Goal: Information Seeking & Learning: Compare options

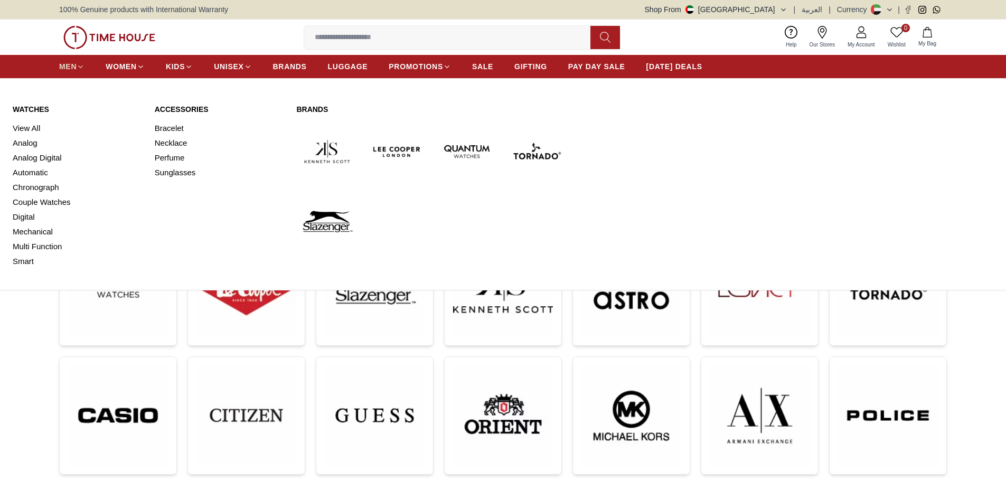
click at [70, 70] on span "MEN" at bounding box center [67, 66] width 17 height 11
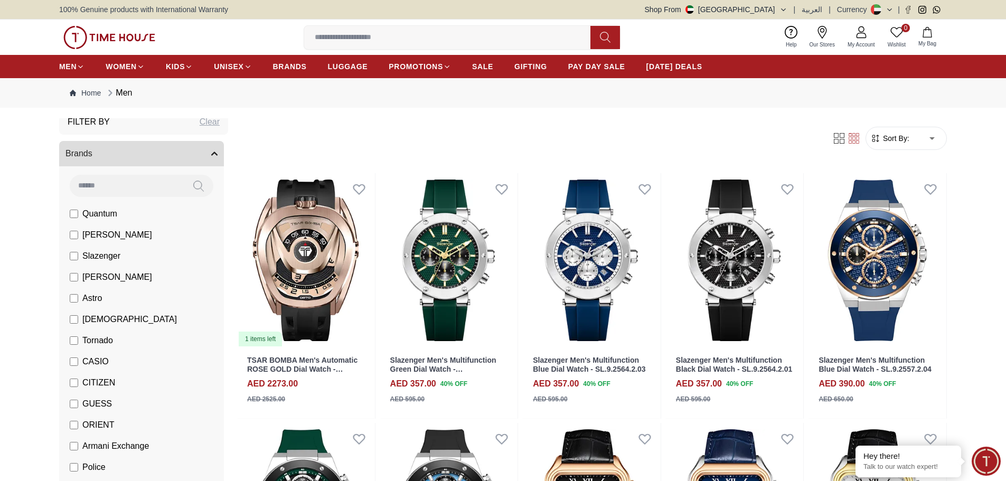
scroll to position [53, 0]
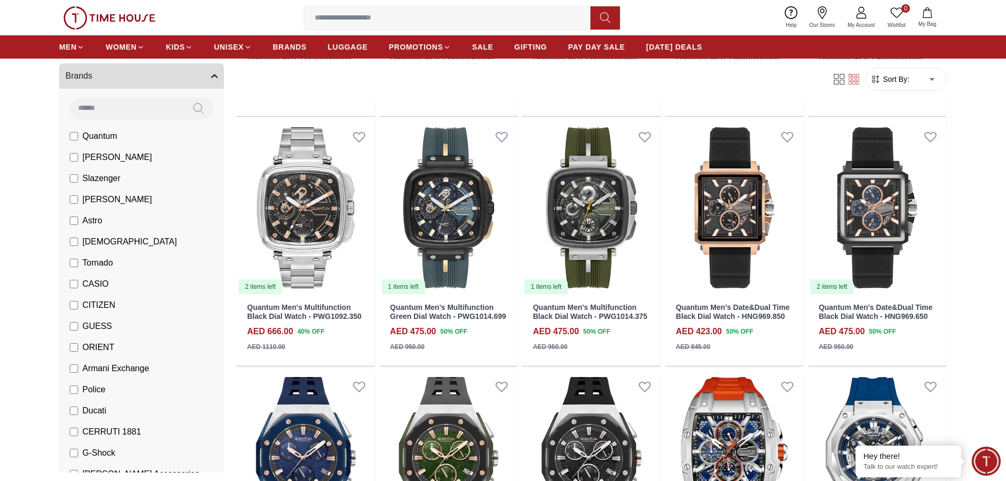
scroll to position [634, 0]
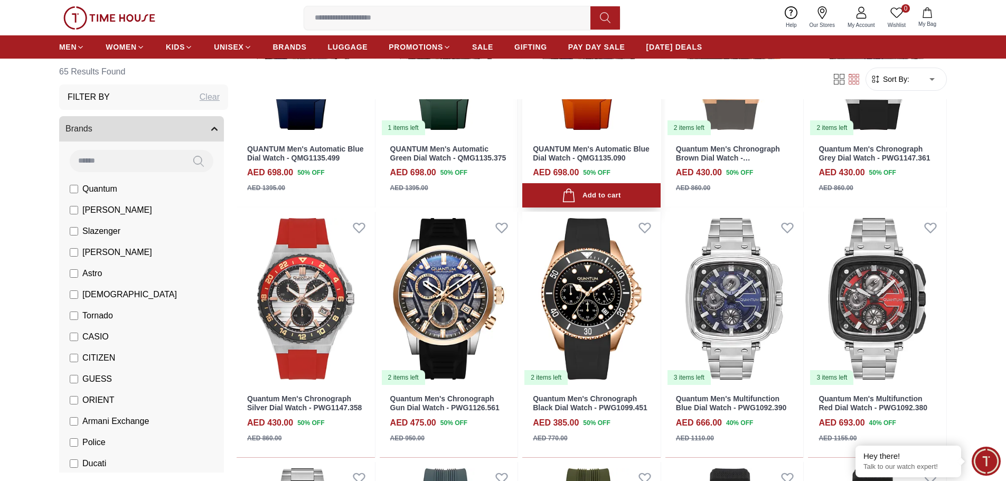
scroll to position [370, 0]
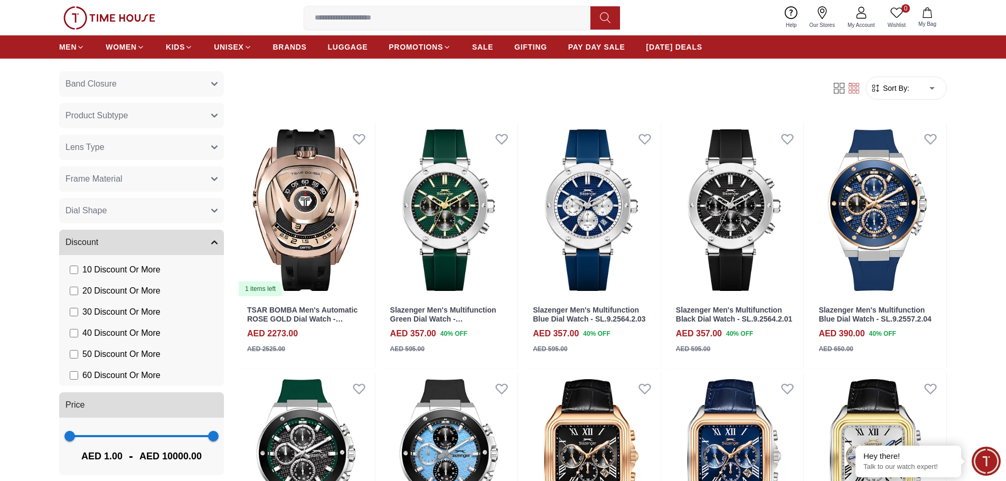
scroll to position [53, 0]
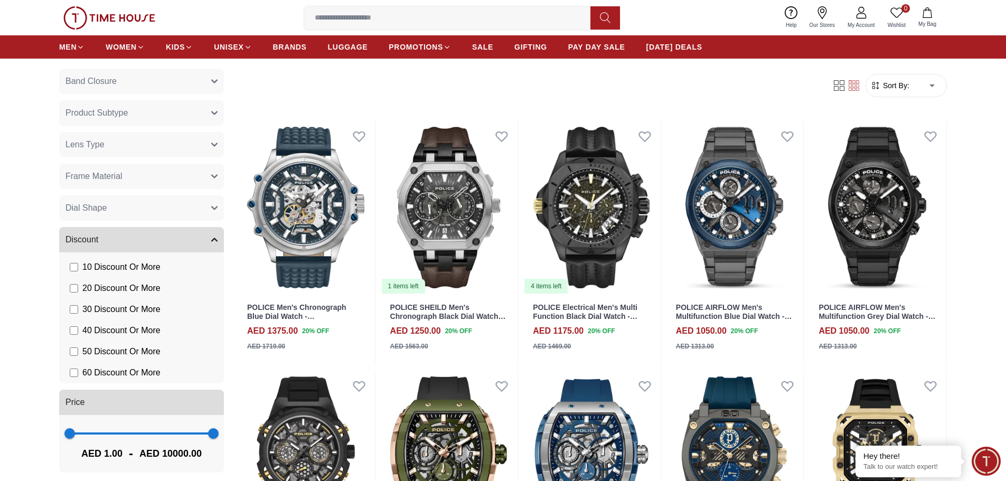
scroll to position [925, 0]
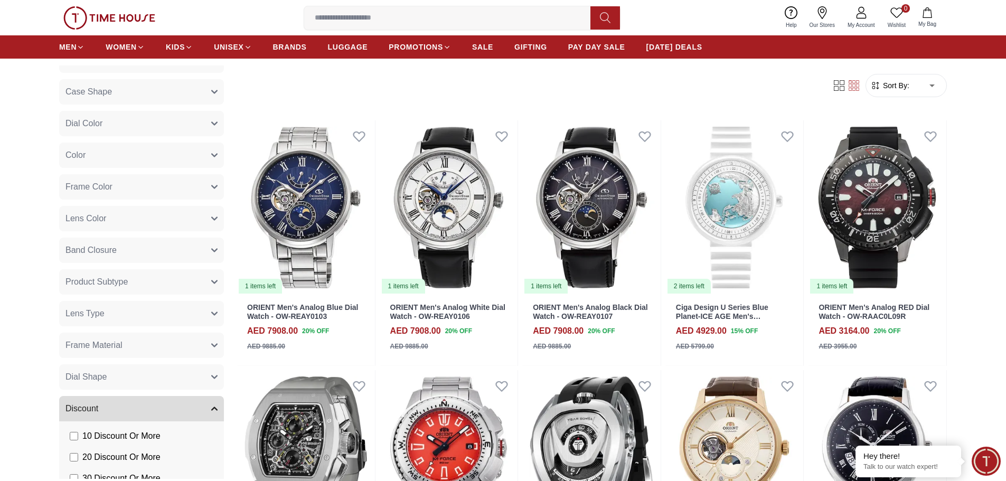
scroll to position [1094, 0]
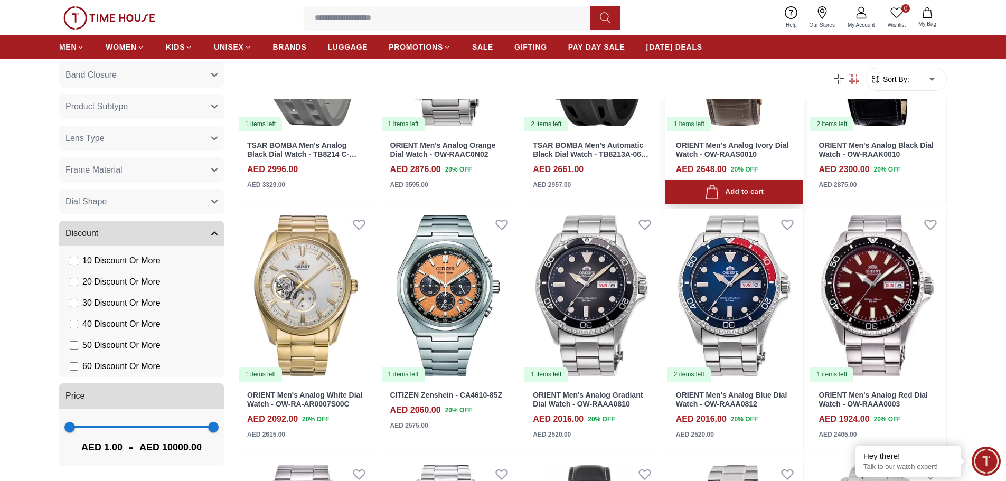
scroll to position [475, 0]
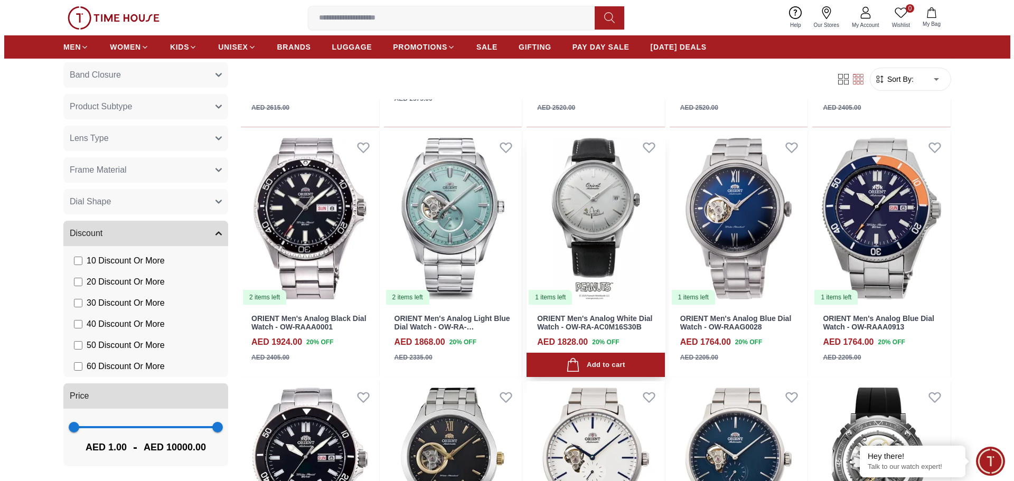
scroll to position [792, 0]
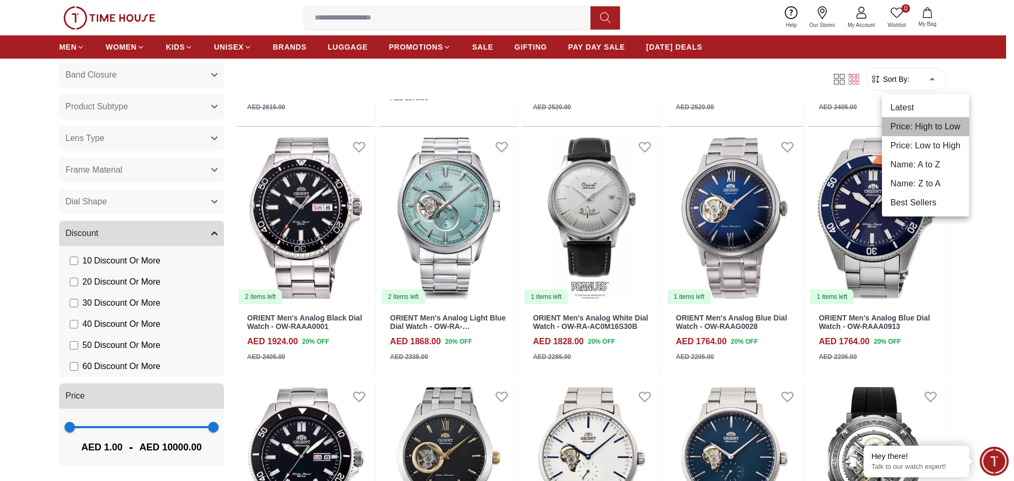
click at [927, 129] on li "Price: High to Low" at bounding box center [925, 126] width 87 height 19
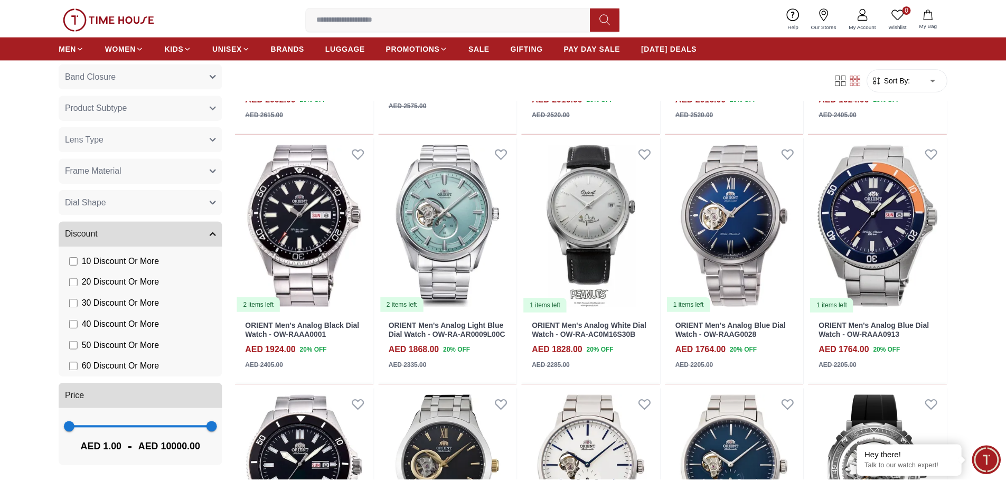
scroll to position [455, 0]
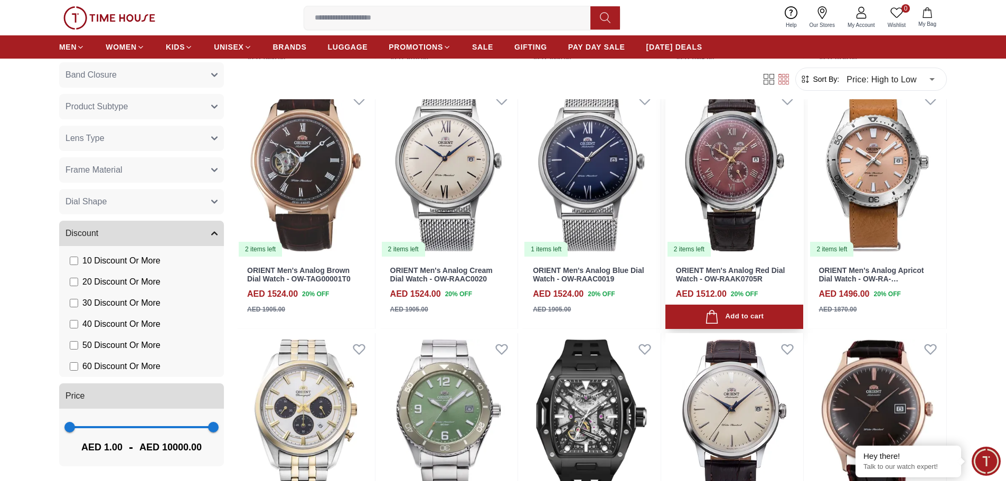
scroll to position [1531, 0]
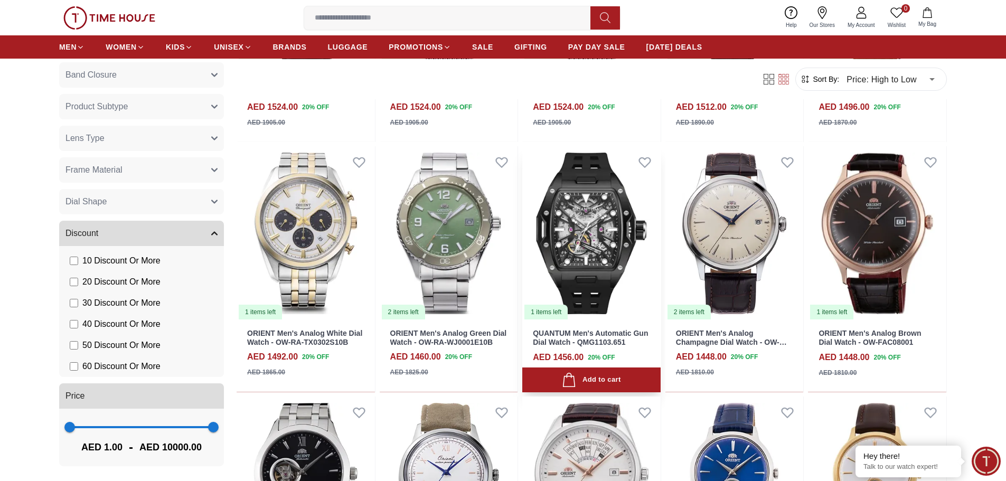
scroll to position [1796, 0]
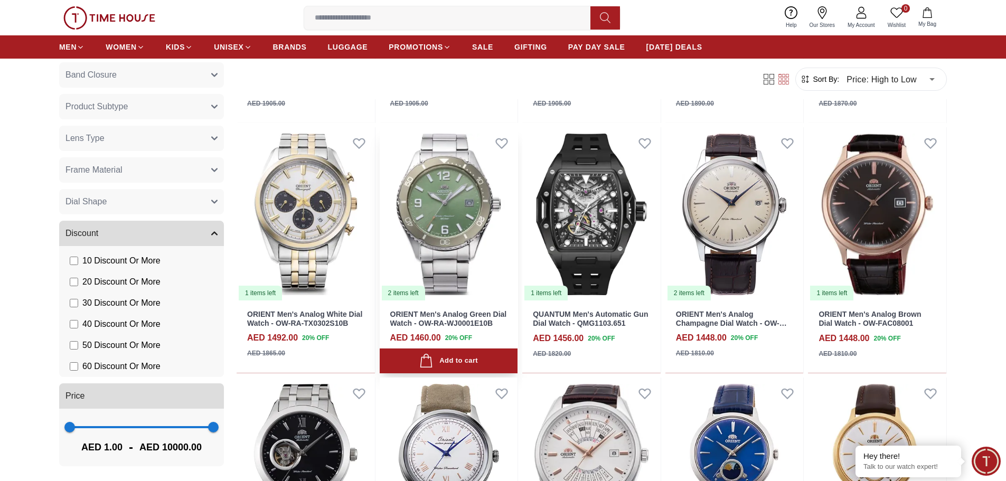
click at [428, 218] on img at bounding box center [449, 214] width 138 height 174
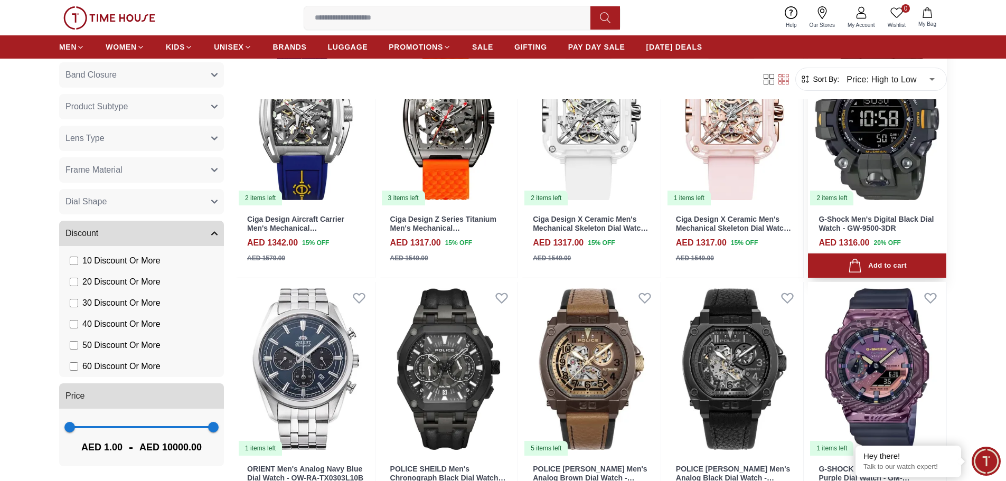
scroll to position [2588, 0]
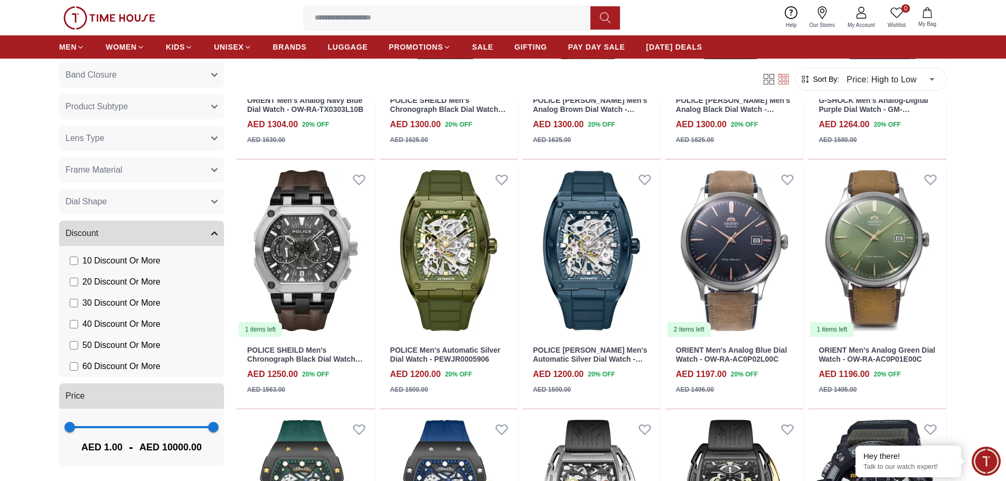
scroll to position [3010, 0]
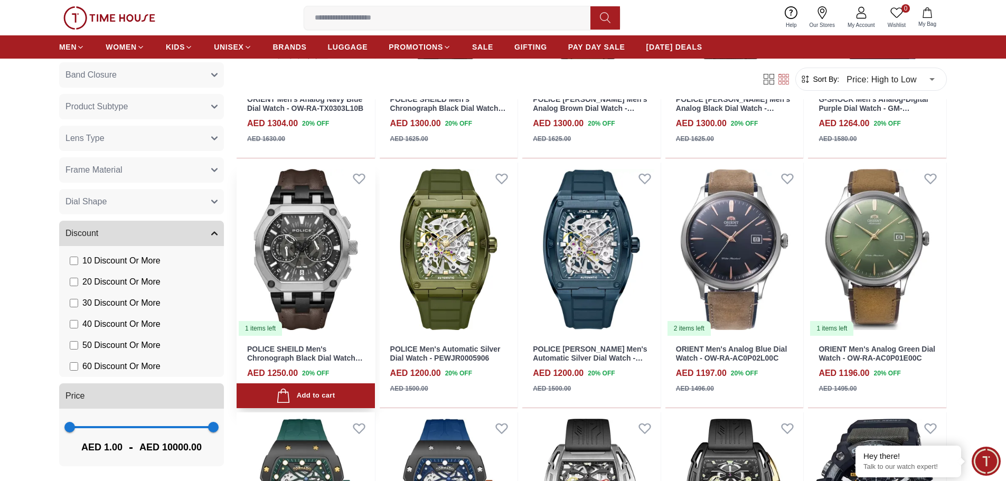
click at [313, 280] on img at bounding box center [306, 250] width 138 height 174
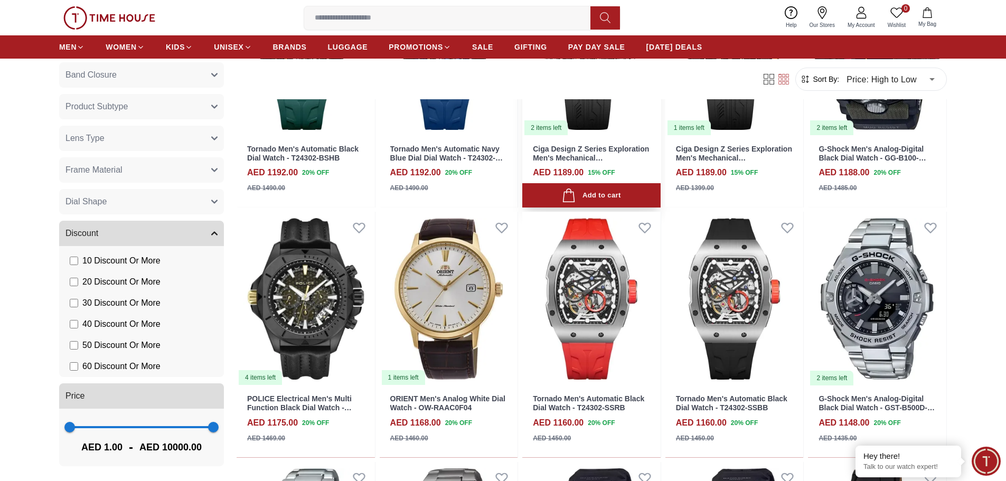
scroll to position [3485, 0]
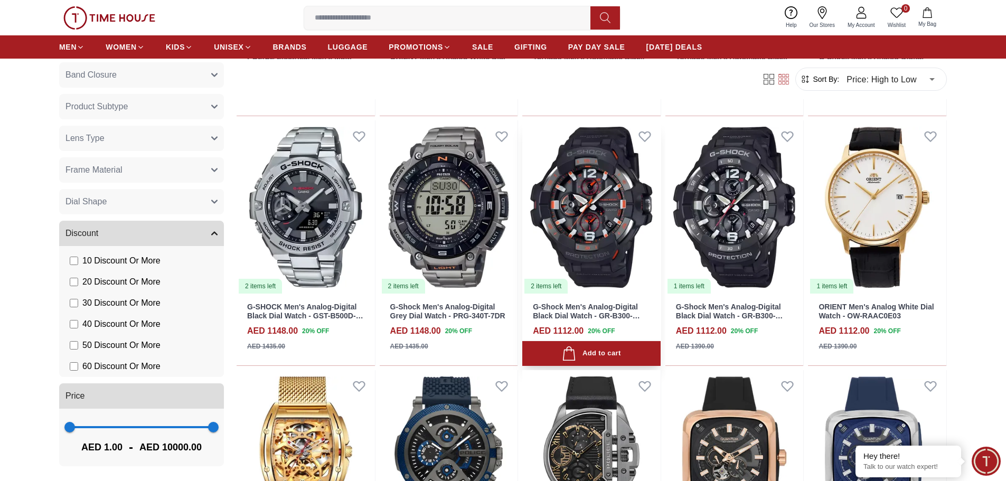
scroll to position [3855, 0]
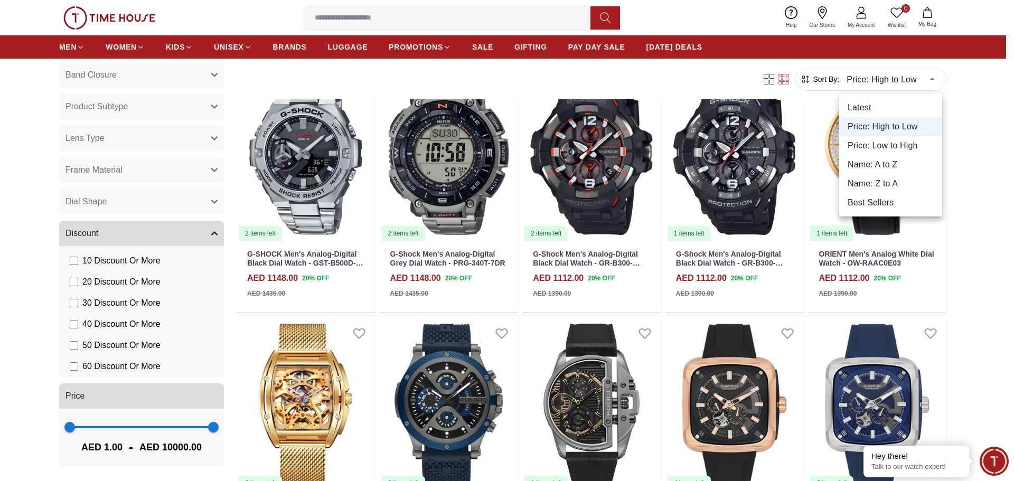
click at [903, 149] on li "Price: Low to High" at bounding box center [890, 145] width 103 height 19
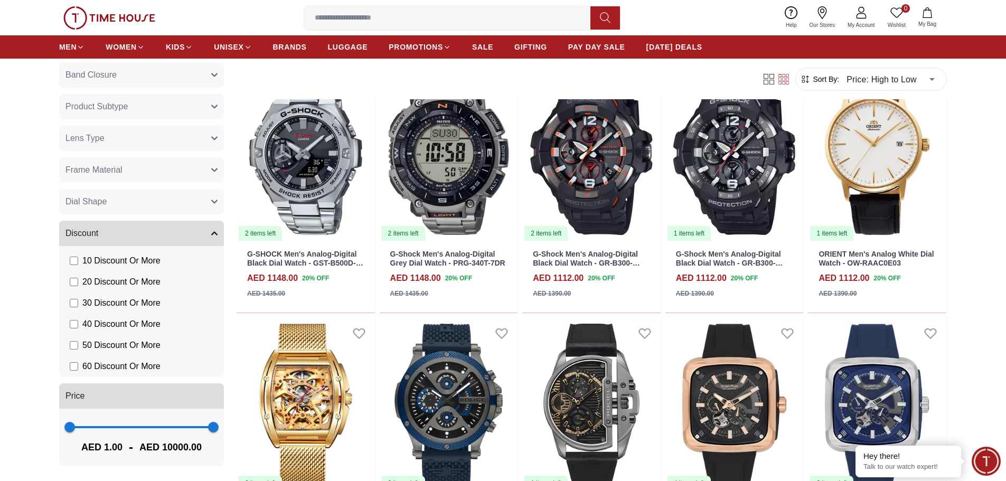
type input "*"
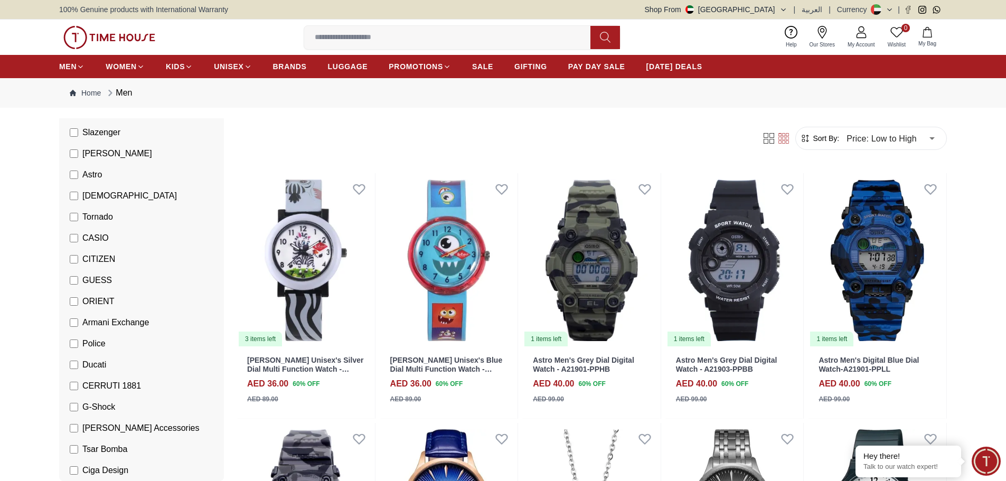
scroll to position [158, 0]
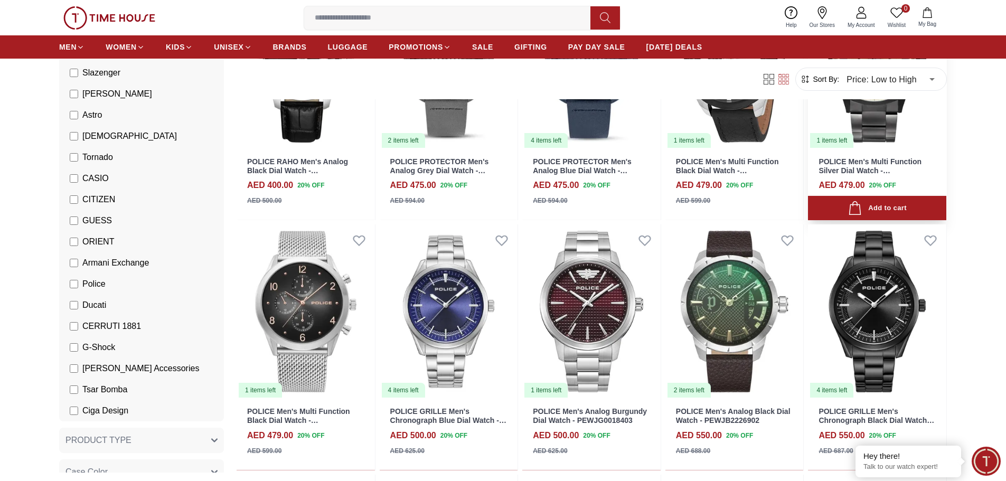
scroll to position [211, 0]
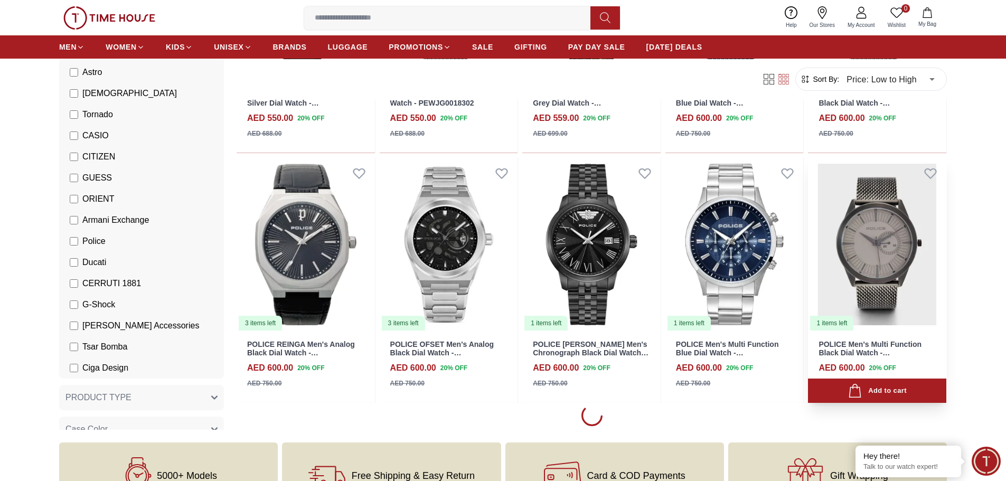
scroll to position [792, 0]
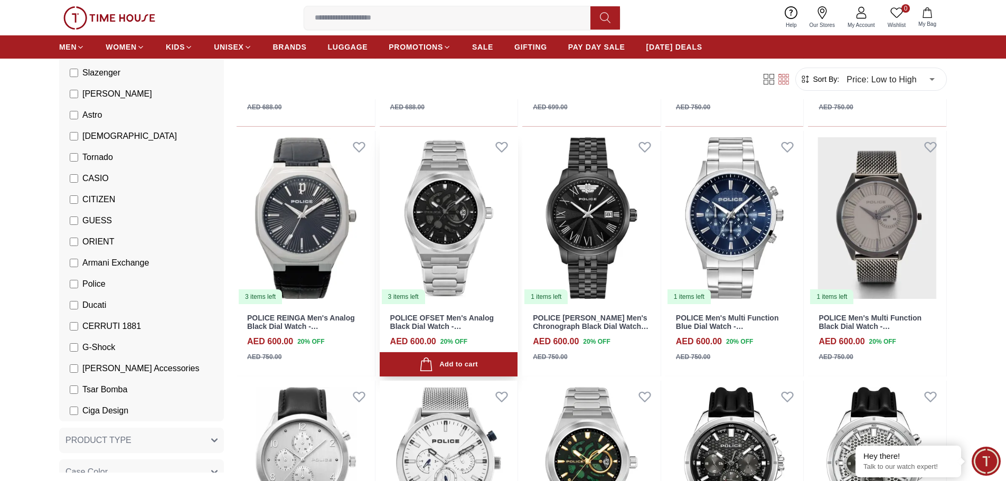
click at [454, 219] on img at bounding box center [449, 218] width 138 height 174
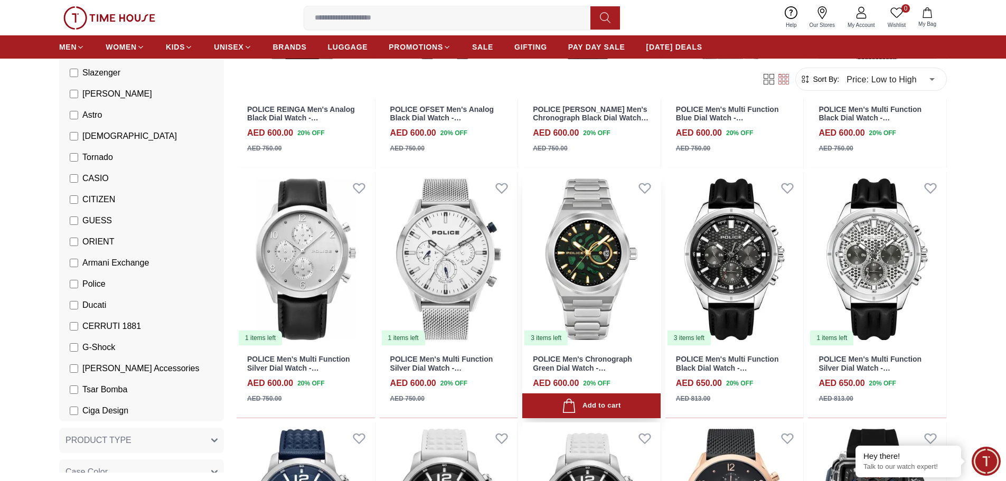
scroll to position [1003, 0]
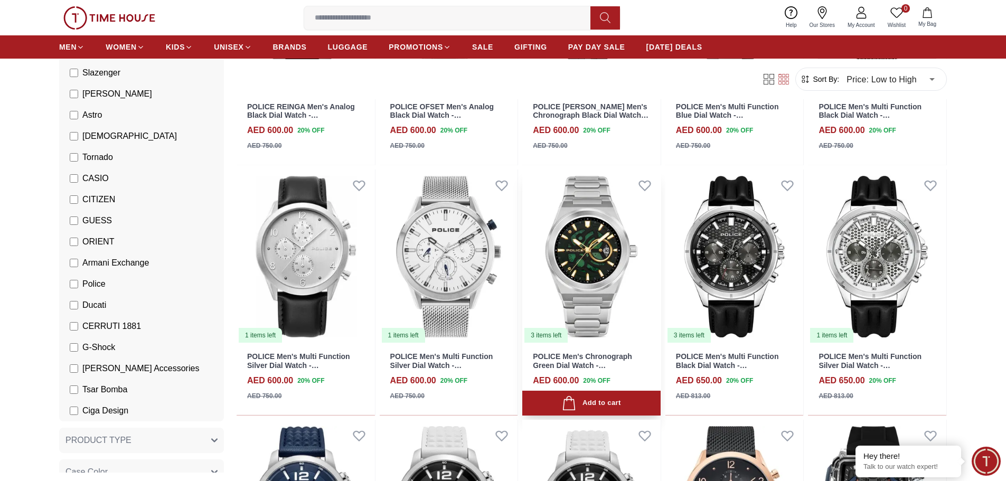
click at [604, 267] on img at bounding box center [591, 257] width 138 height 174
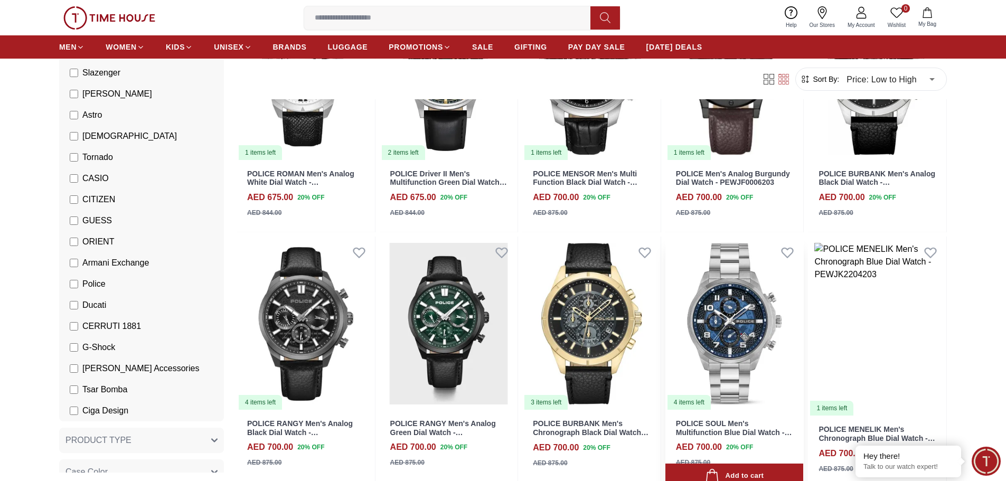
scroll to position [1690, 0]
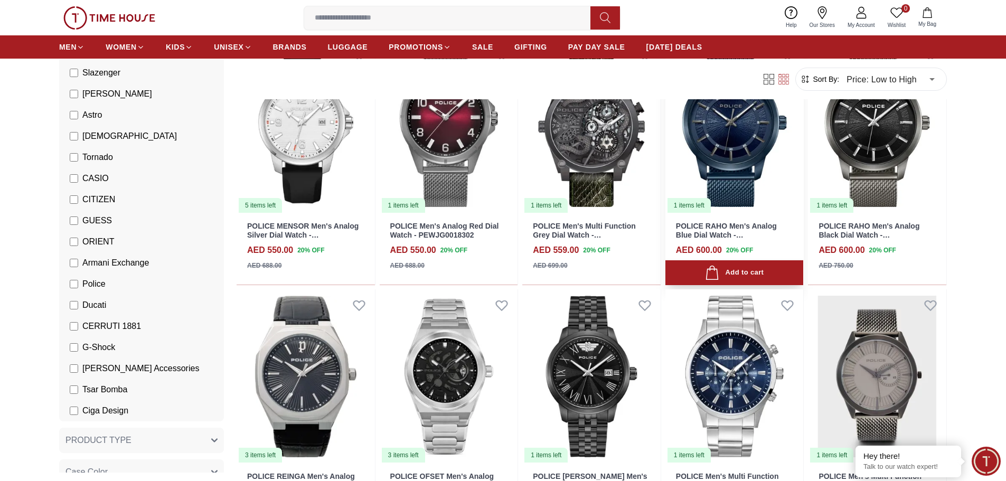
scroll to position [792, 0]
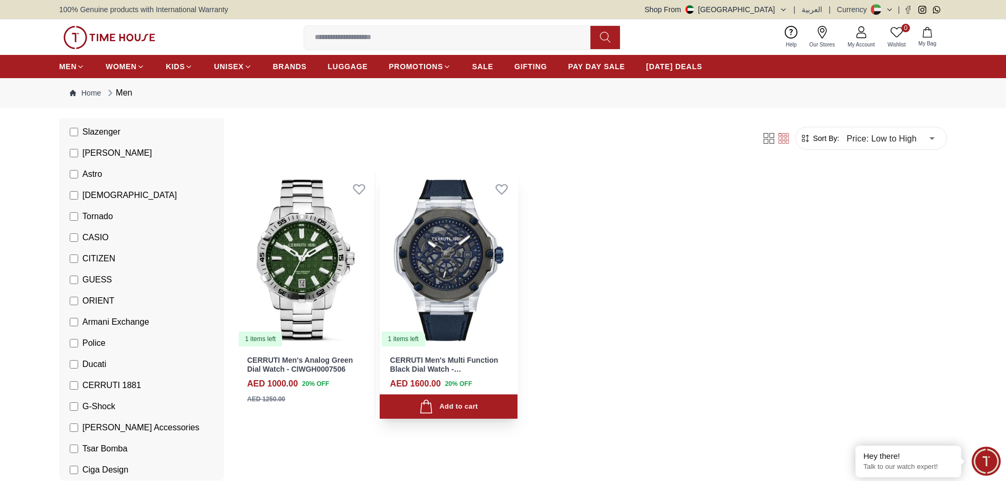
click at [467, 246] on img at bounding box center [449, 260] width 138 height 174
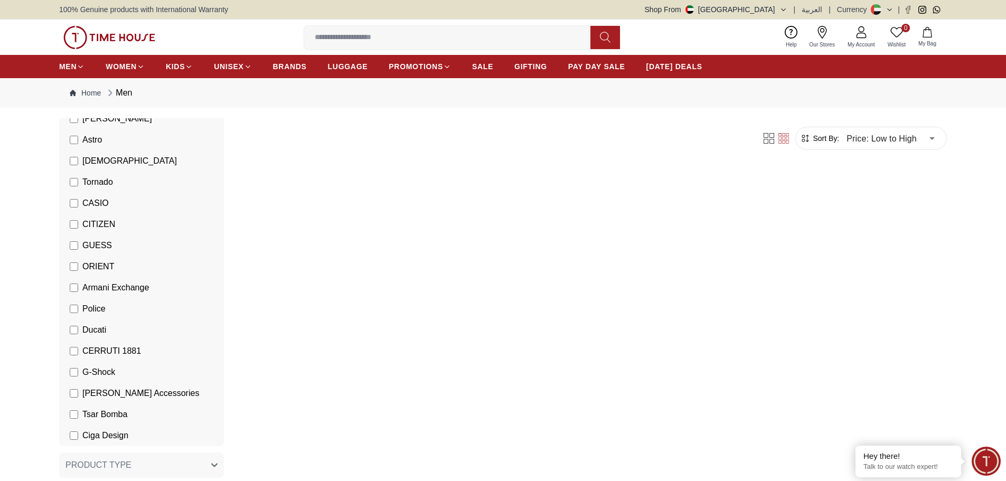
scroll to position [211, 0]
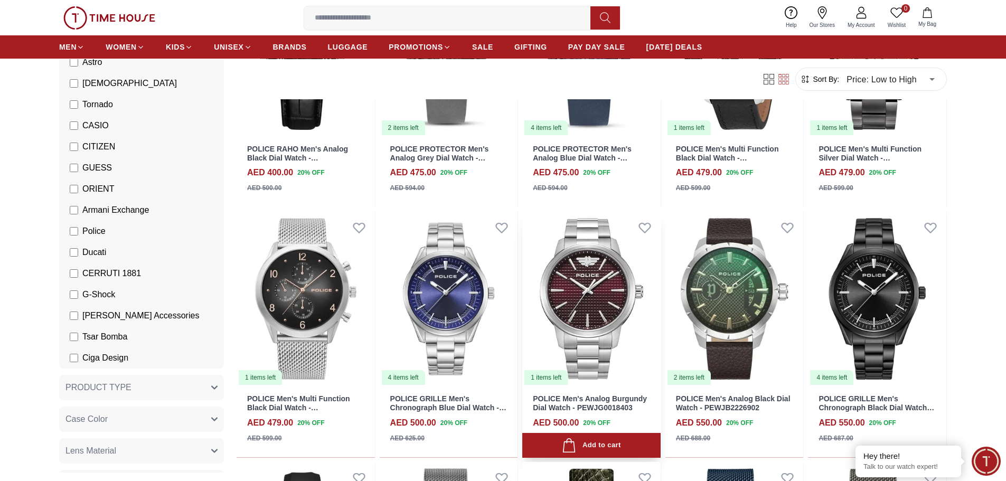
scroll to position [264, 0]
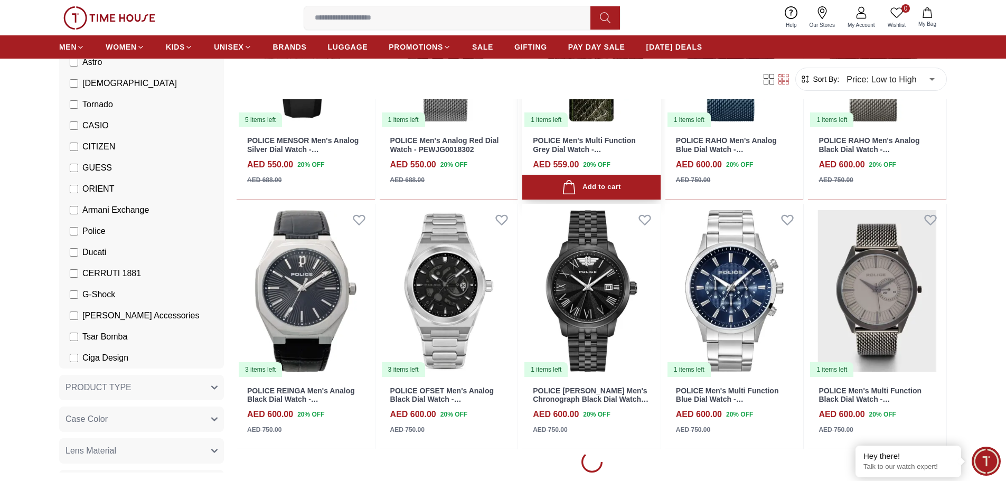
scroll to position [739, 0]
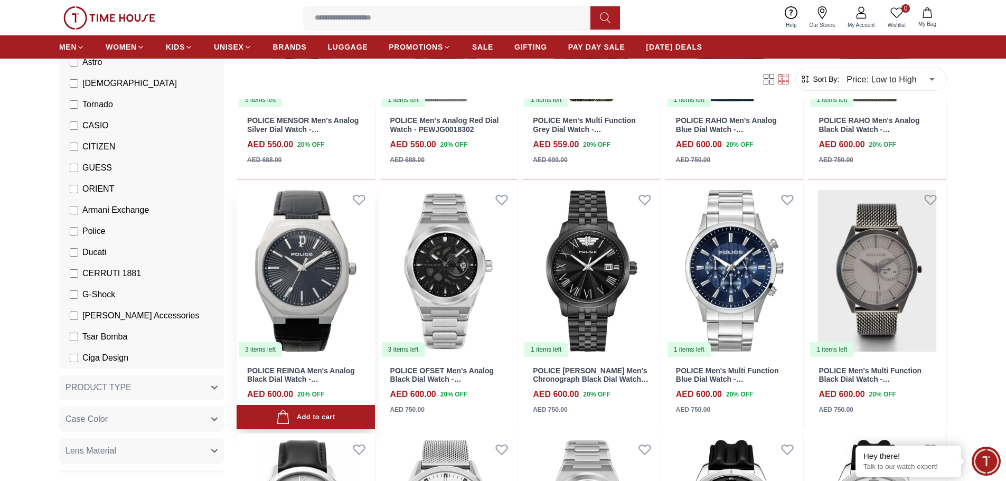
click at [319, 289] on img at bounding box center [306, 271] width 138 height 174
click at [998, 233] on section "118 Results Found Filter By Clear Brands Quantum Lee Cooper Slazenger Kenneth S…" at bounding box center [503, 420] width 1006 height 2083
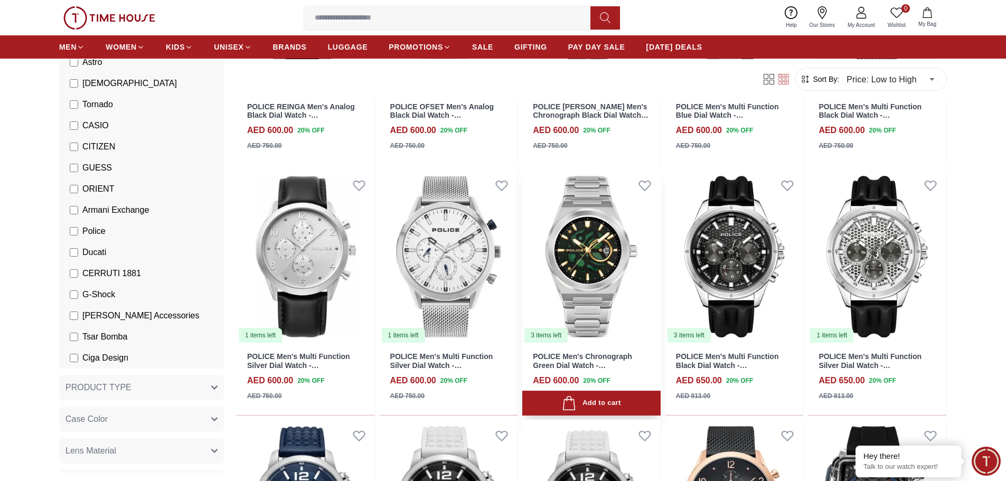
scroll to position [1056, 0]
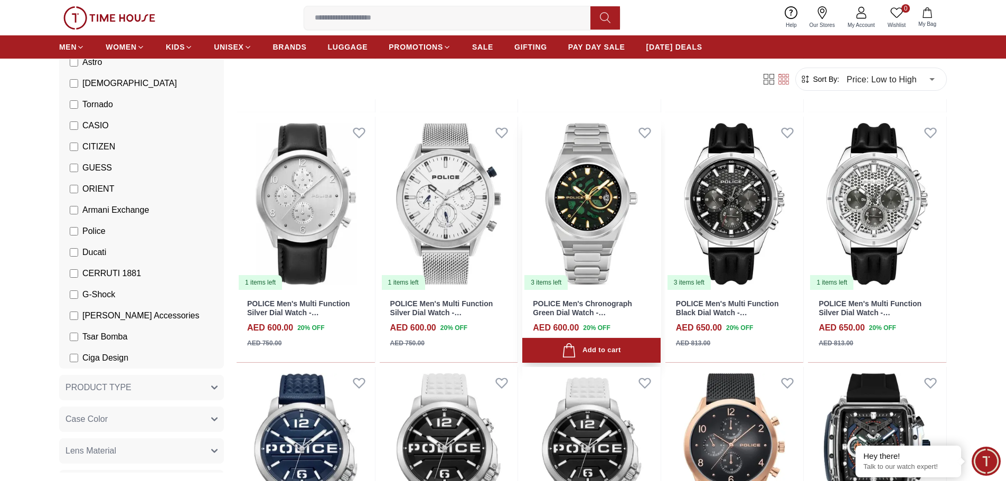
click at [588, 216] on img at bounding box center [591, 204] width 138 height 174
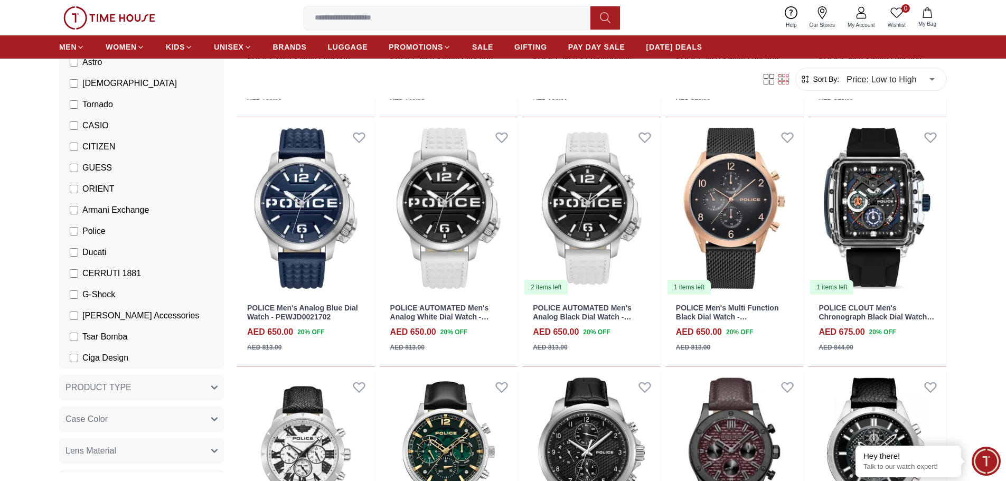
scroll to position [1320, 0]
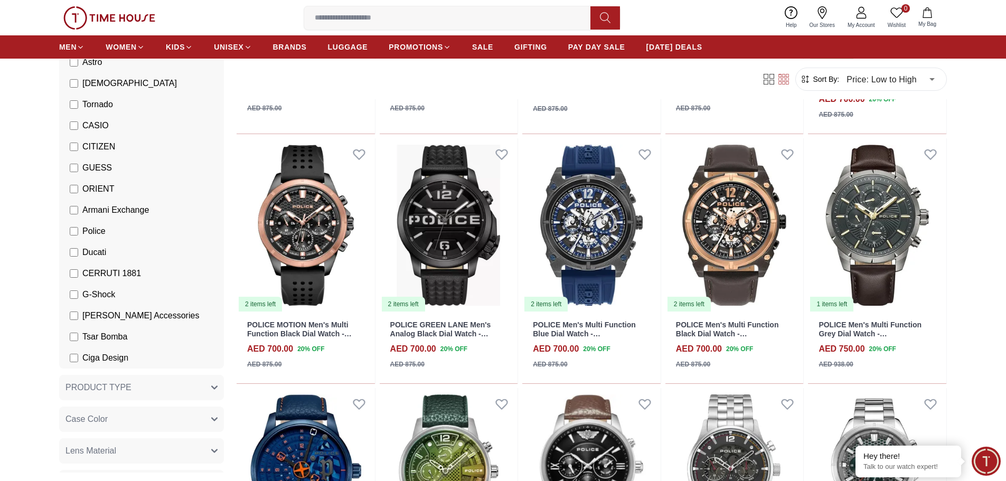
scroll to position [2060, 0]
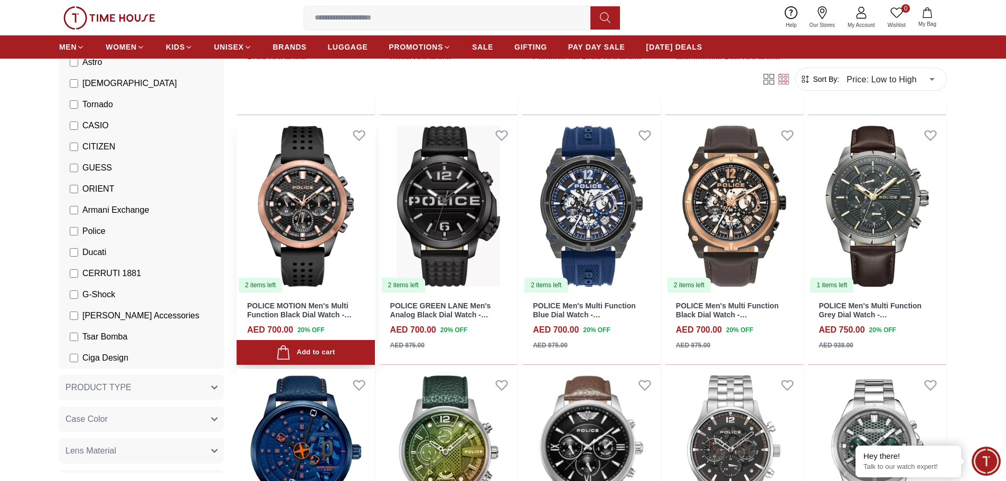
click at [310, 238] on img at bounding box center [306, 206] width 138 height 174
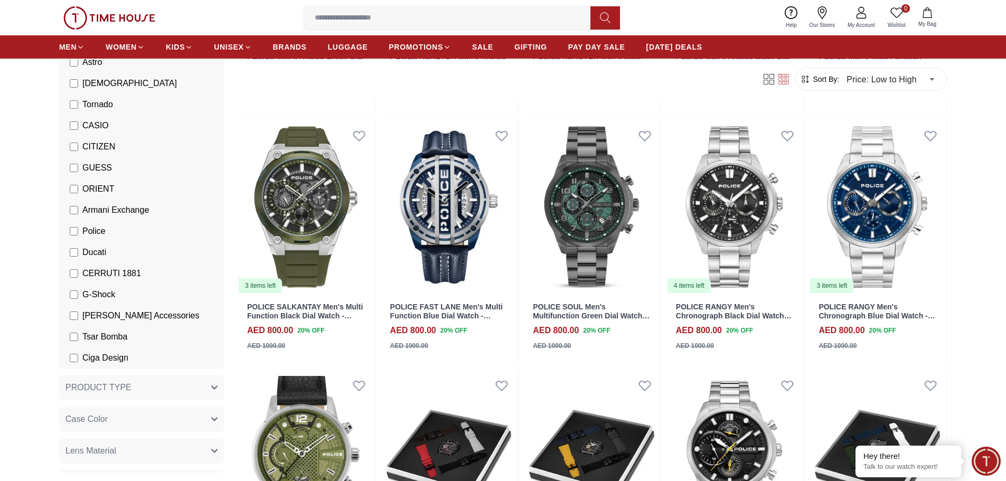
scroll to position [3327, 0]
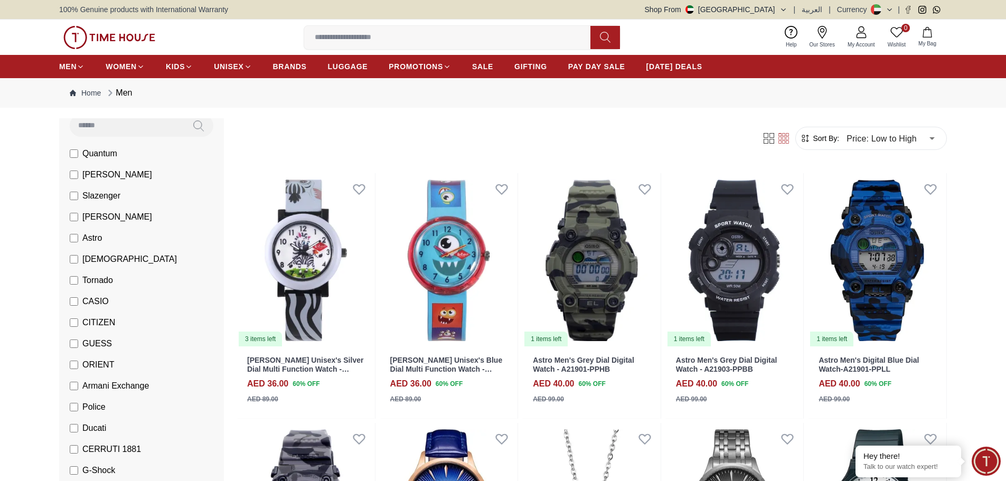
scroll to position [264, 0]
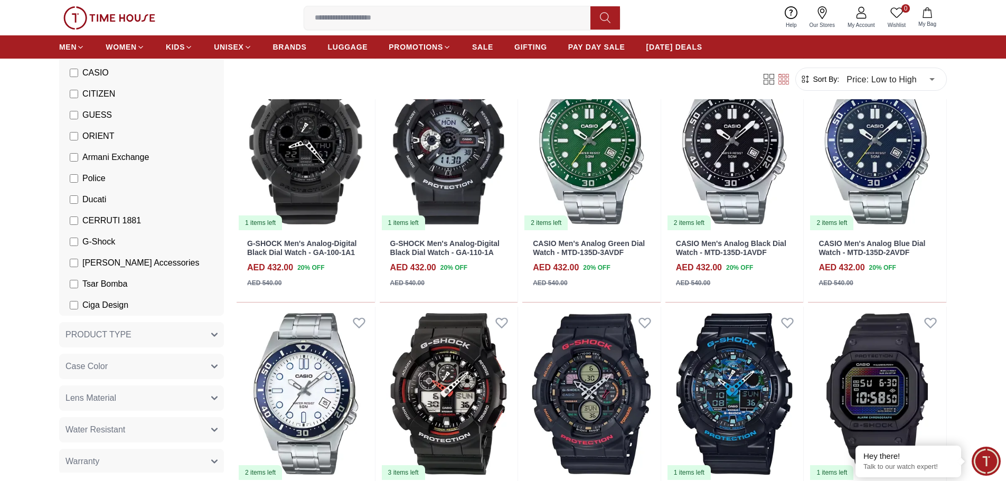
scroll to position [687, 0]
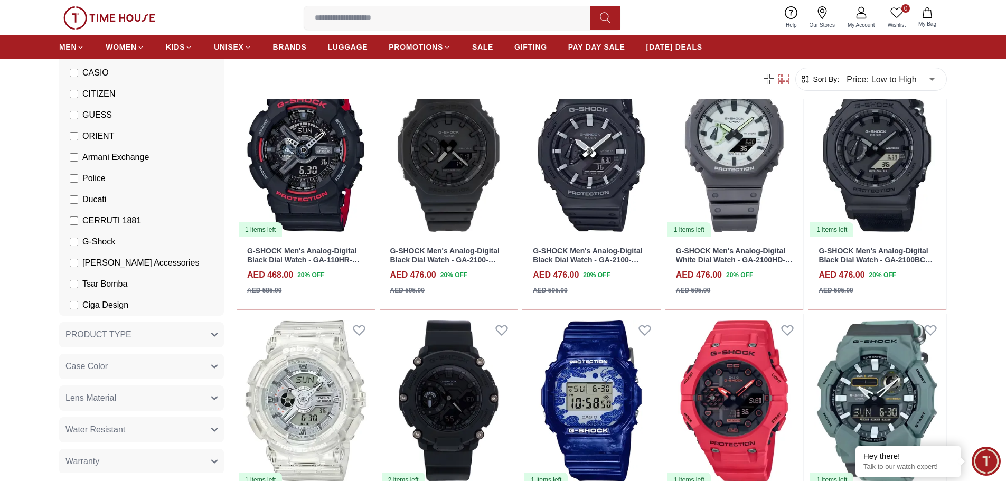
scroll to position [1056, 0]
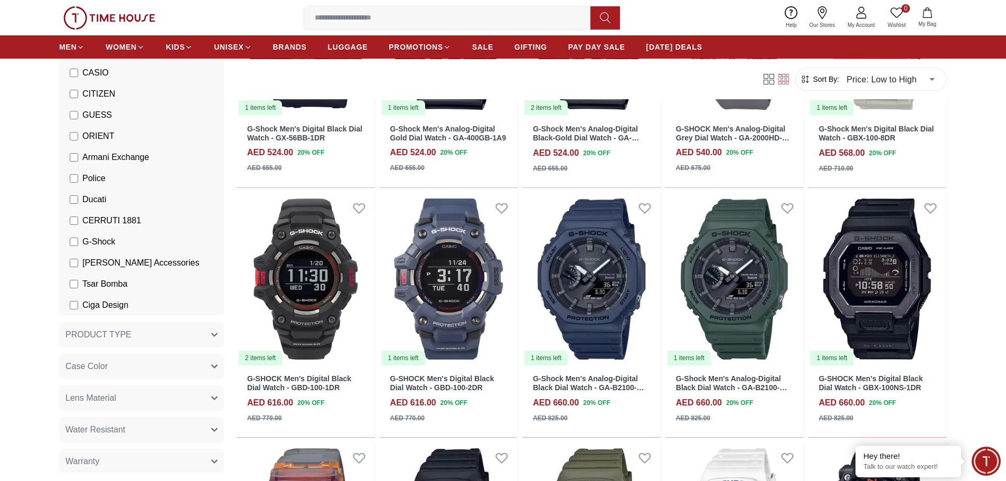
scroll to position [2007, 0]
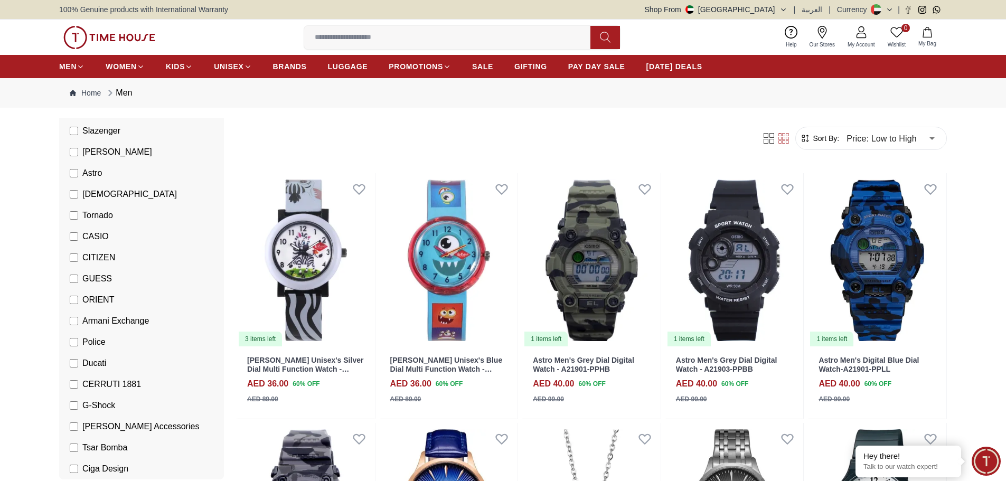
scroll to position [158, 0]
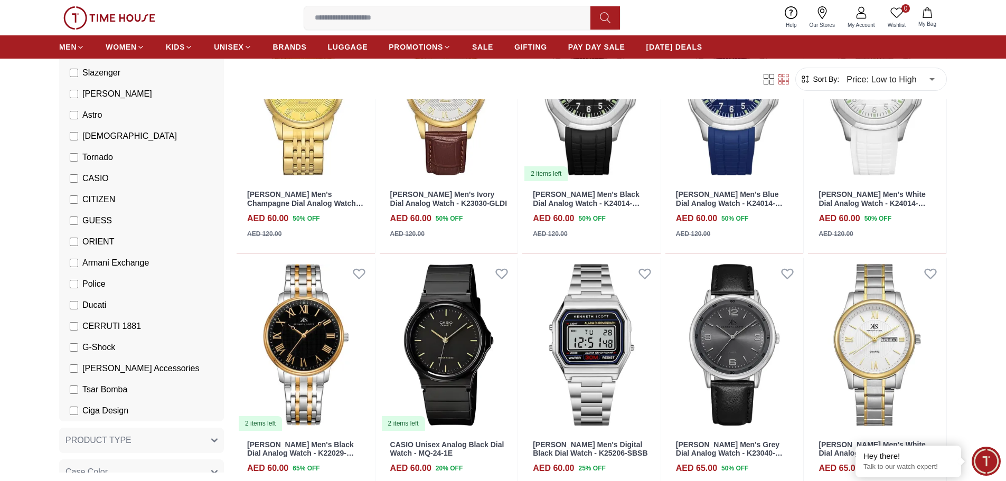
scroll to position [211, 0]
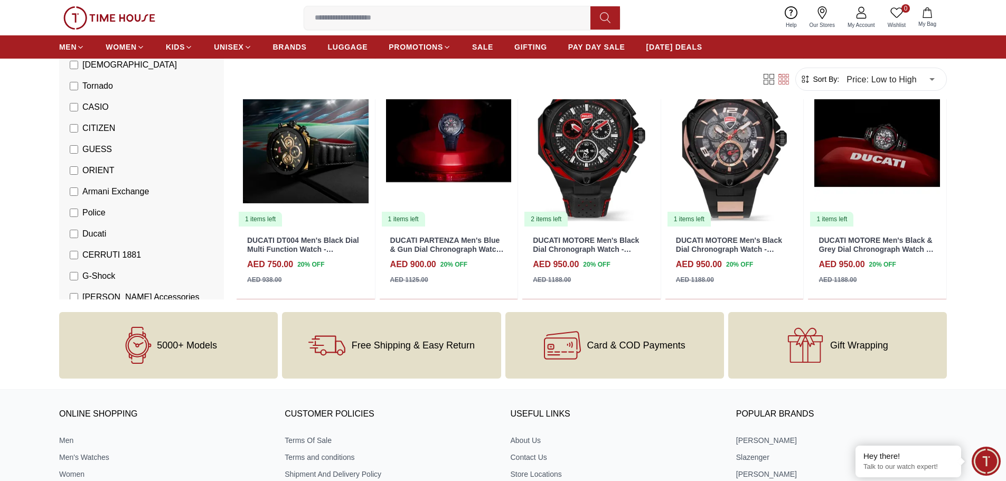
scroll to position [53, 0]
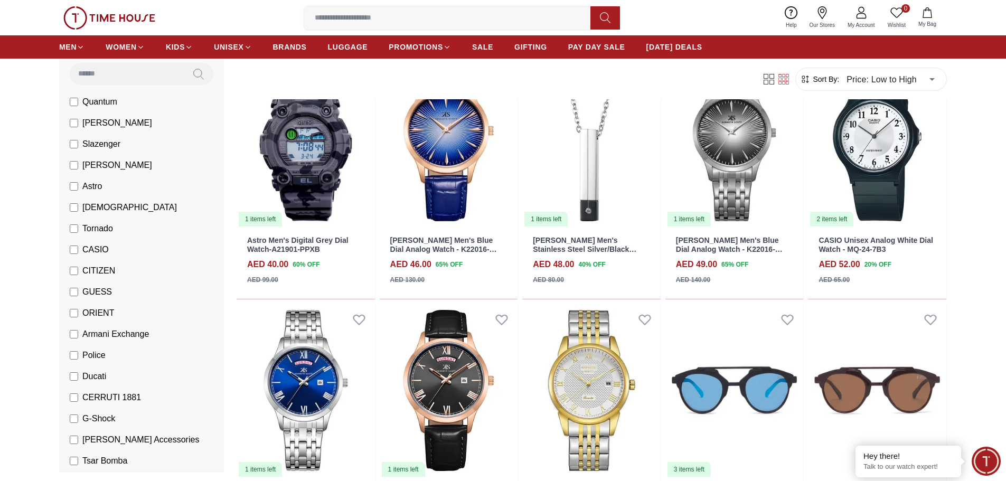
scroll to position [106, 0]
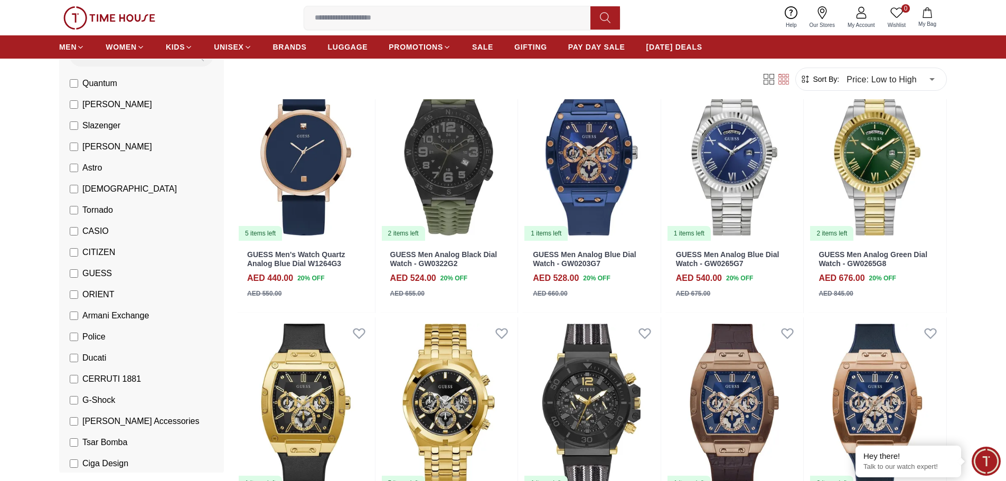
scroll to position [53, 0]
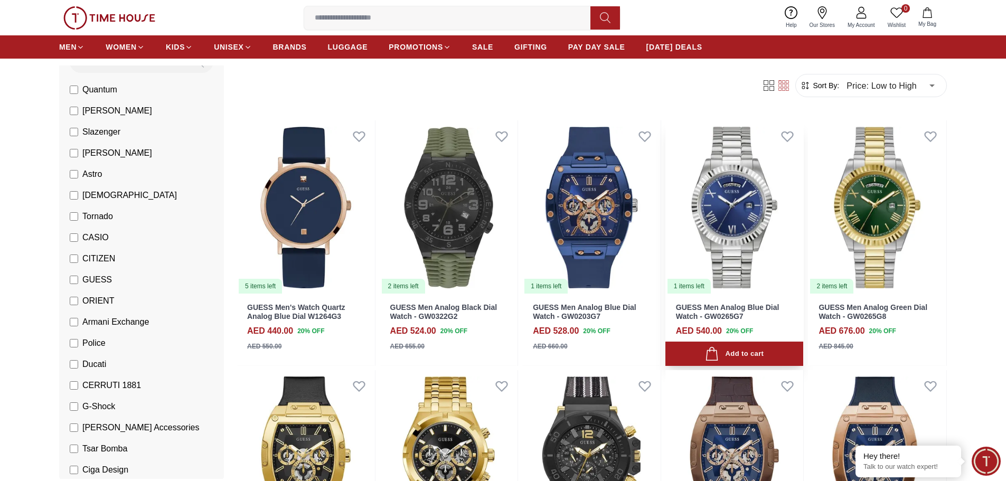
click at [736, 200] on img at bounding box center [734, 207] width 138 height 174
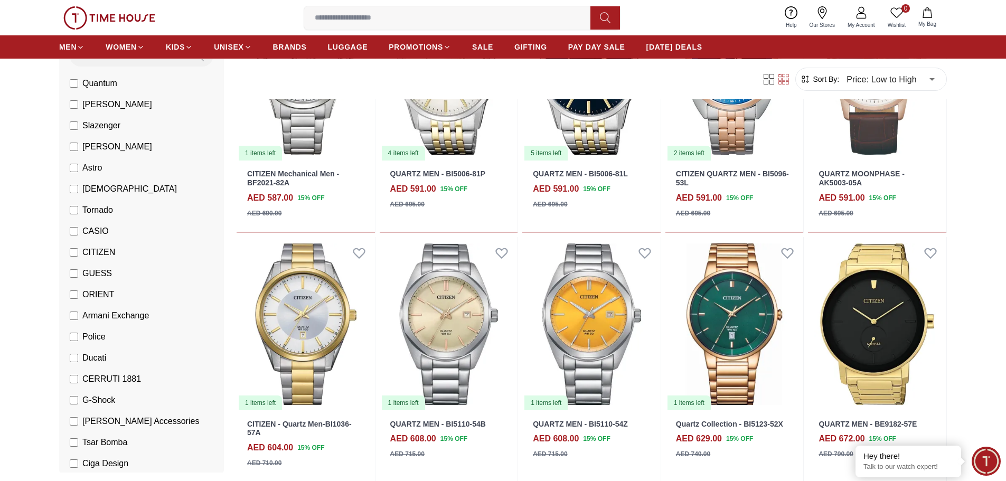
scroll to position [687, 0]
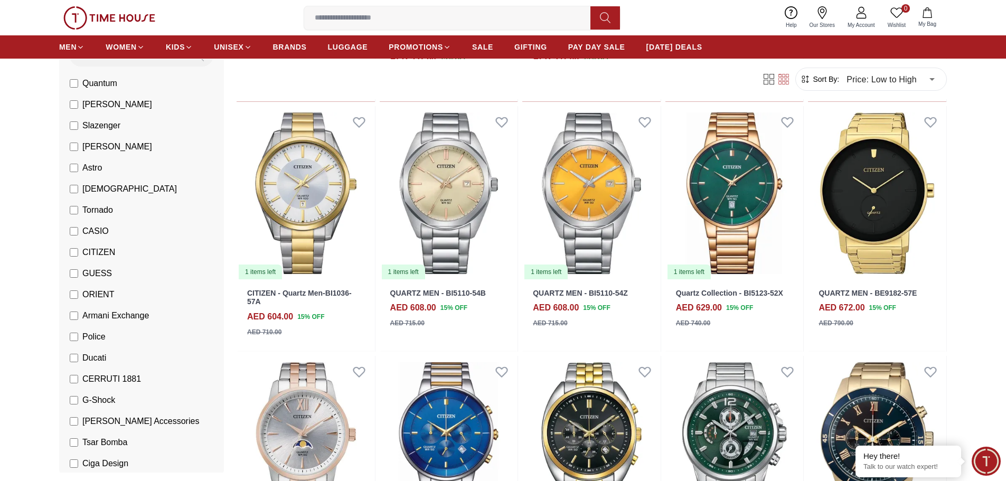
scroll to position [845, 0]
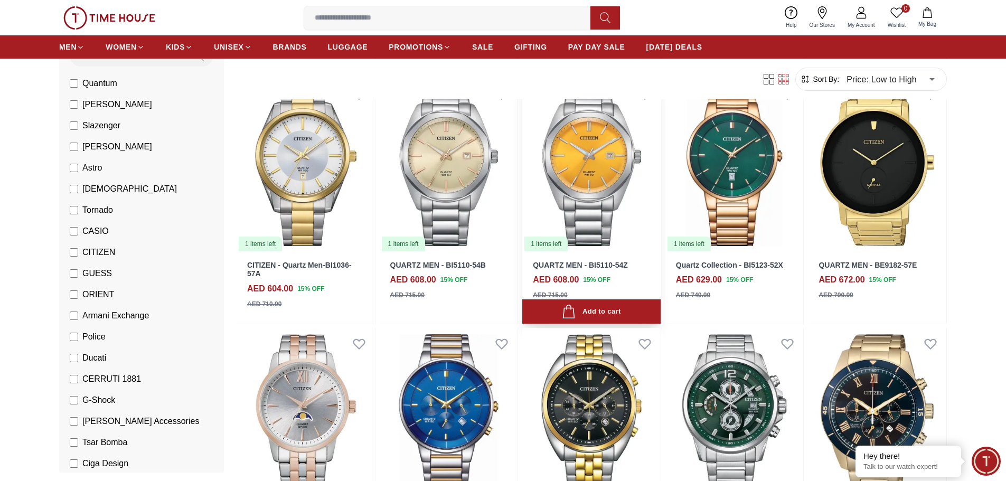
click at [601, 172] on img at bounding box center [591, 165] width 138 height 174
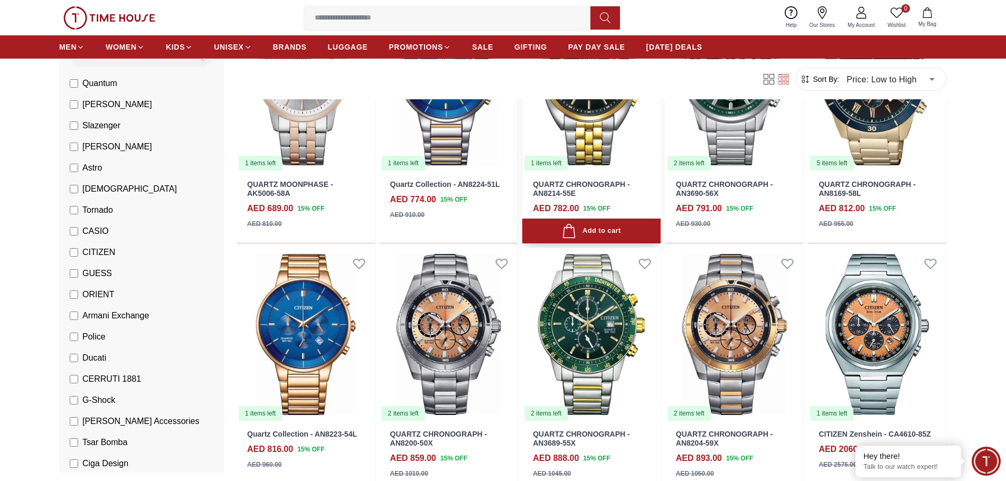
scroll to position [1215, 0]
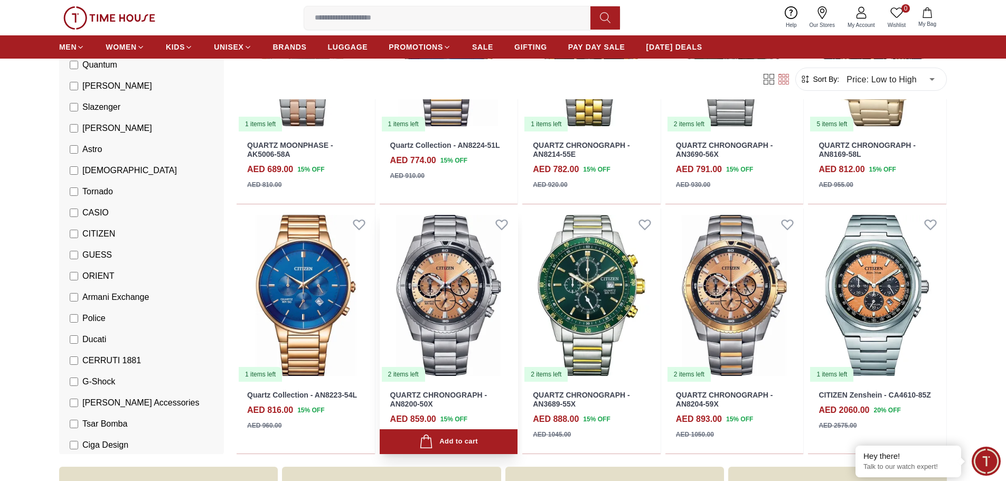
click at [448, 290] on img at bounding box center [449, 296] width 138 height 174
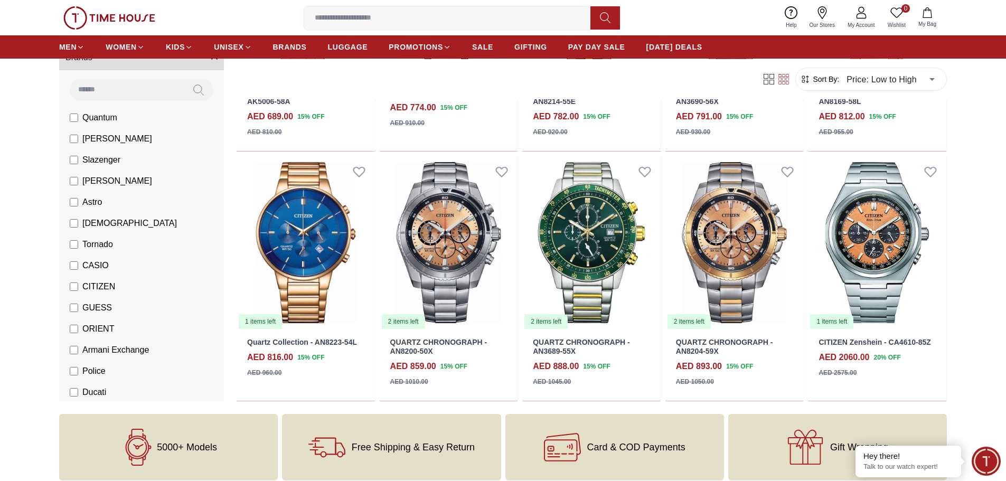
scroll to position [106, 0]
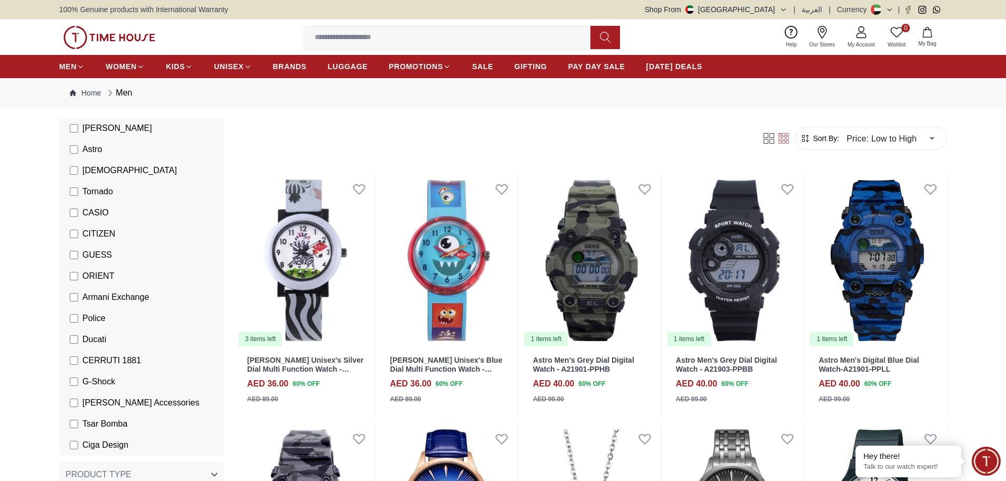
scroll to position [264, 0]
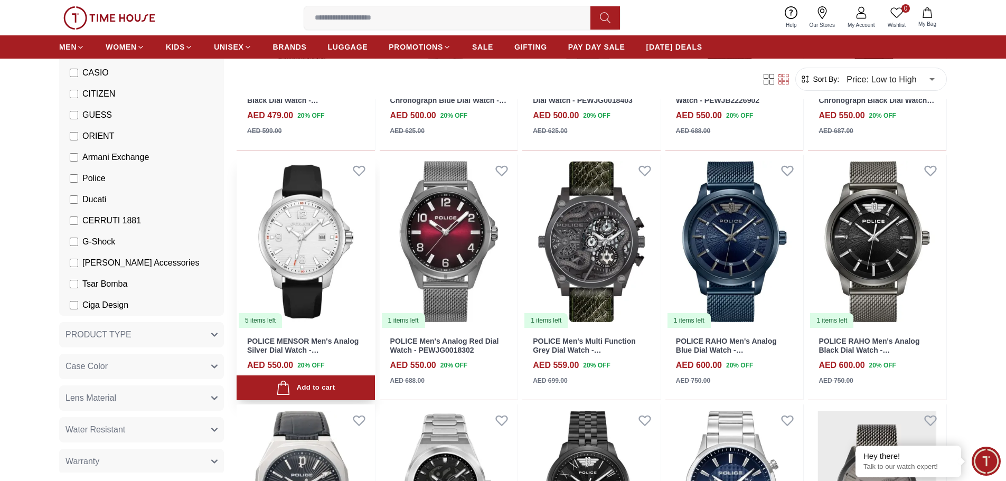
scroll to position [528, 0]
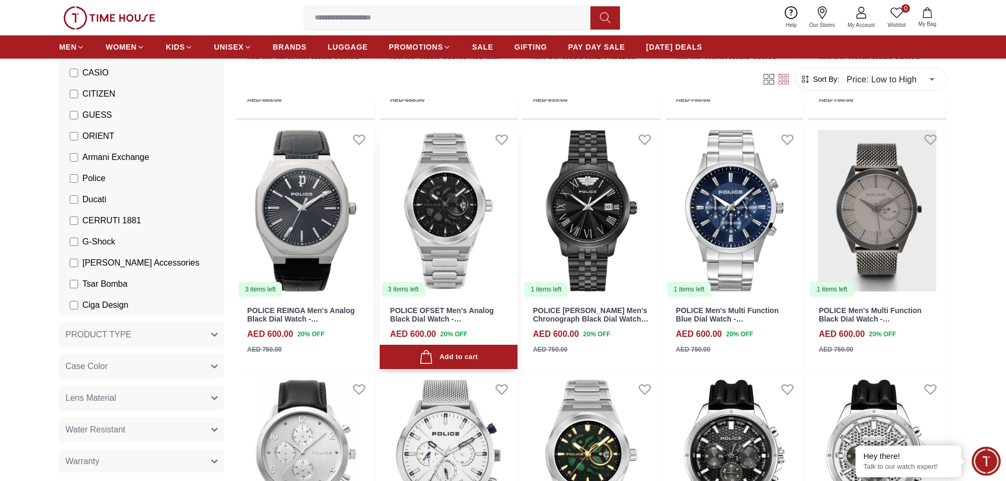
scroll to position [792, 0]
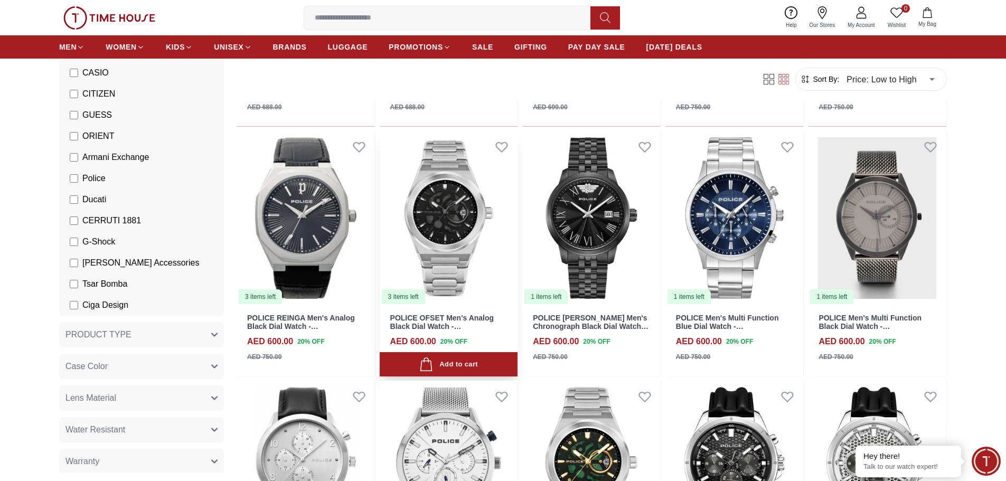
click at [448, 217] on img at bounding box center [449, 218] width 138 height 174
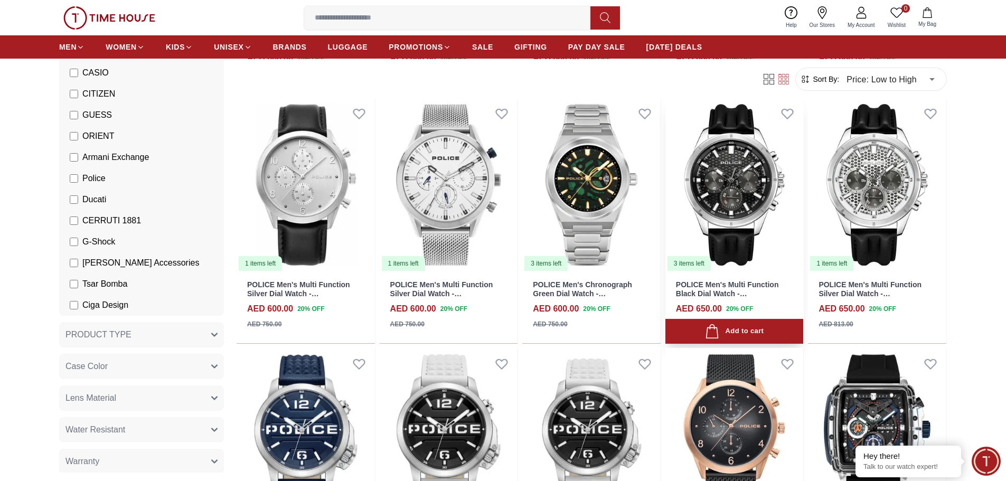
scroll to position [1056, 0]
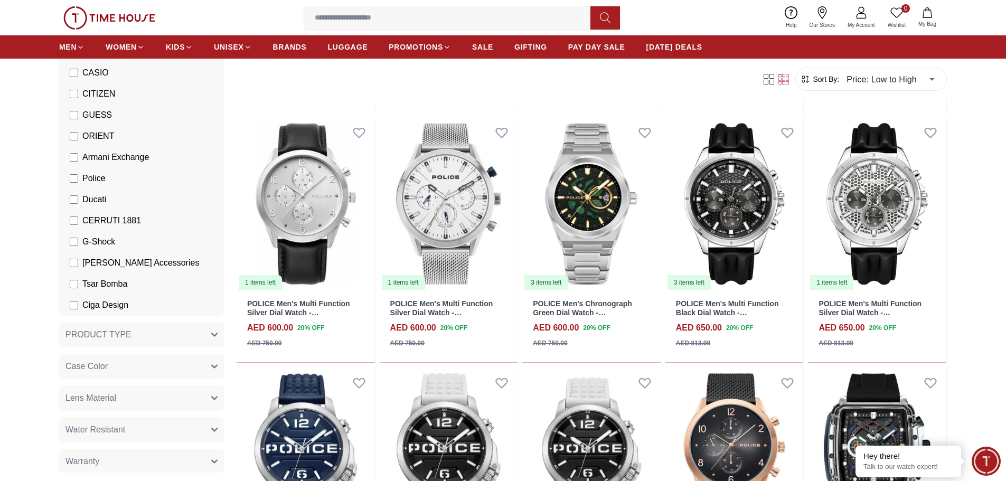
drag, startPoint x: 994, startPoint y: 157, endPoint x: 986, endPoint y: 151, distance: 9.7
click at [994, 157] on section "118 Results Found Filter By Clear Brands Quantum Lee Cooper Slazenger Kenneth S…" at bounding box center [503, 103] width 1006 height 2083
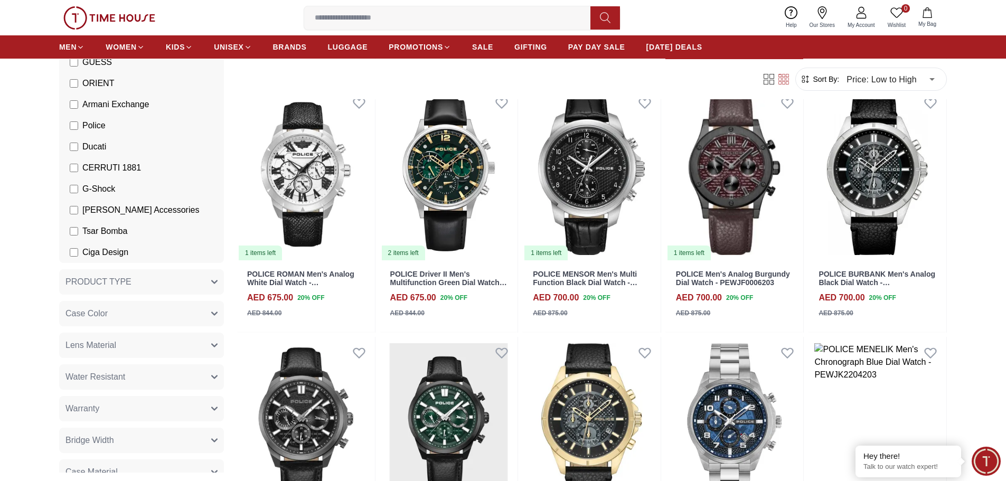
scroll to position [1690, 0]
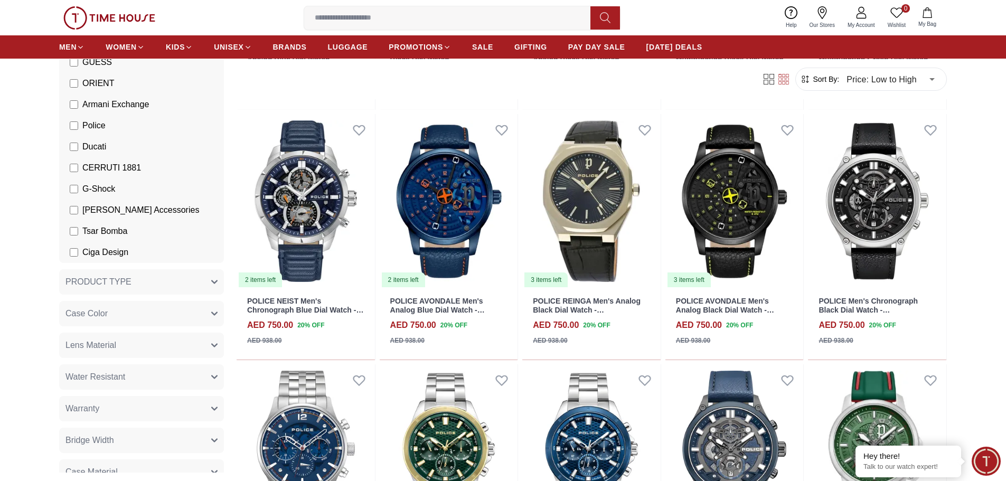
scroll to position [2588, 0]
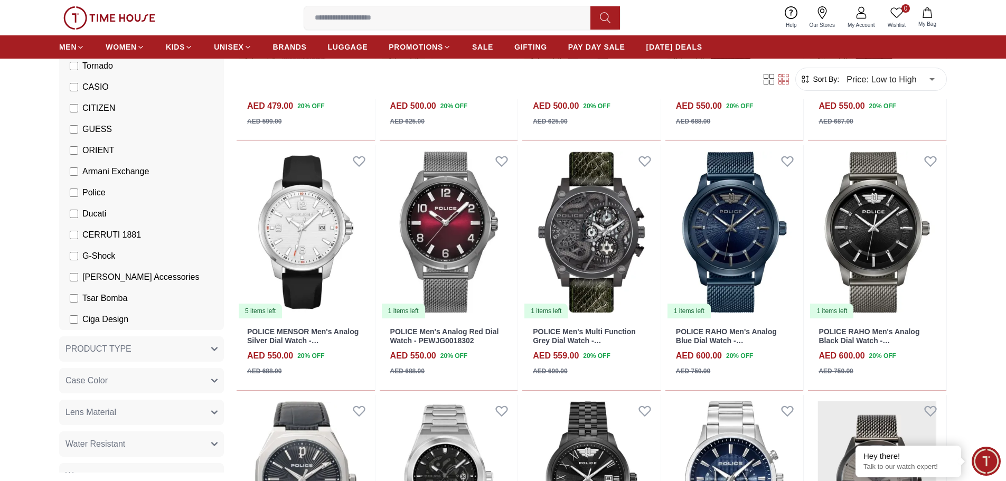
scroll to position [158, 0]
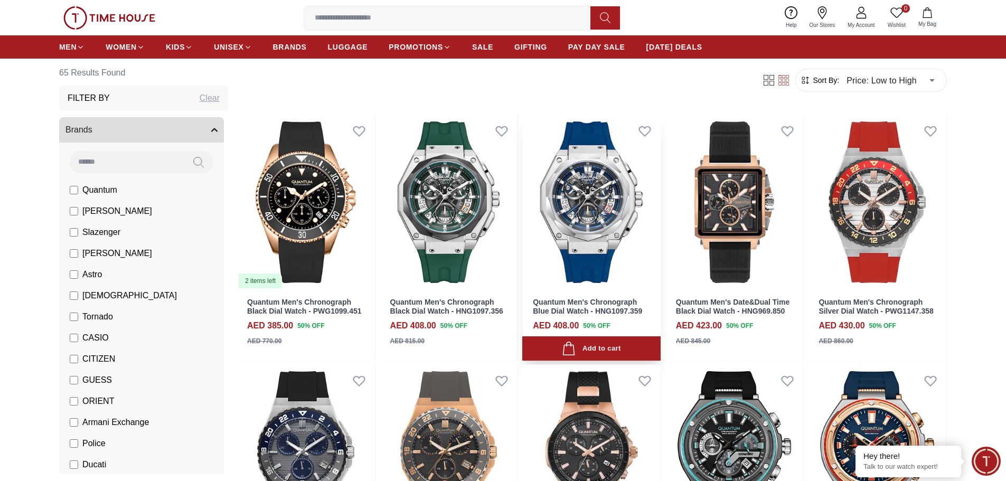
scroll to position [53, 0]
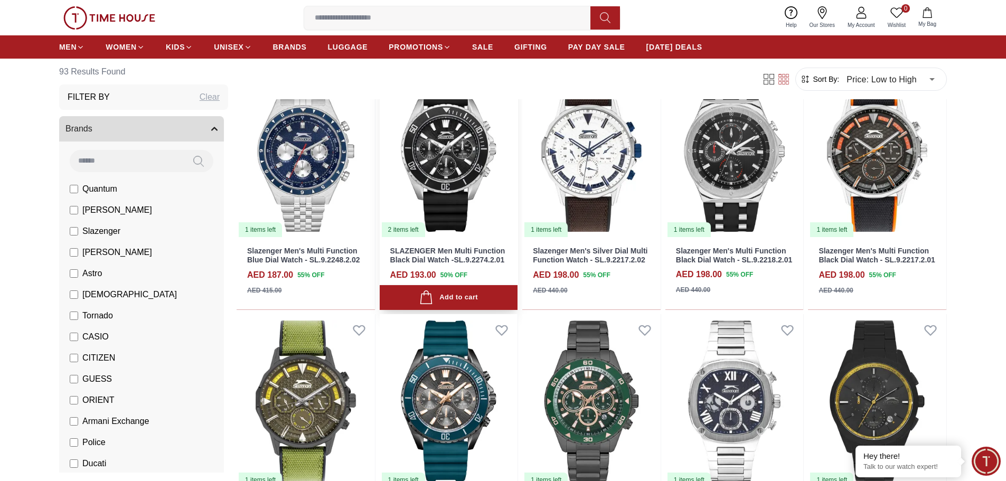
scroll to position [1056, 0]
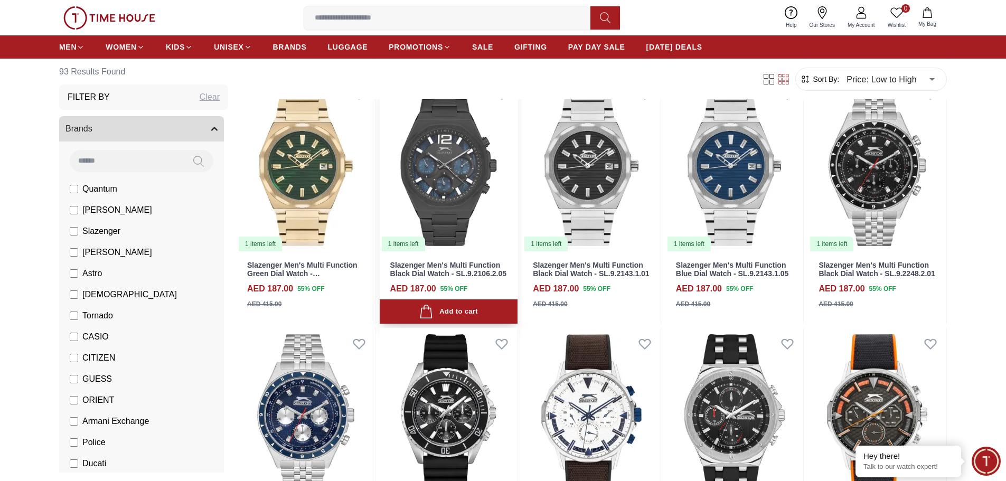
scroll to position [951, 0]
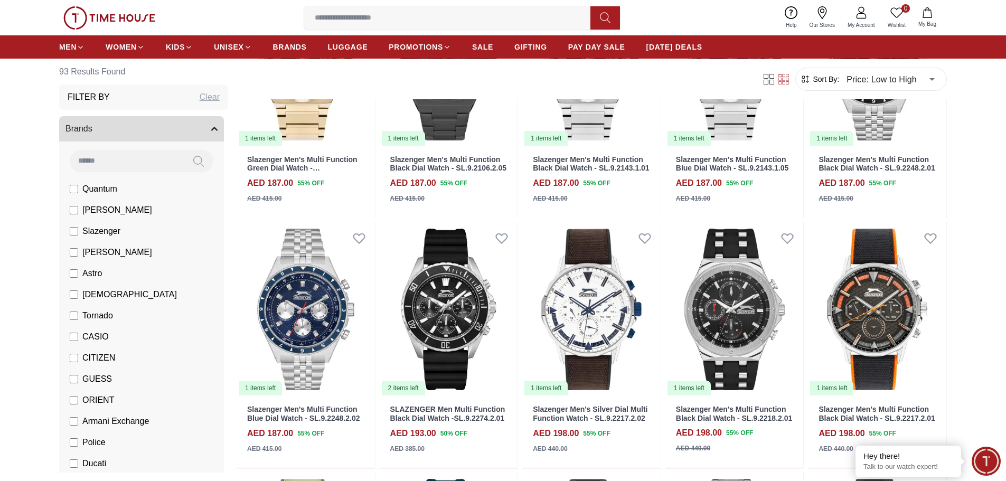
click at [69, 231] on li "Slazenger" at bounding box center [143, 231] width 161 height 21
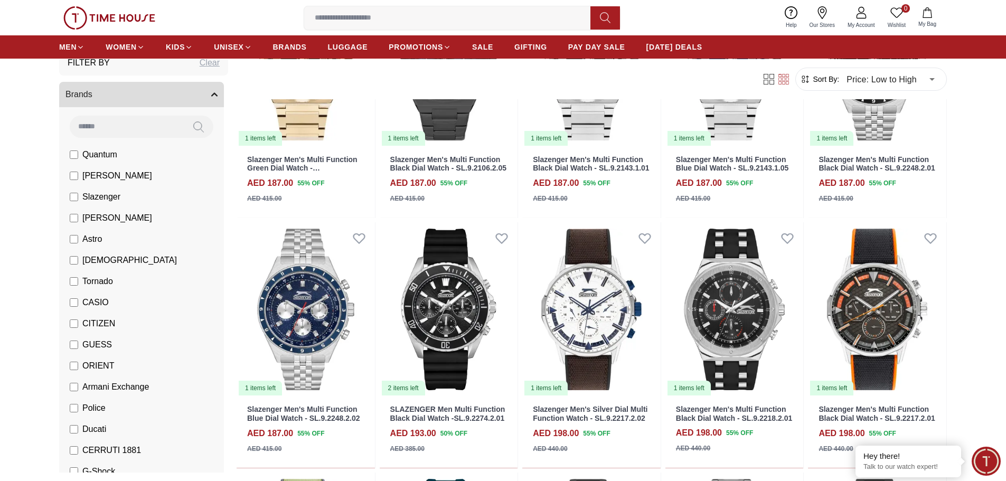
scroll to position [53, 0]
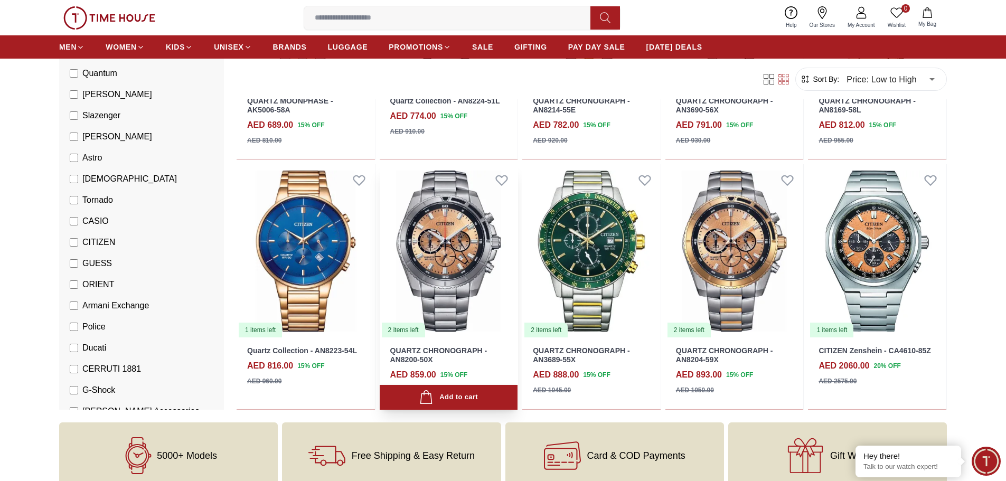
scroll to position [1320, 0]
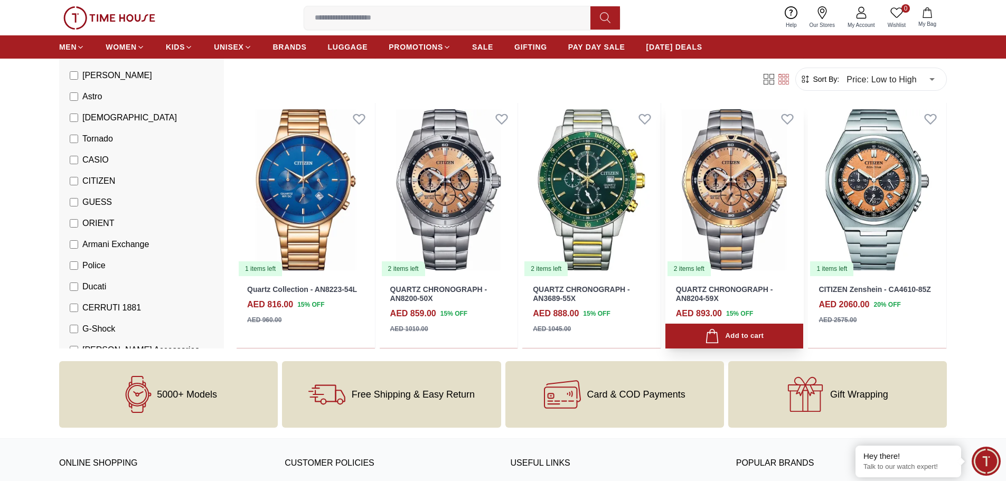
click at [733, 209] on img at bounding box center [734, 190] width 138 height 174
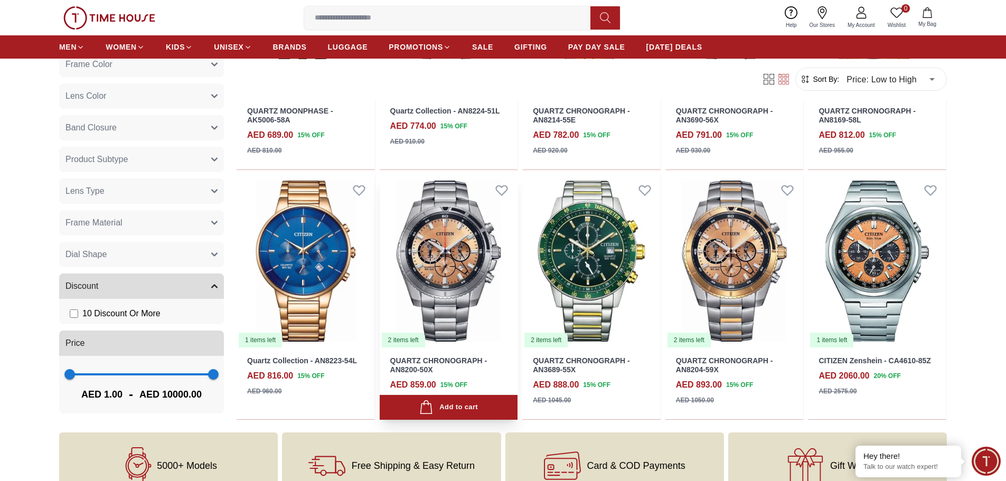
scroll to position [1267, 0]
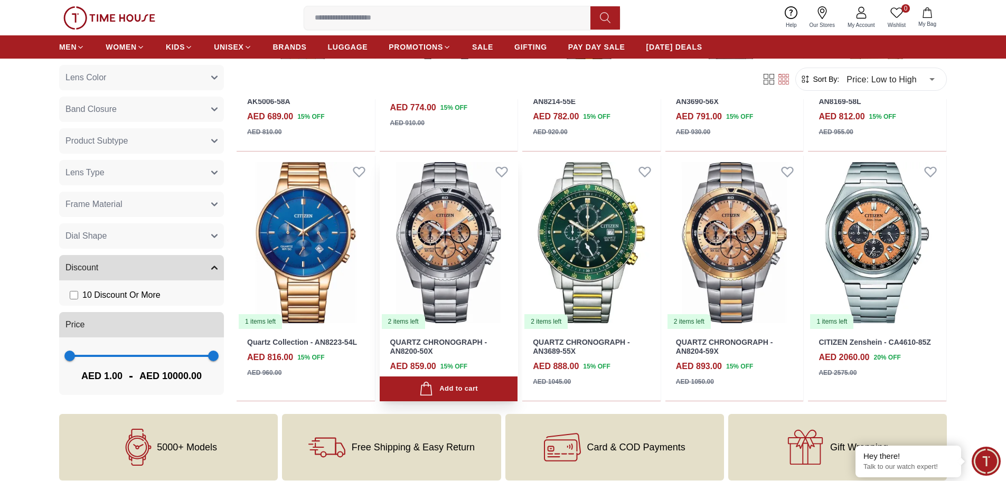
click at [456, 234] on img at bounding box center [449, 243] width 138 height 174
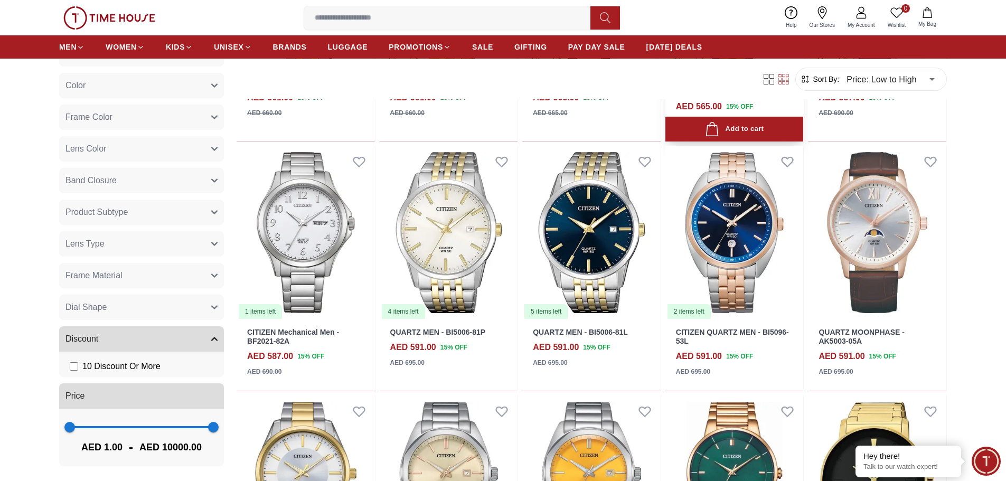
scroll to position [528, 0]
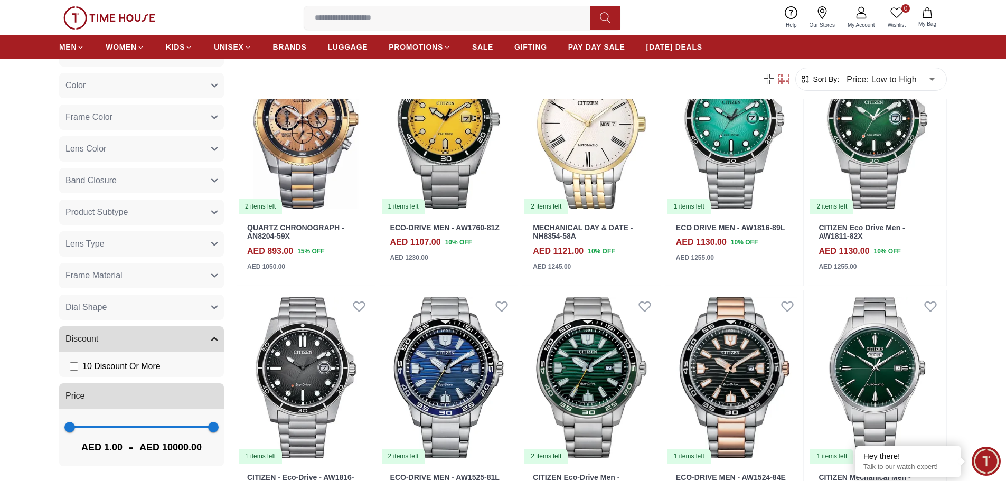
scroll to position [1690, 0]
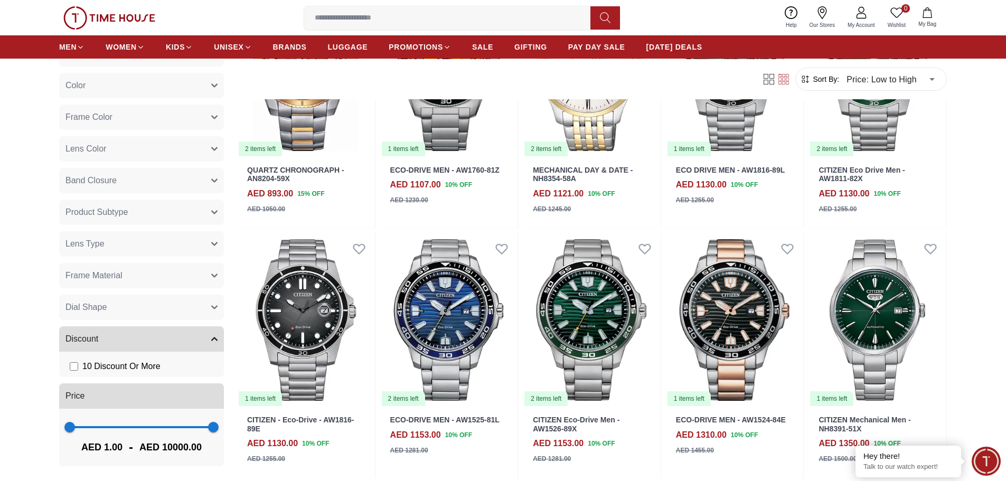
click at [103, 15] on img at bounding box center [109, 17] width 92 height 23
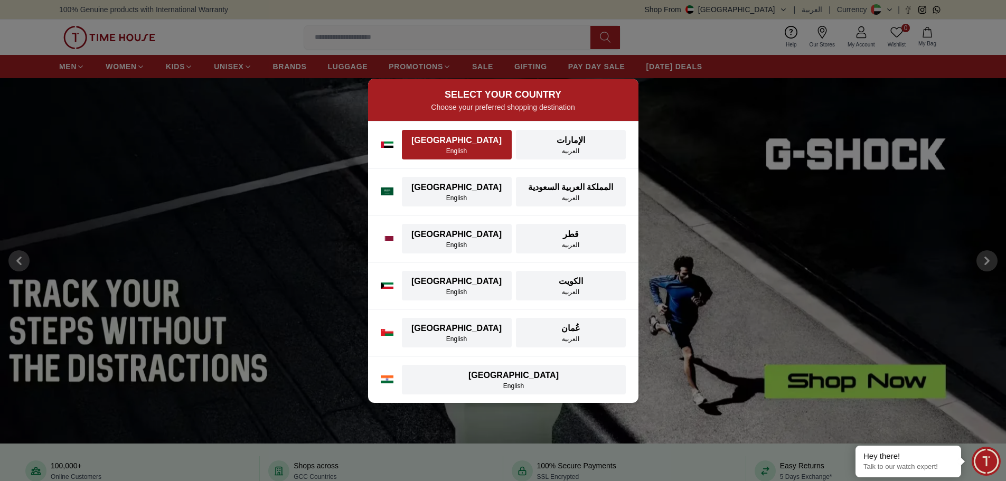
click at [449, 142] on div "[GEOGRAPHIC_DATA]" at bounding box center [456, 140] width 97 height 13
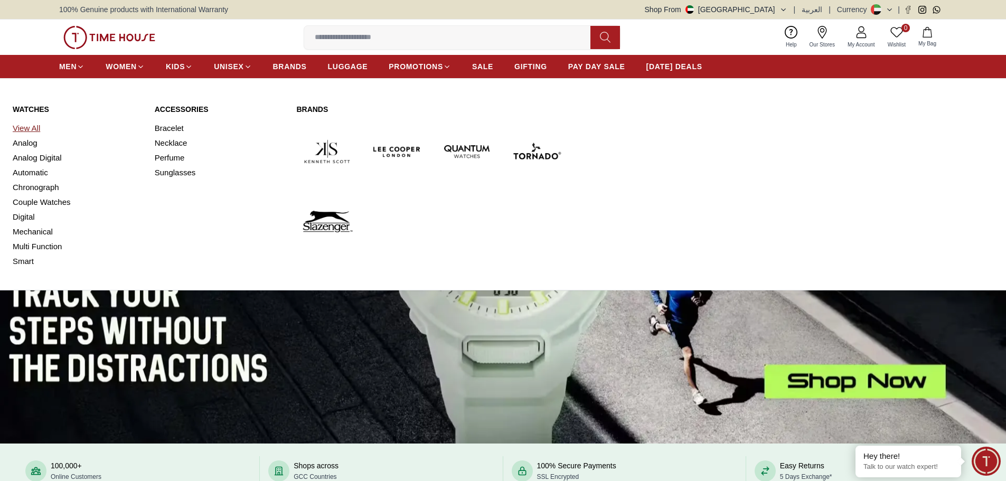
click at [30, 126] on link "View All" at bounding box center [77, 128] width 129 height 15
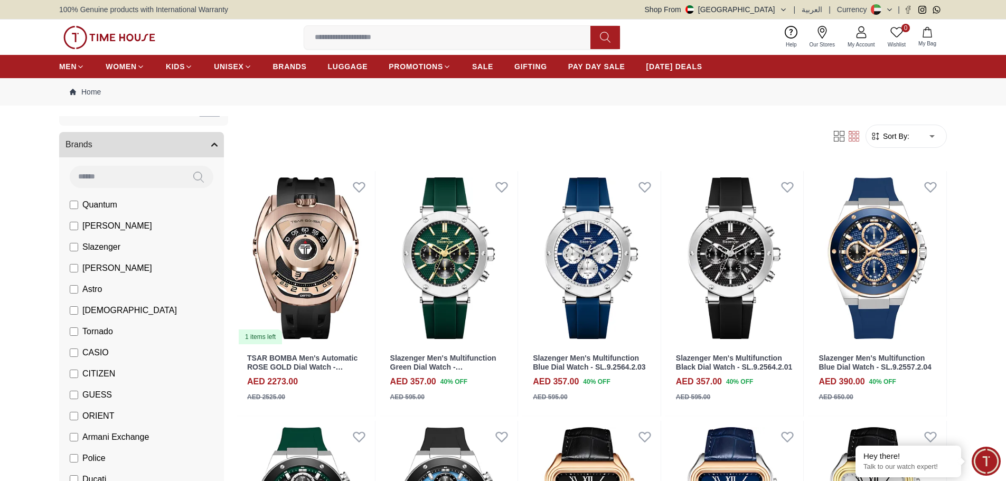
scroll to position [53, 0]
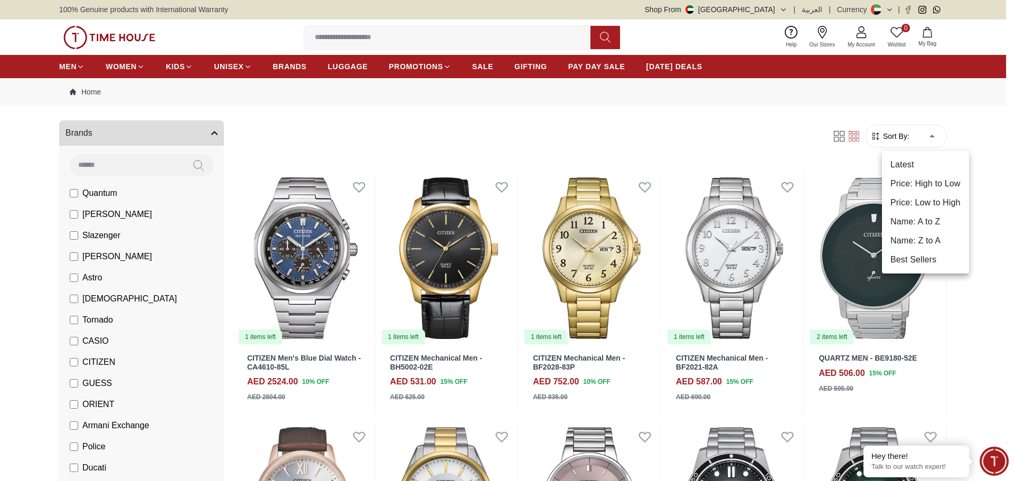
click at [928, 200] on li "Price: Low to High" at bounding box center [925, 202] width 87 height 19
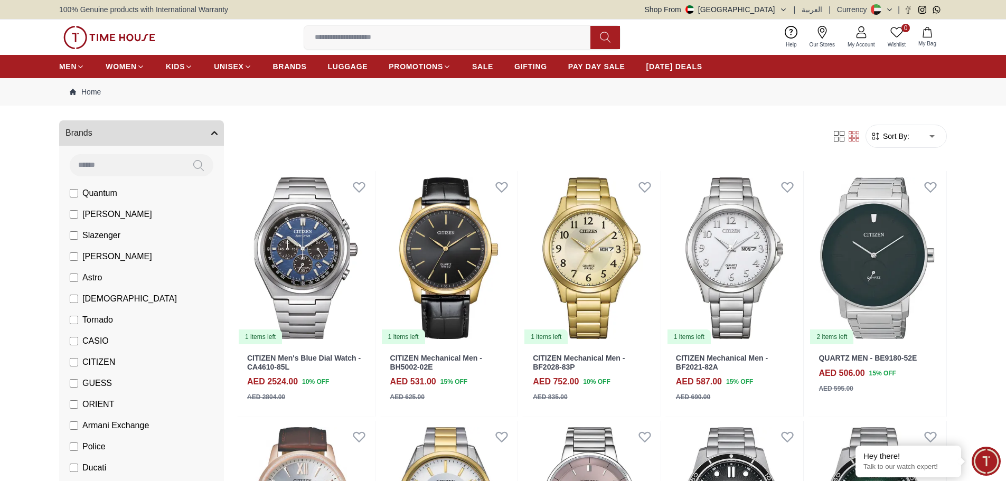
type input "*"
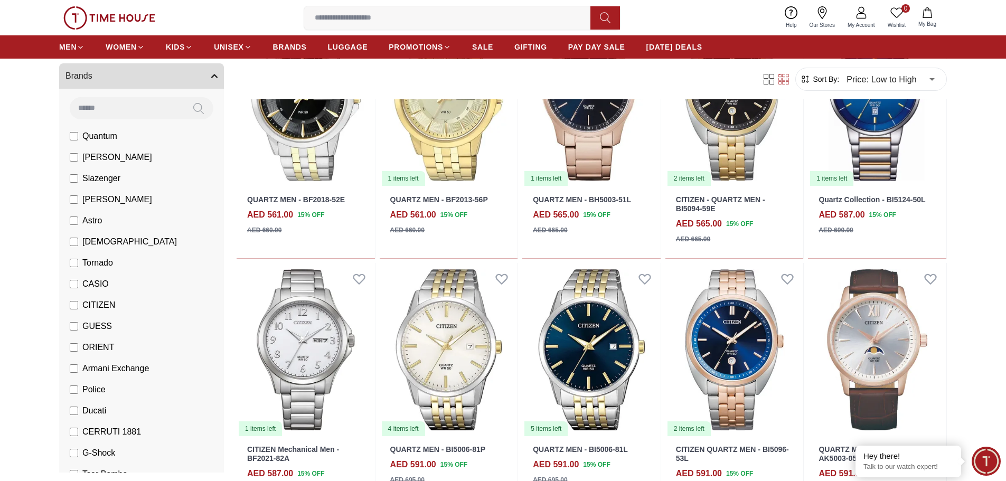
scroll to position [422, 0]
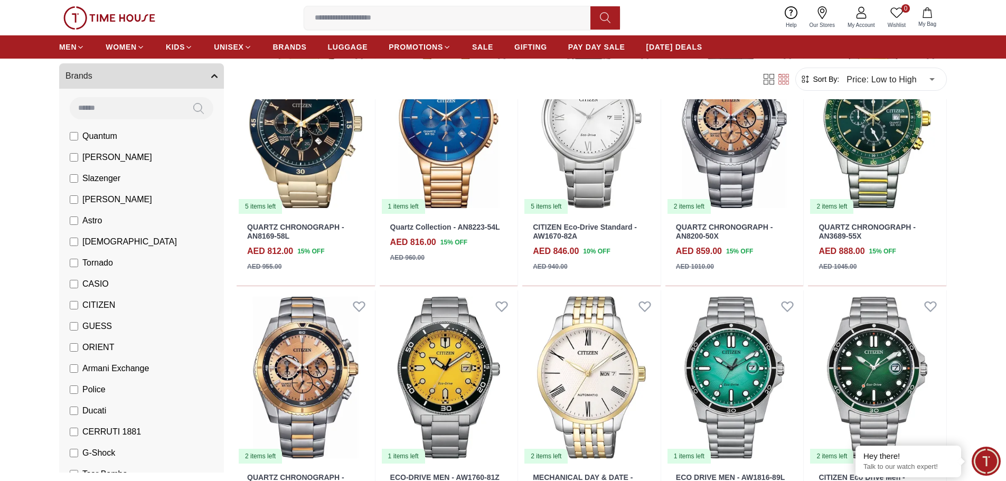
scroll to position [1320, 0]
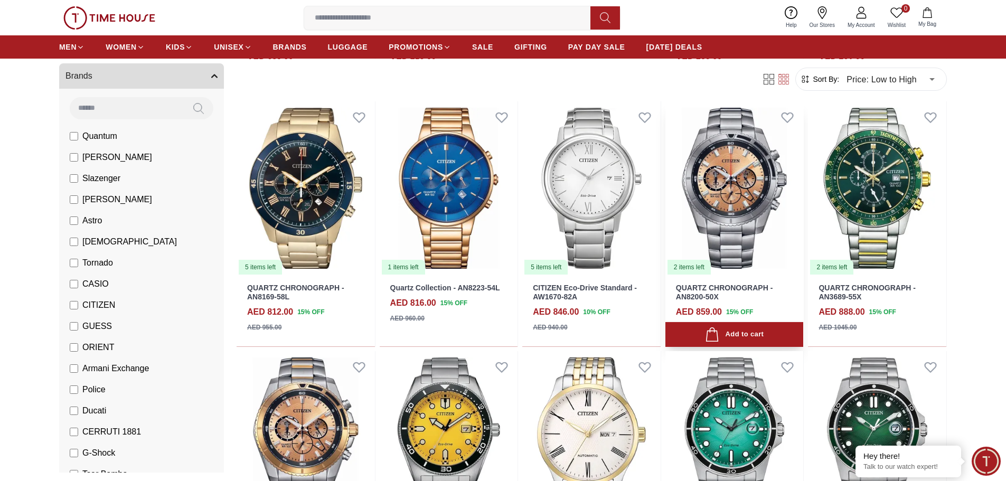
scroll to position [1320, 0]
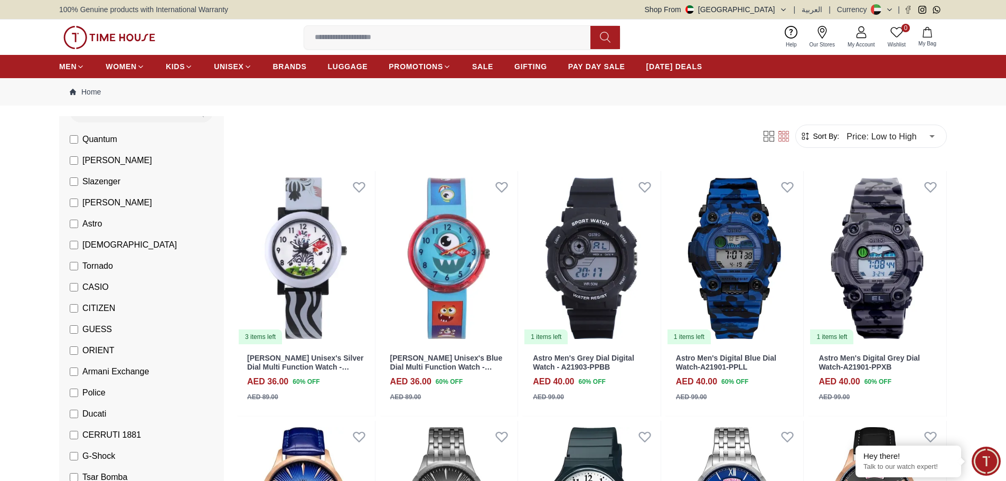
scroll to position [211, 0]
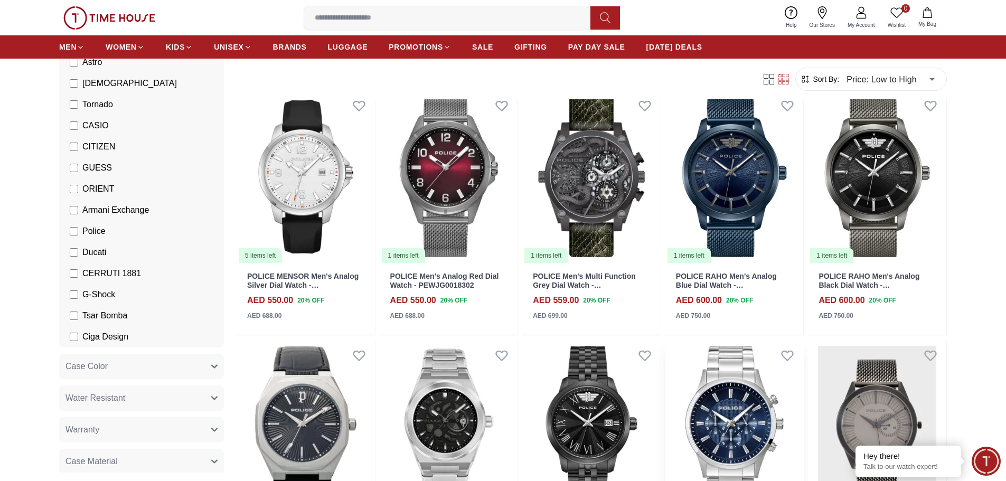
scroll to position [739, 0]
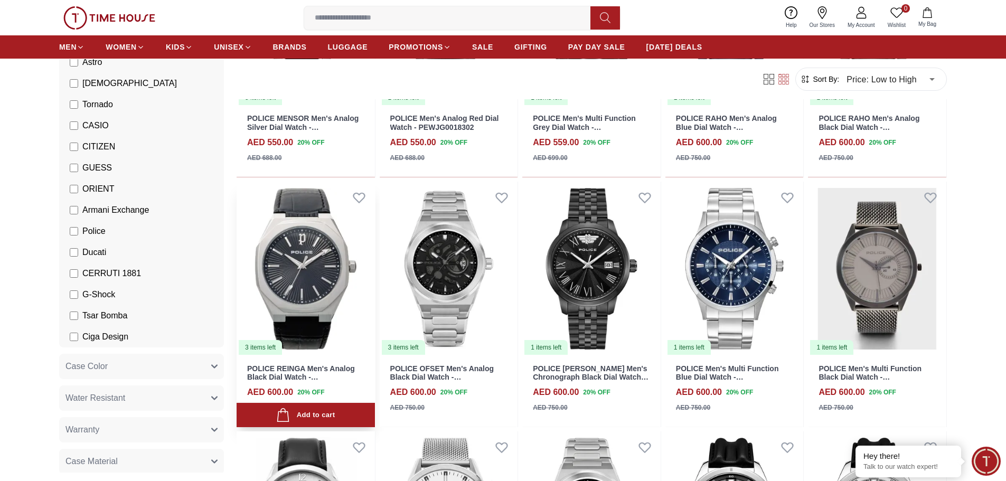
scroll to position [792, 0]
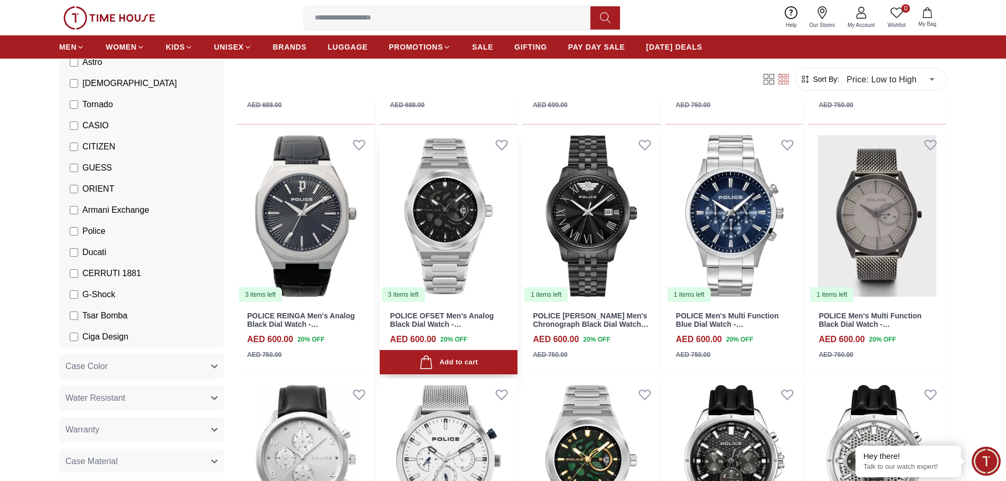
click at [444, 229] on img at bounding box center [449, 216] width 138 height 174
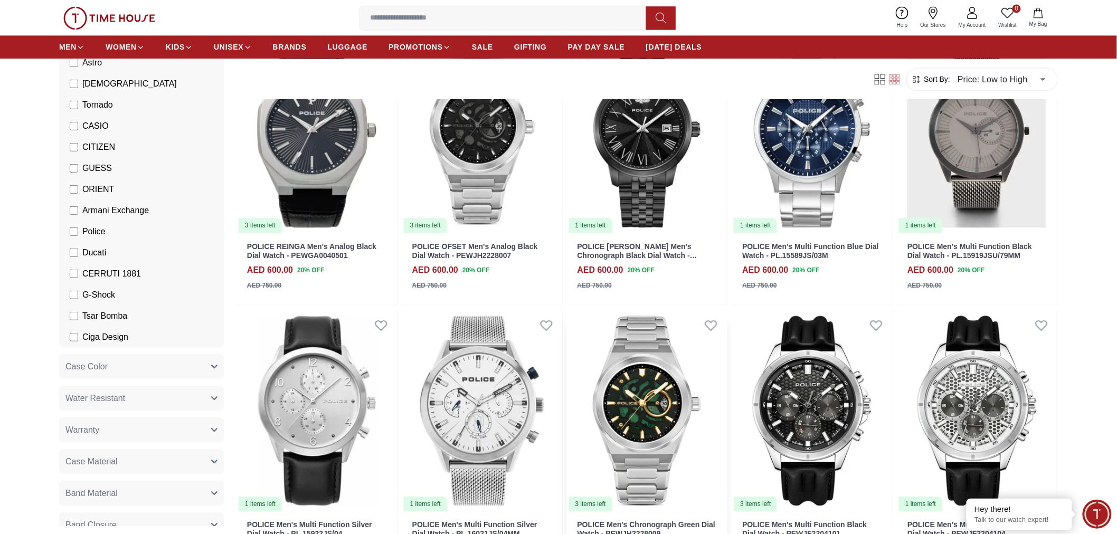
scroll to position [997, 0]
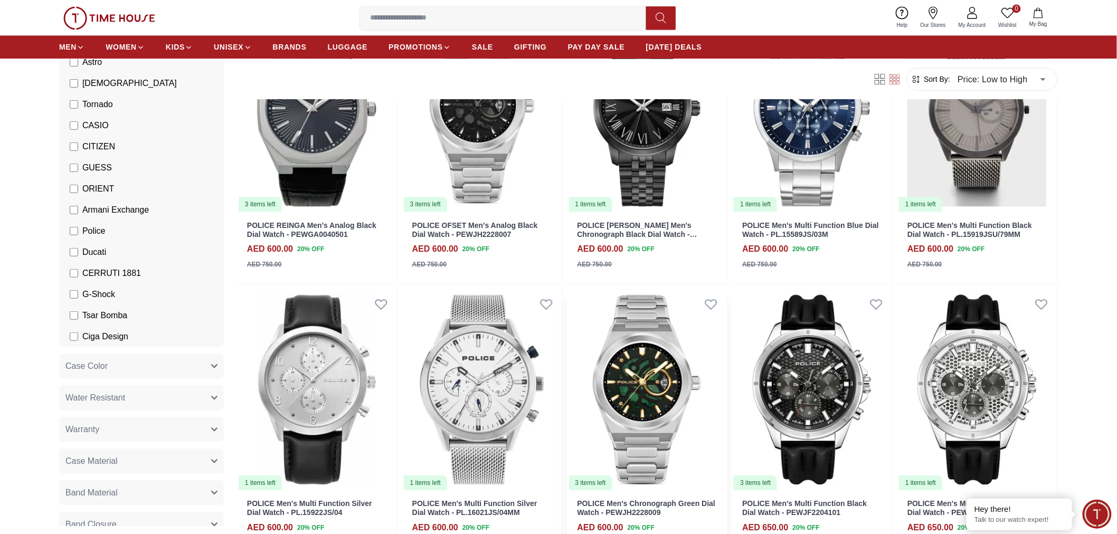
click at [645, 397] on img at bounding box center [647, 389] width 161 height 203
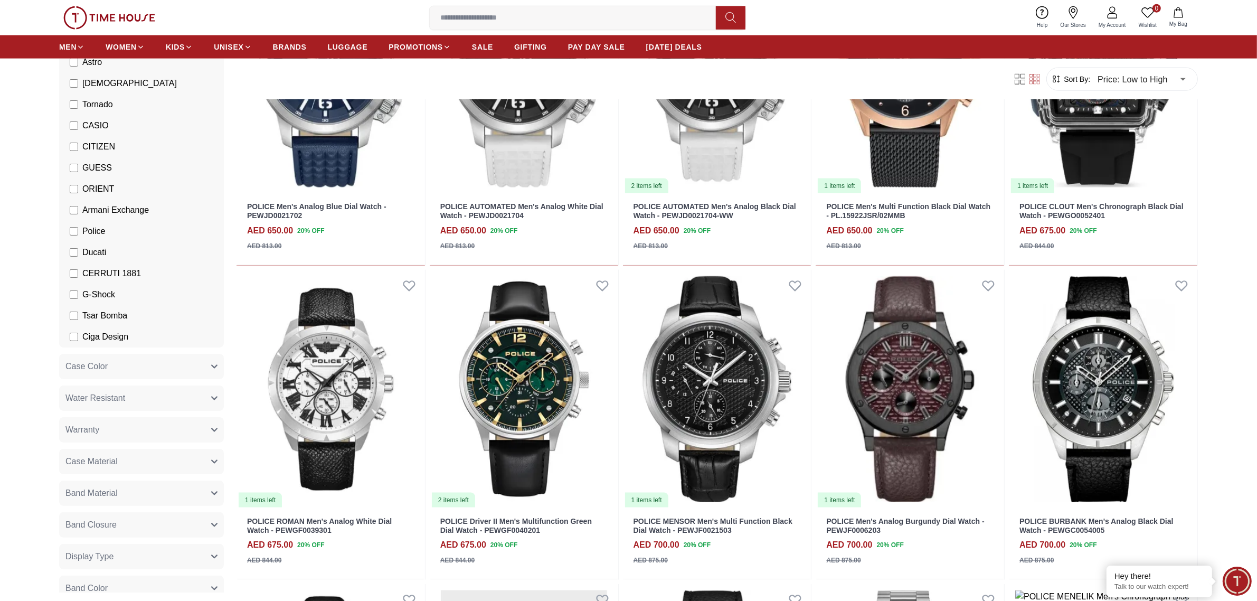
scroll to position [1855, 0]
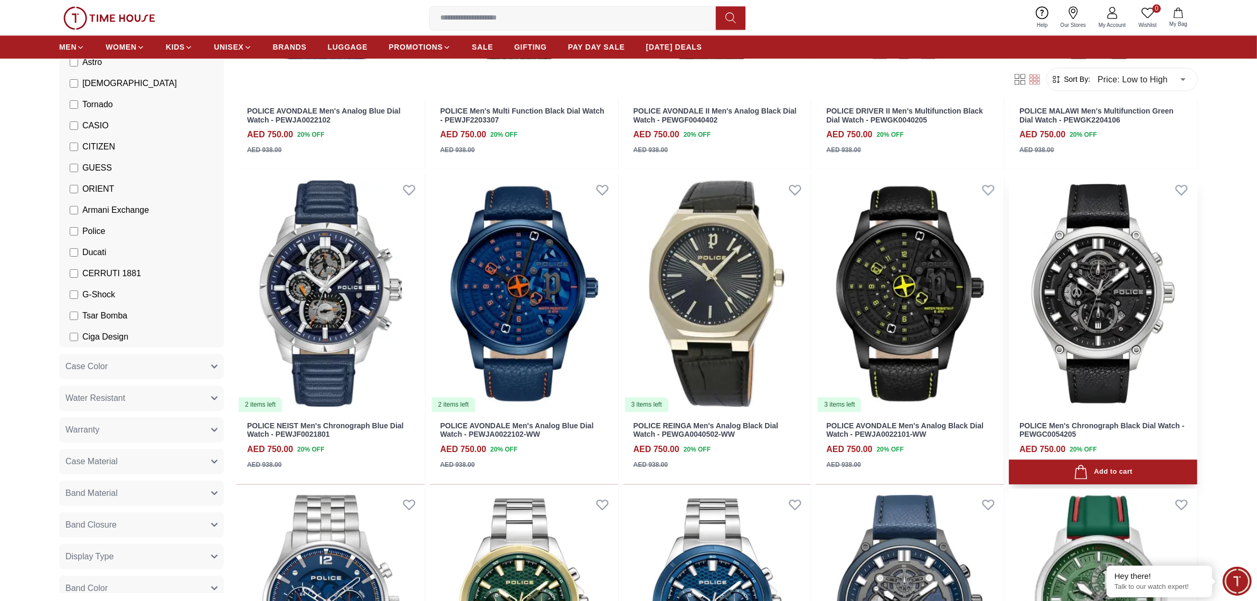
scroll to position [3175, 0]
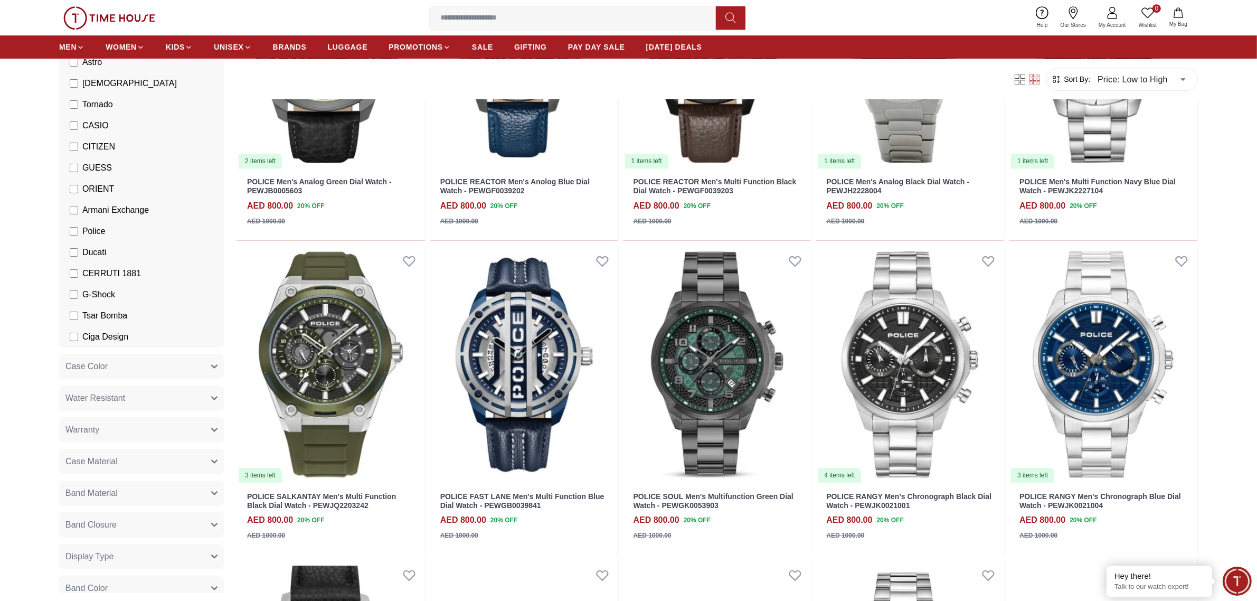
scroll to position [4100, 0]
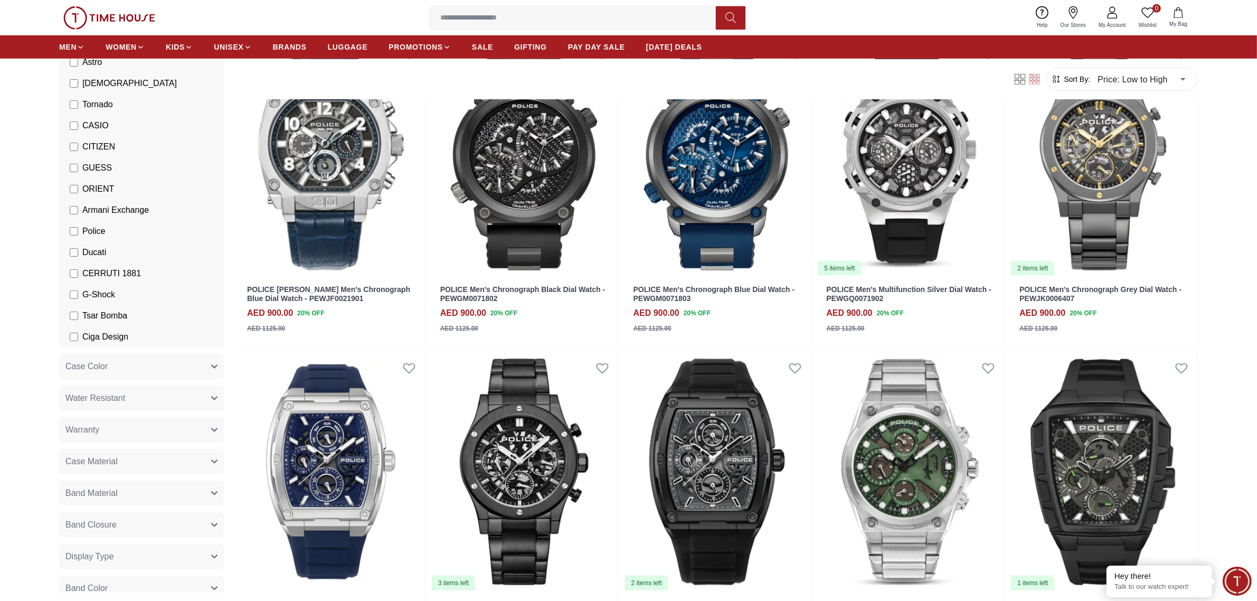
scroll to position [5816, 0]
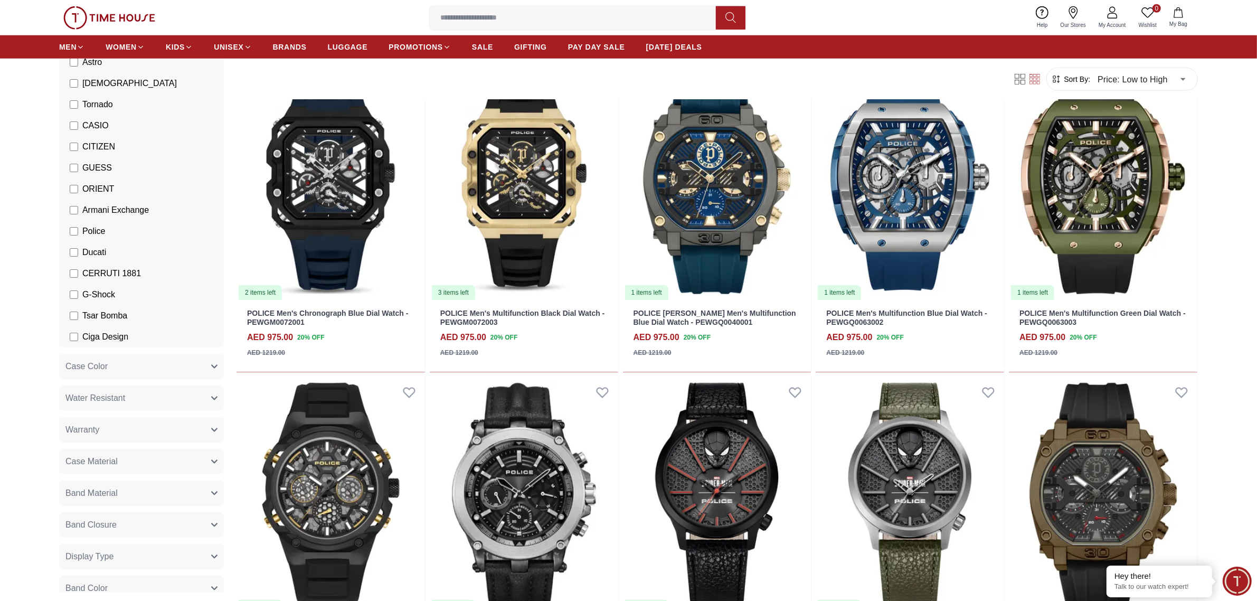
scroll to position [5884, 0]
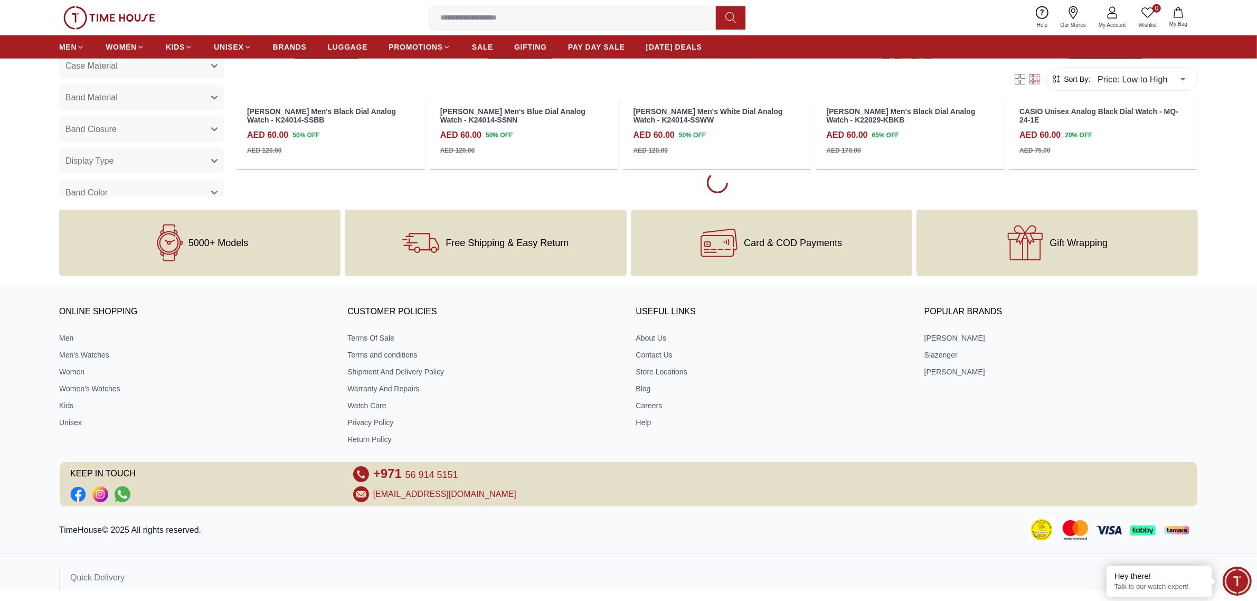
scroll to position [1255, 0]
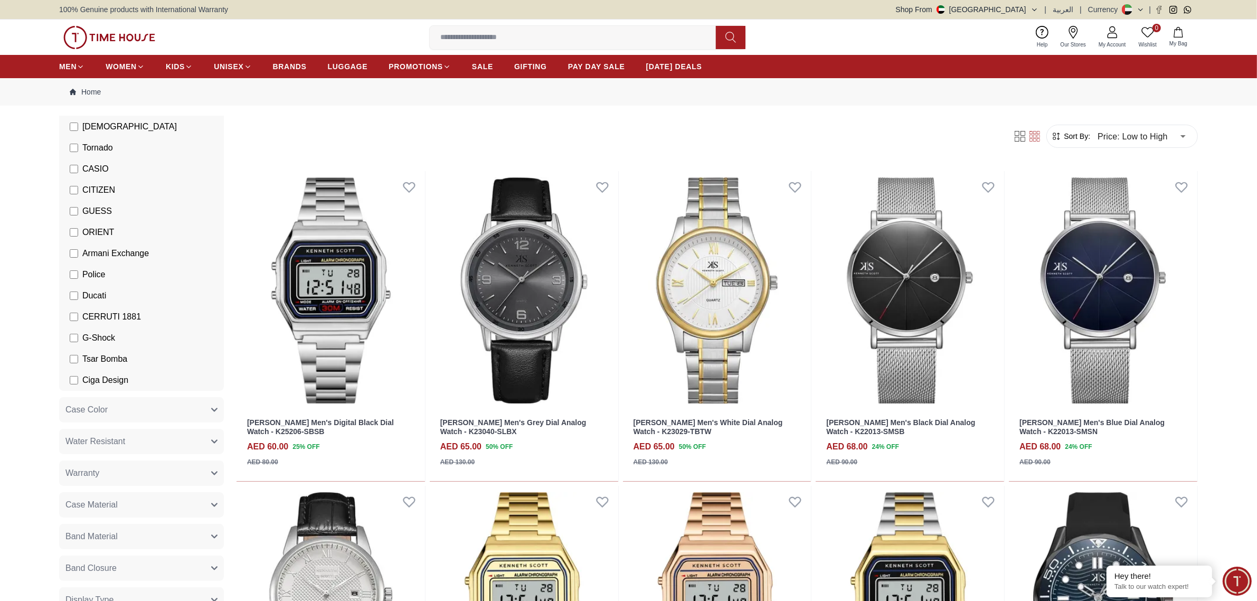
scroll to position [330, 0]
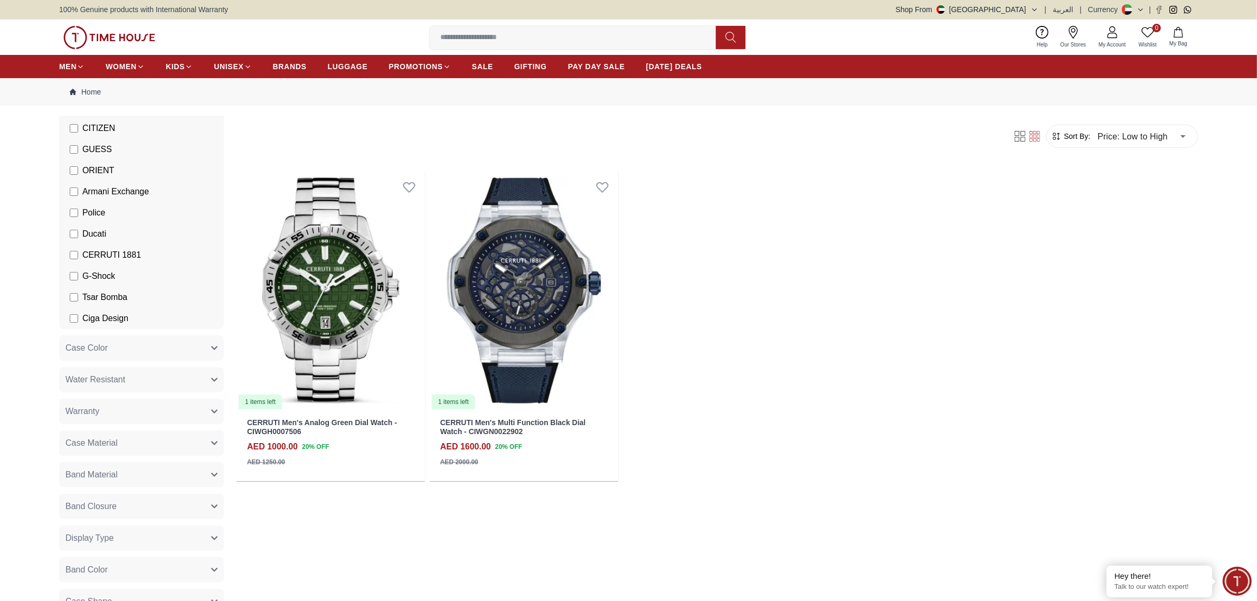
scroll to position [264, 0]
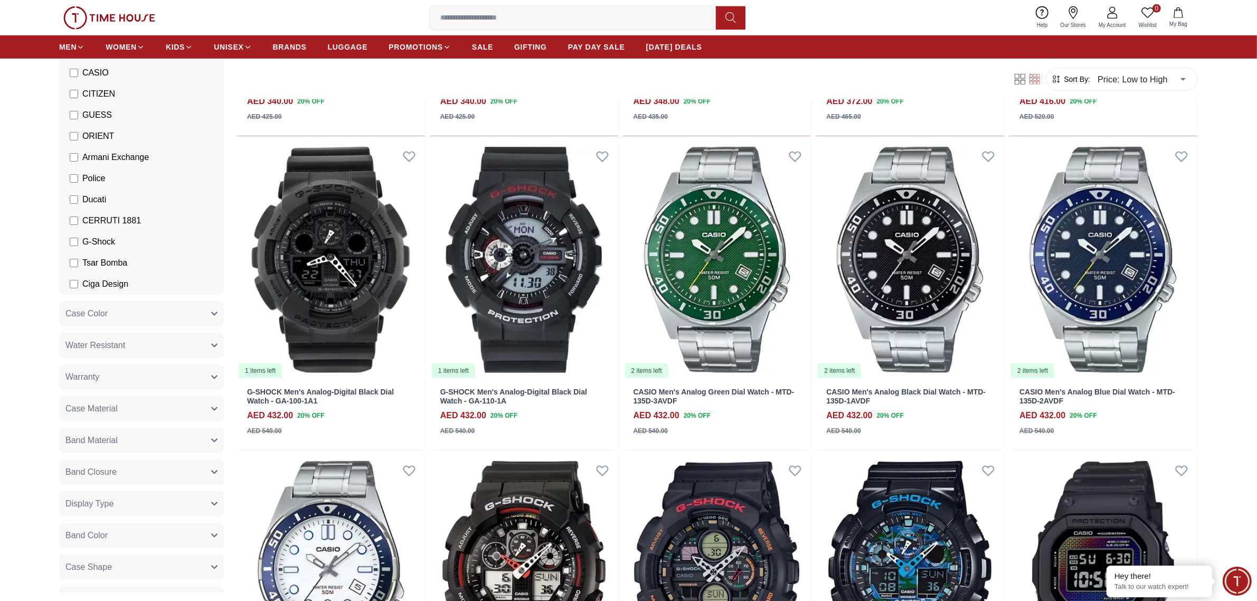
scroll to position [726, 0]
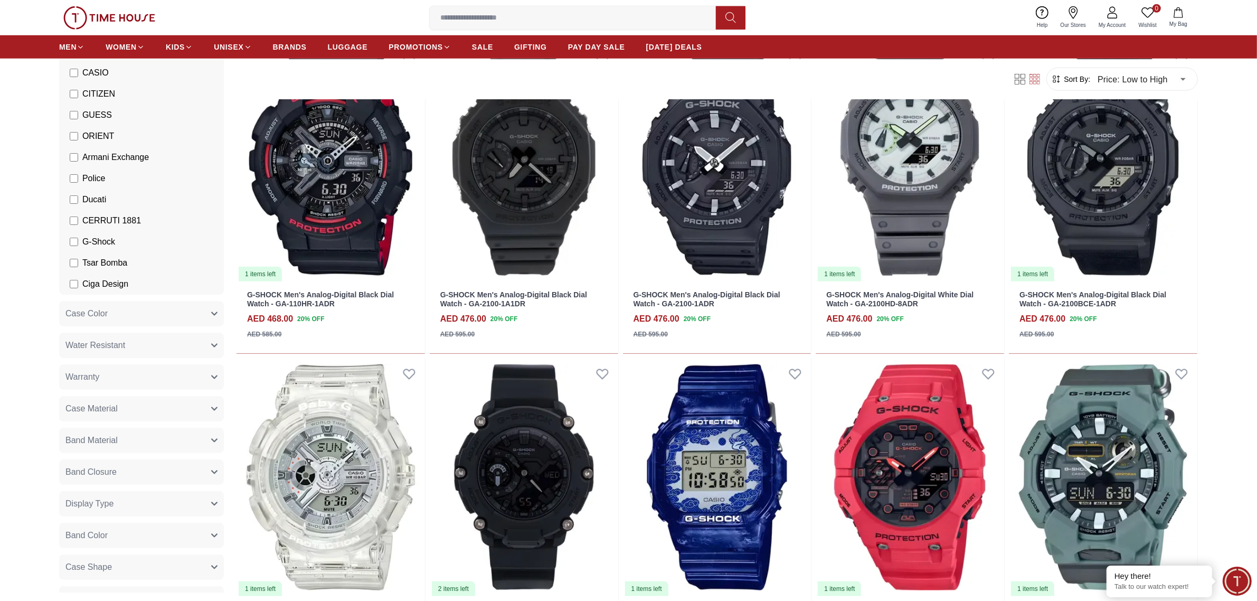
scroll to position [1584, 0]
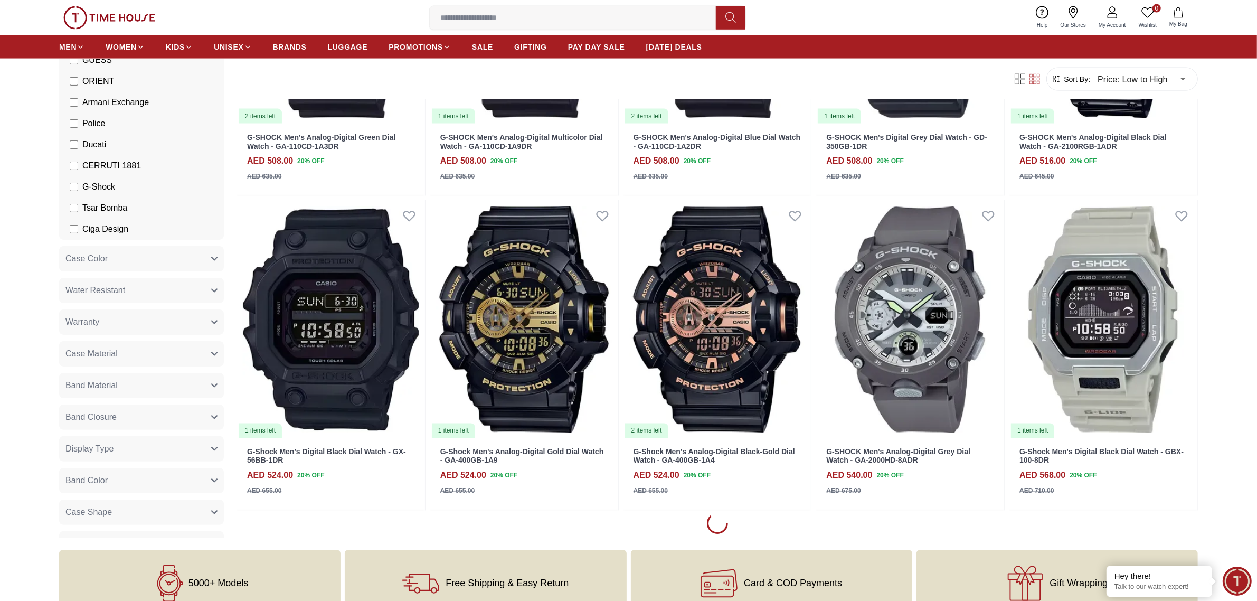
scroll to position [2178, 0]
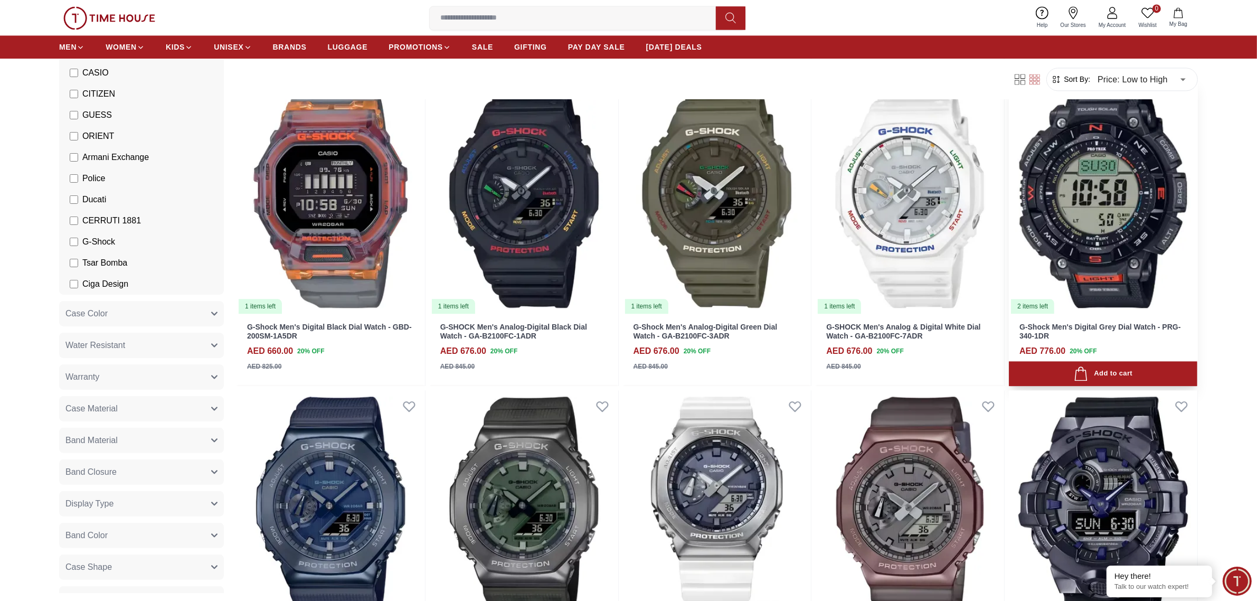
scroll to position [2904, 0]
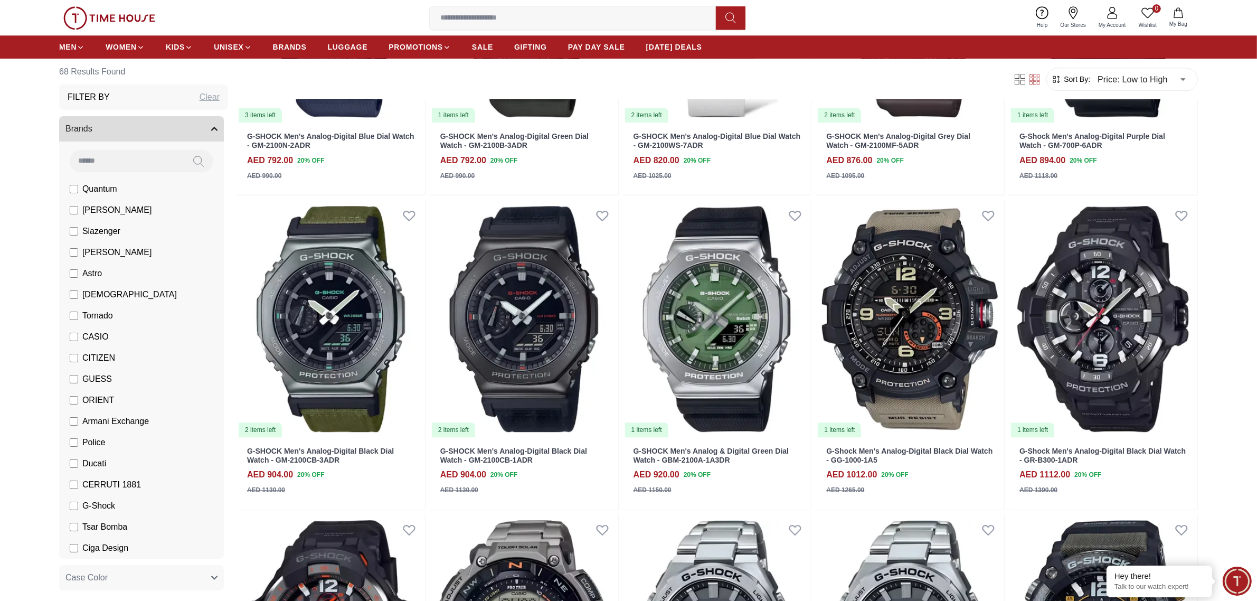
click at [69, 481] on li "G-Shock" at bounding box center [143, 505] width 161 height 21
click at [78, 481] on label "G-Shock" at bounding box center [92, 506] width 45 height 13
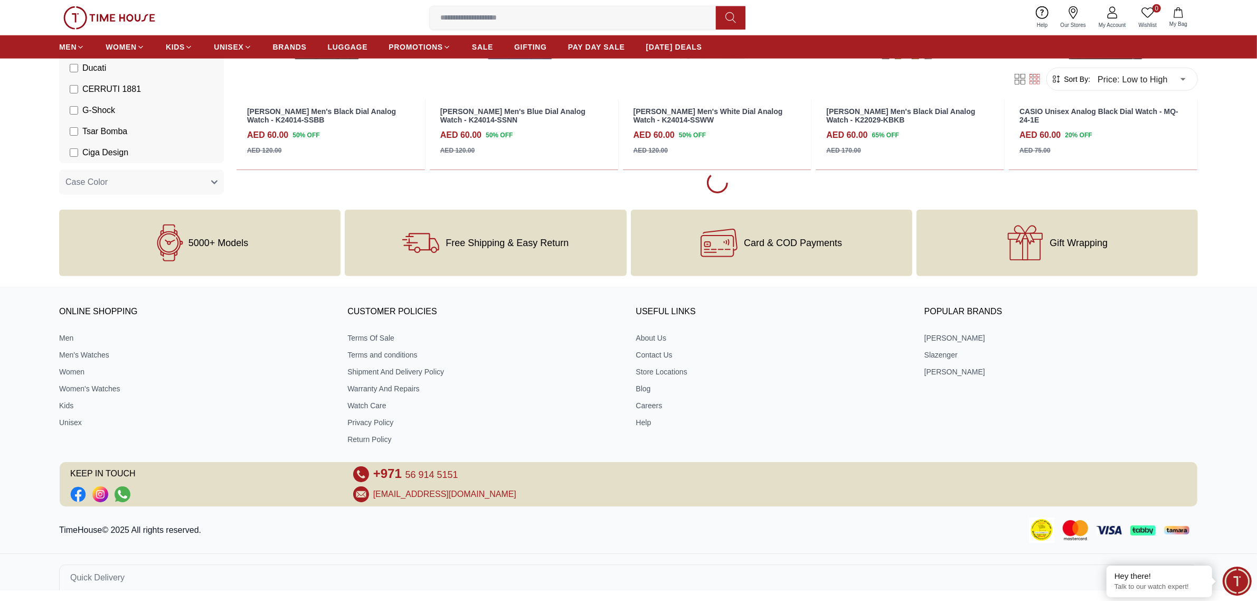
scroll to position [1252, 0]
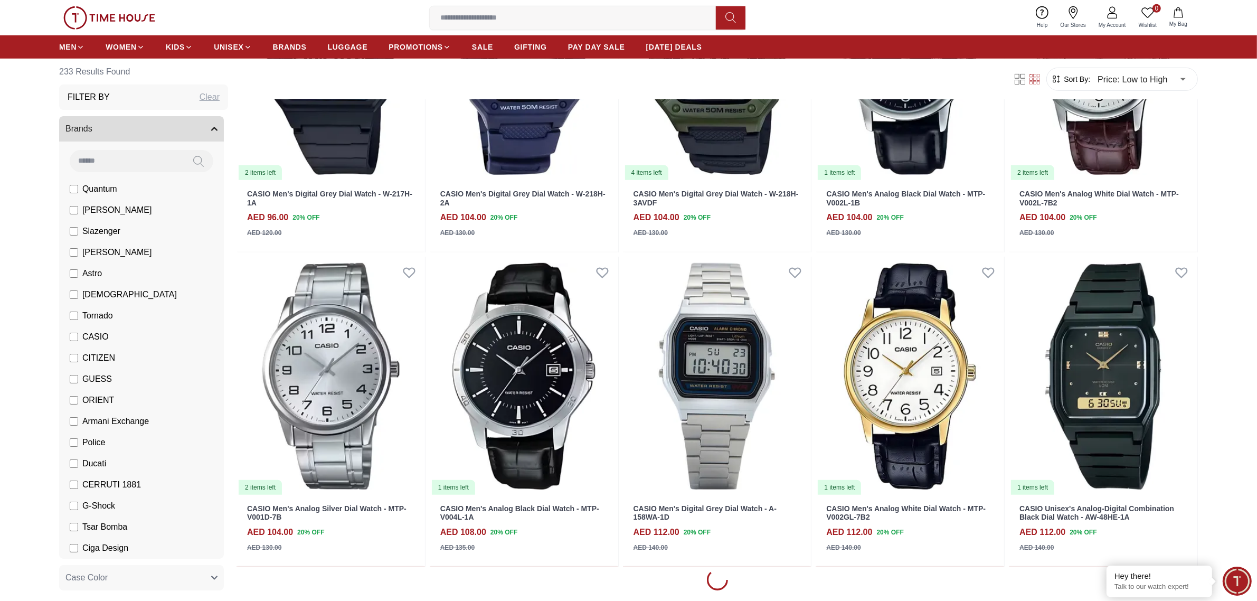
scroll to position [1122, 0]
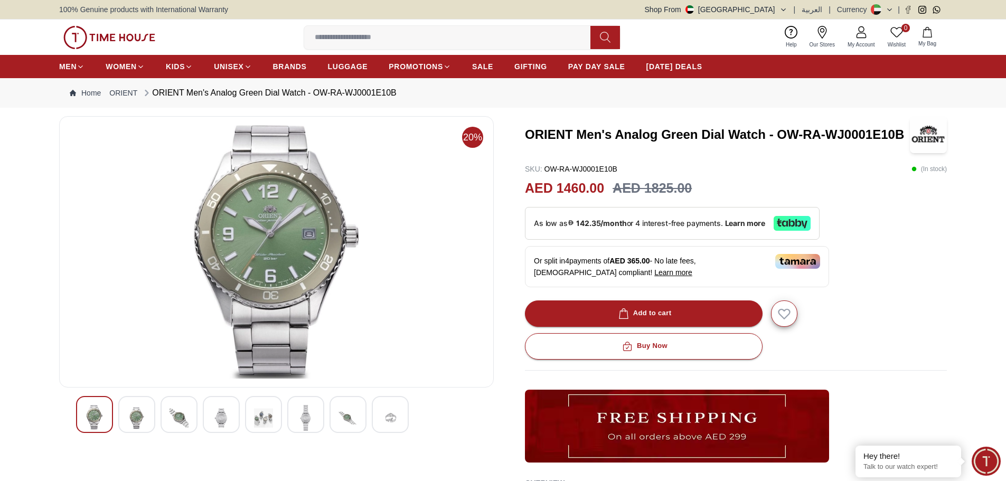
click at [143, 412] on img at bounding box center [136, 418] width 19 height 26
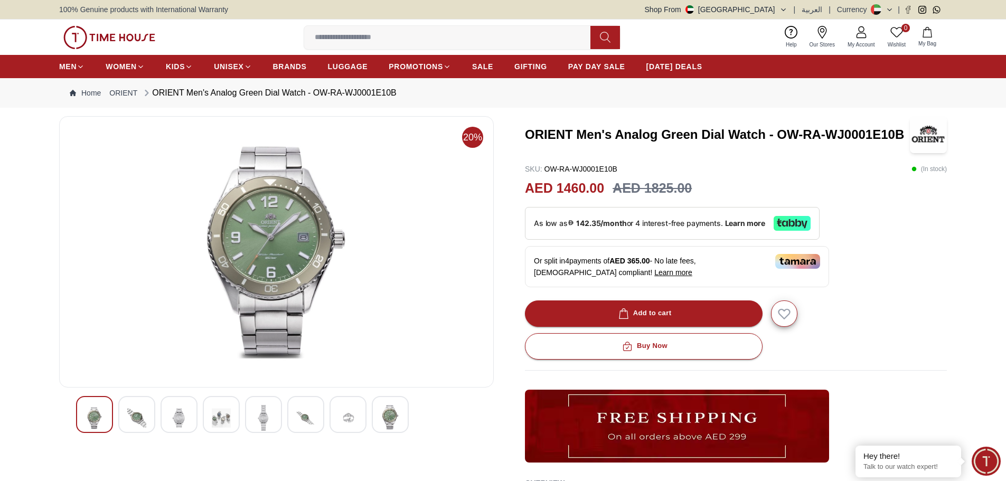
click at [183, 416] on img at bounding box center [179, 418] width 19 height 26
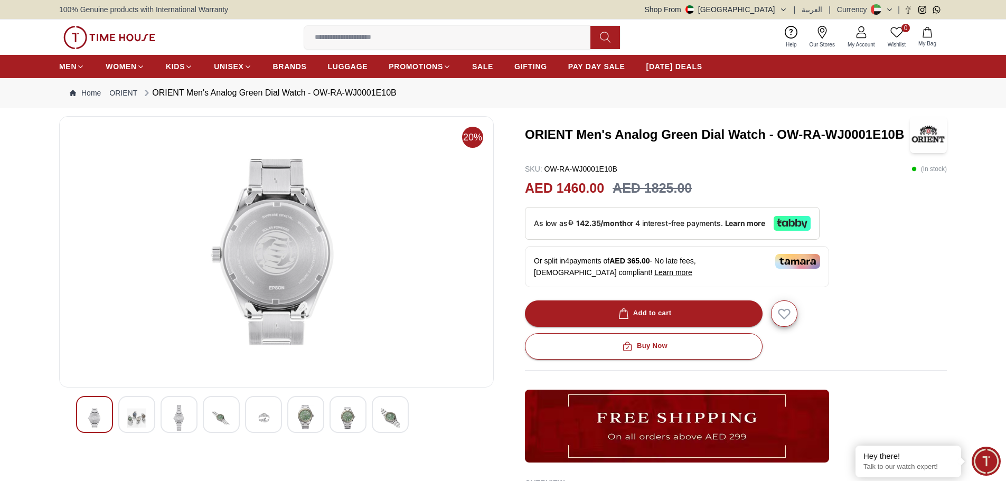
click at [209, 418] on div at bounding box center [221, 414] width 37 height 37
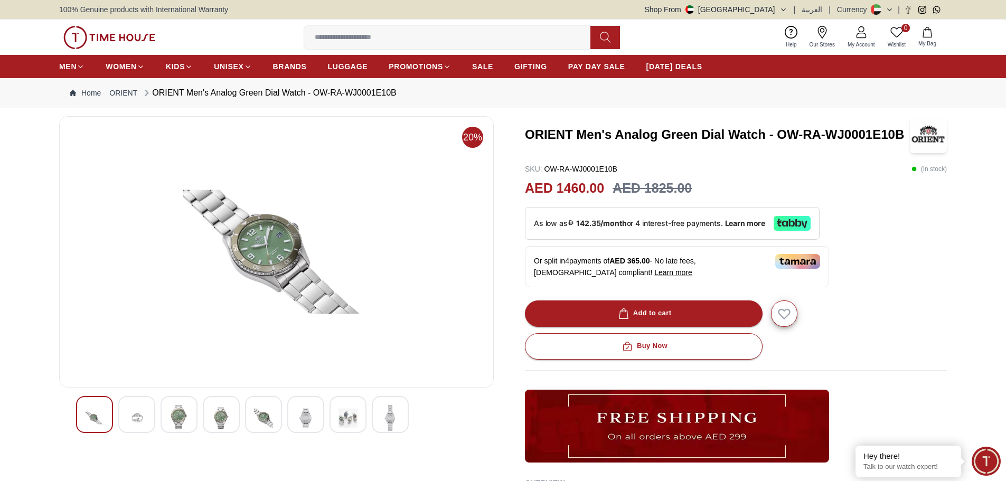
click at [237, 419] on div at bounding box center [221, 414] width 37 height 37
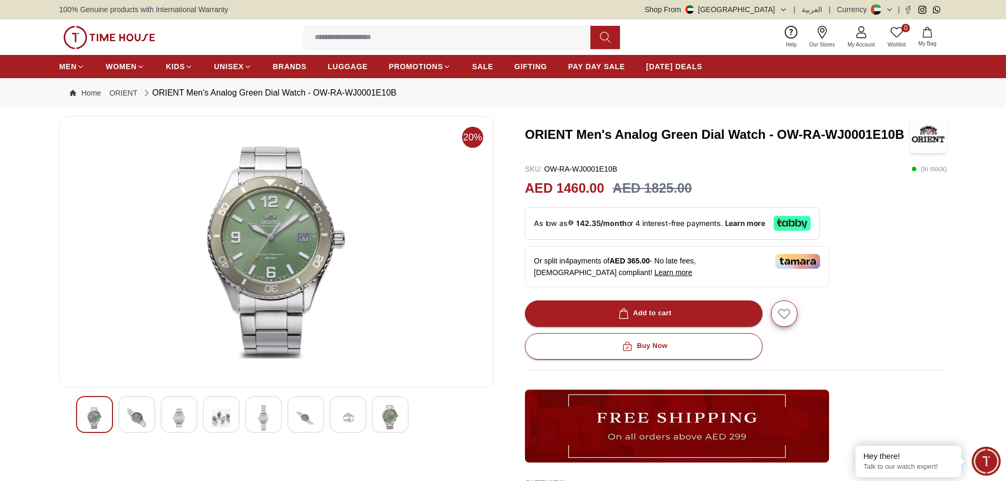
click at [270, 420] on img at bounding box center [263, 418] width 19 height 26
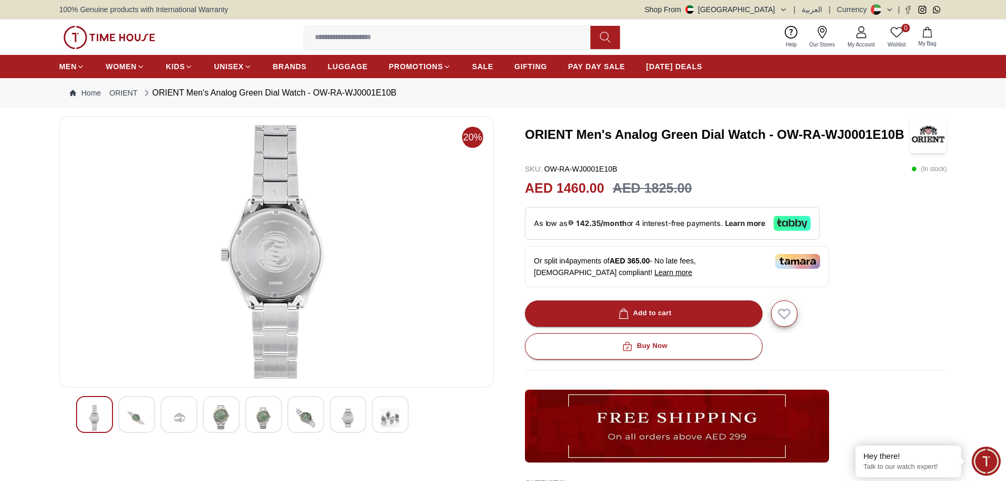
click at [309, 427] on img at bounding box center [305, 418] width 19 height 26
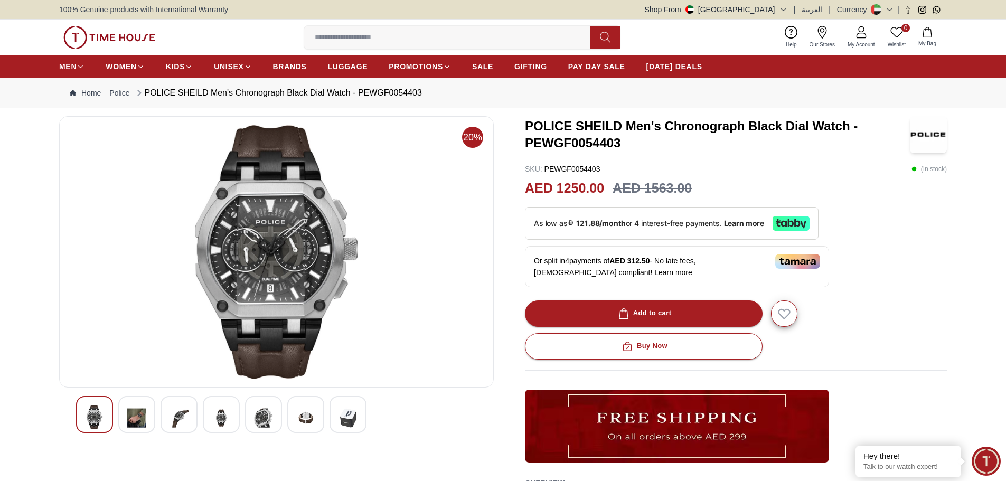
click at [135, 411] on img at bounding box center [136, 418] width 19 height 26
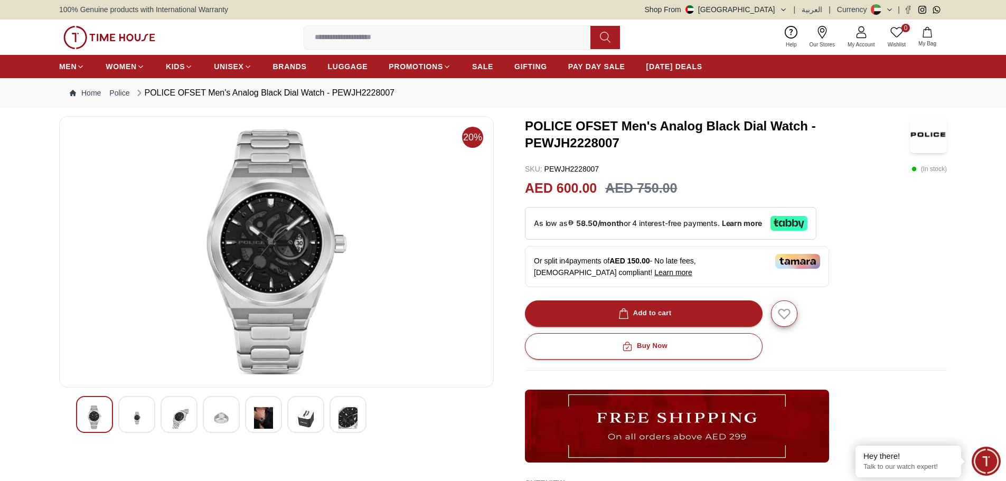
click at [253, 421] on div at bounding box center [263, 414] width 37 height 37
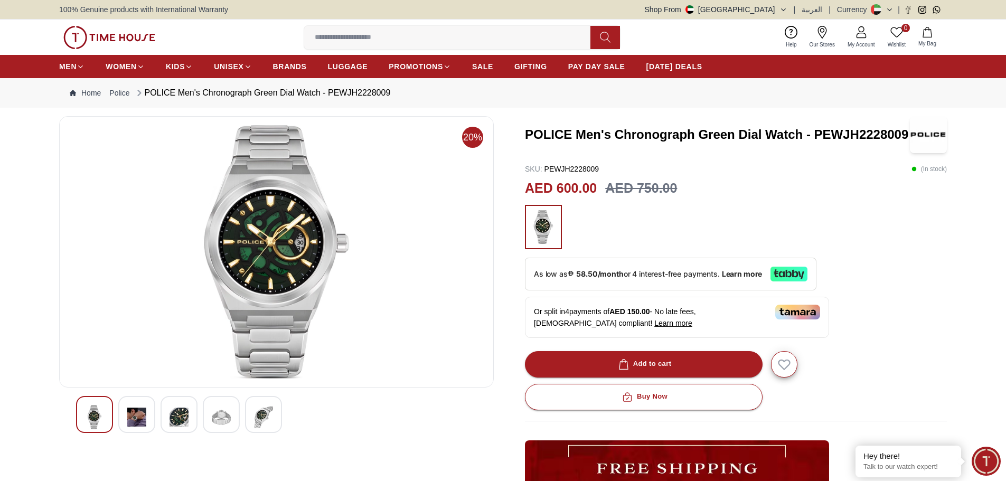
click at [180, 419] on img at bounding box center [179, 417] width 19 height 24
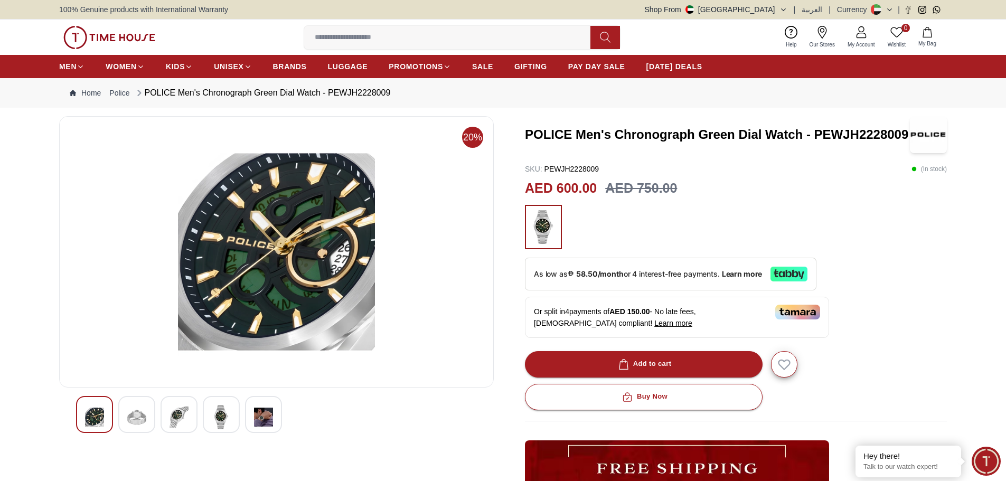
click at [104, 413] on img at bounding box center [94, 417] width 19 height 24
click at [186, 421] on img at bounding box center [179, 417] width 19 height 24
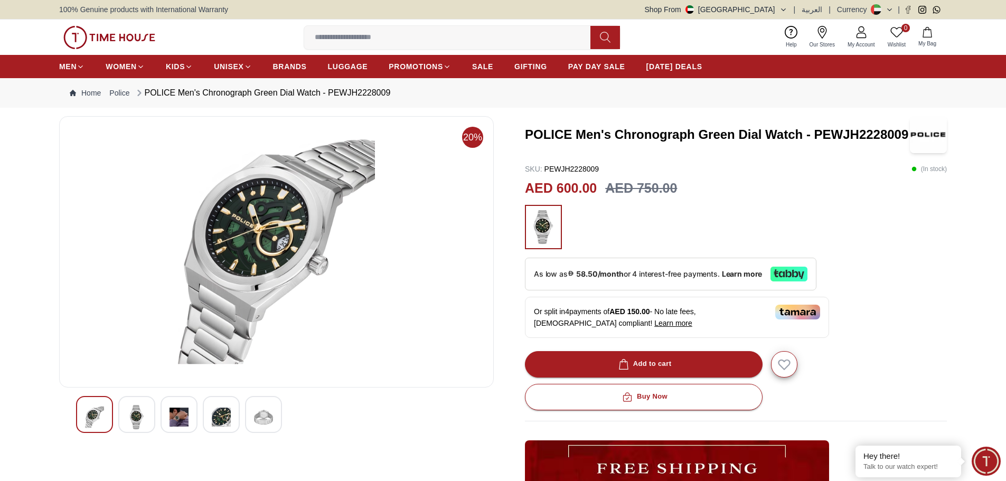
click at [222, 422] on img at bounding box center [221, 417] width 19 height 24
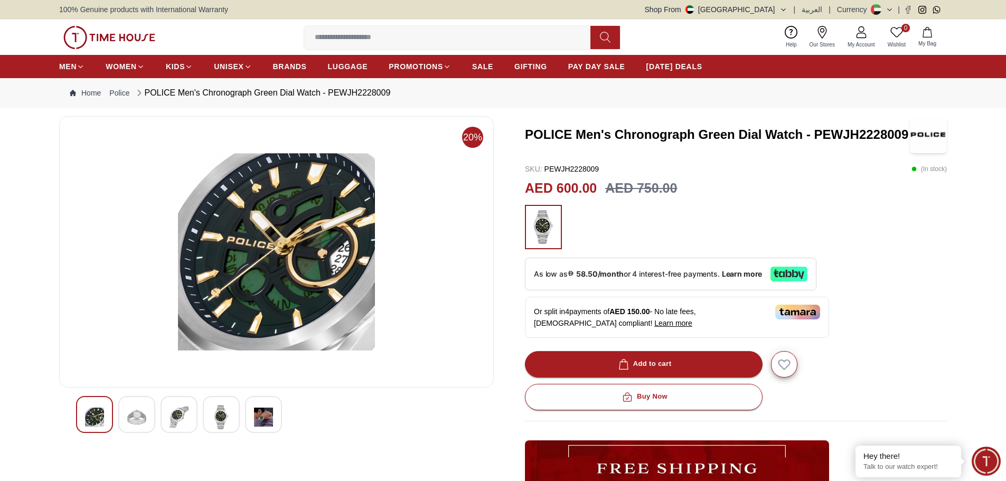
click at [254, 424] on img at bounding box center [263, 417] width 19 height 24
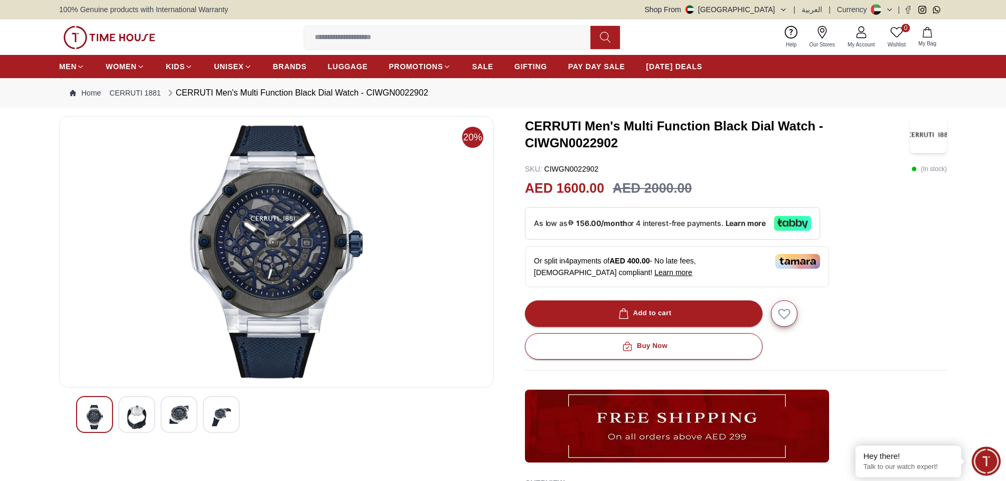
click at [185, 418] on img at bounding box center [179, 414] width 19 height 19
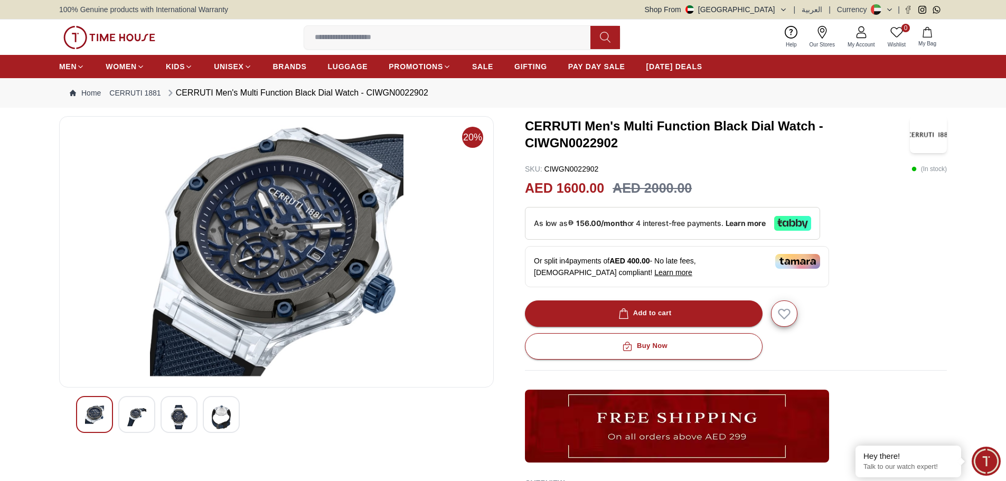
click at [210, 419] on div at bounding box center [221, 414] width 37 height 37
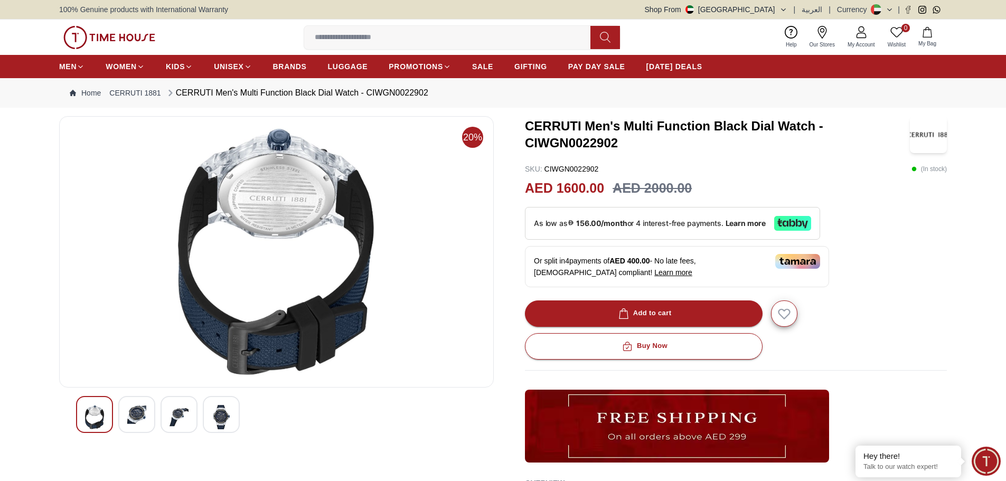
click at [136, 413] on img at bounding box center [136, 414] width 19 height 19
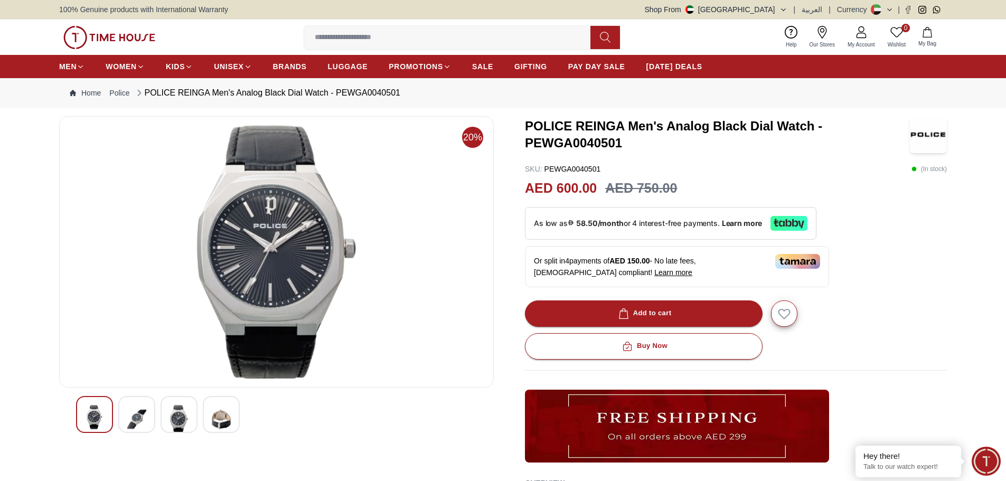
click at [173, 425] on img at bounding box center [179, 419] width 19 height 29
click at [185, 417] on img at bounding box center [179, 417] width 19 height 24
click at [196, 419] on div at bounding box center [179, 414] width 37 height 37
click at [208, 419] on div at bounding box center [221, 414] width 37 height 37
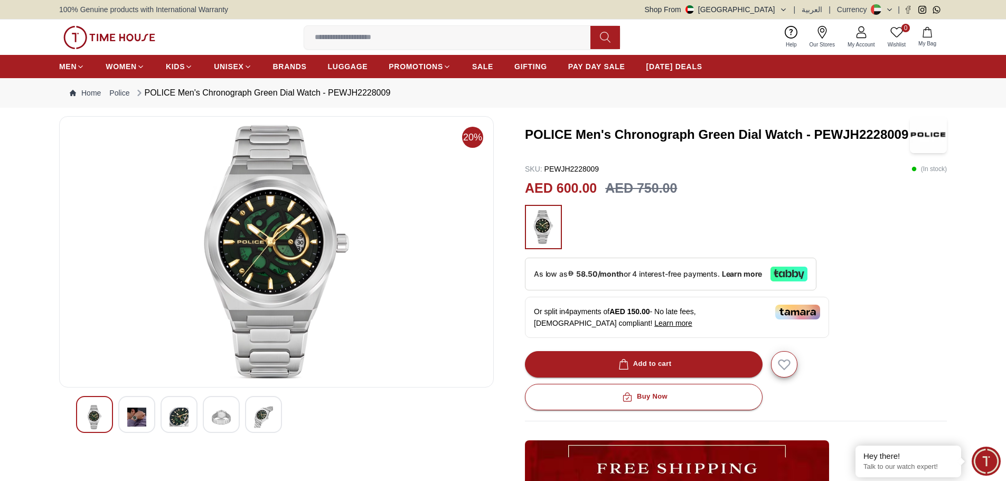
click at [142, 421] on img at bounding box center [136, 417] width 19 height 24
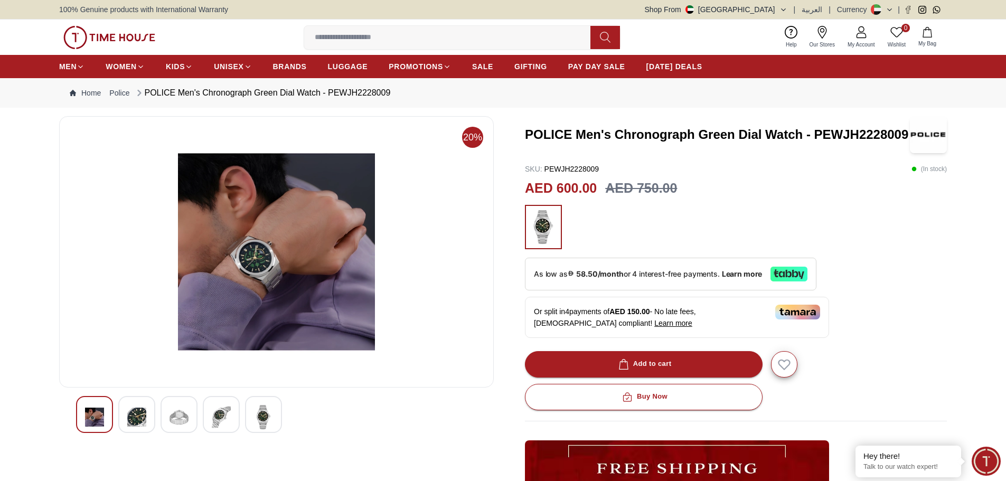
click at [137, 422] on img at bounding box center [136, 417] width 19 height 24
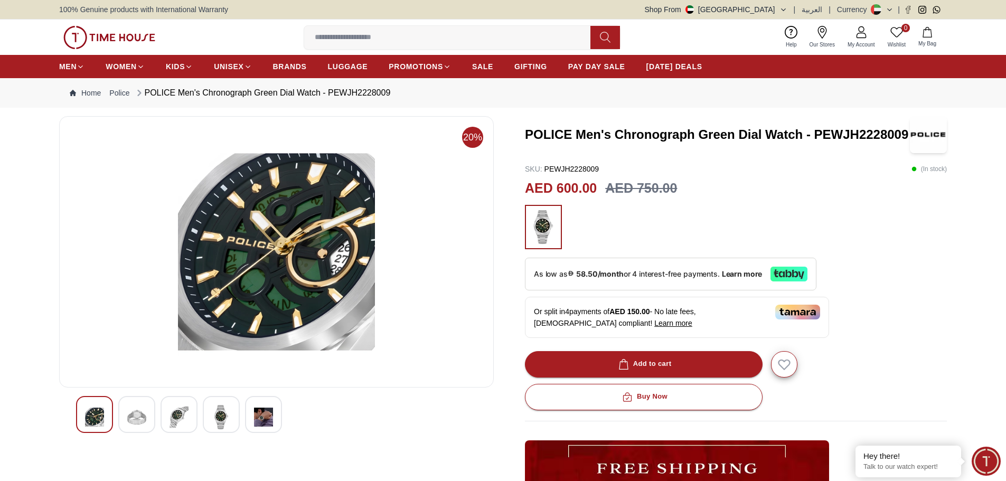
click at [185, 418] on img at bounding box center [179, 417] width 19 height 24
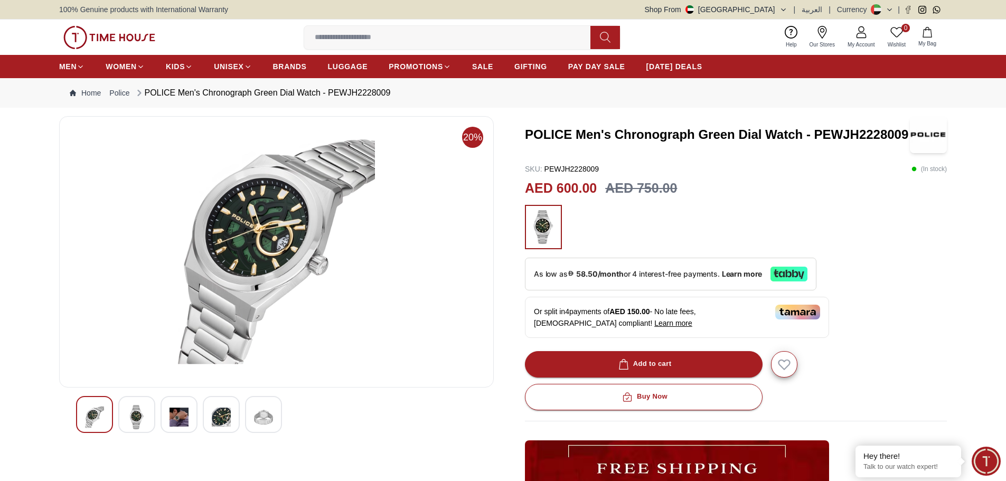
click at [204, 418] on div at bounding box center [221, 414] width 37 height 37
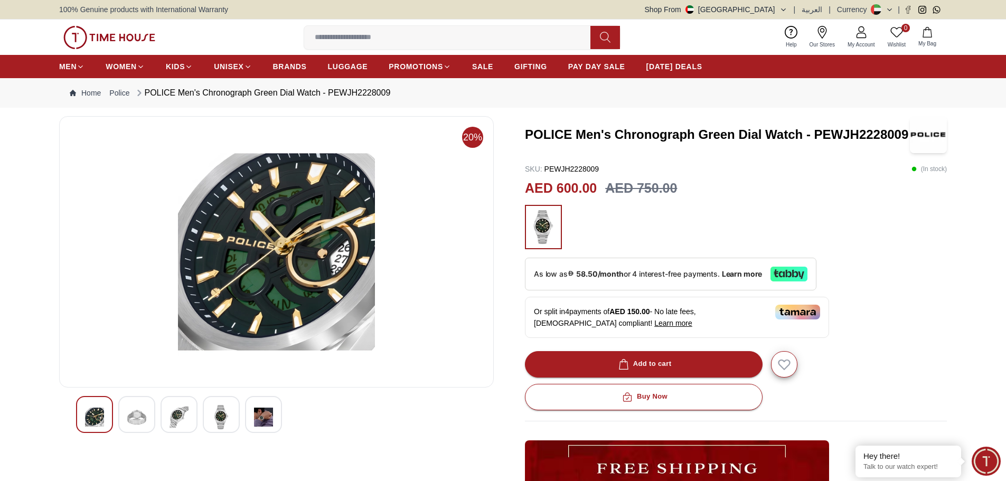
click at [171, 413] on img at bounding box center [179, 417] width 19 height 24
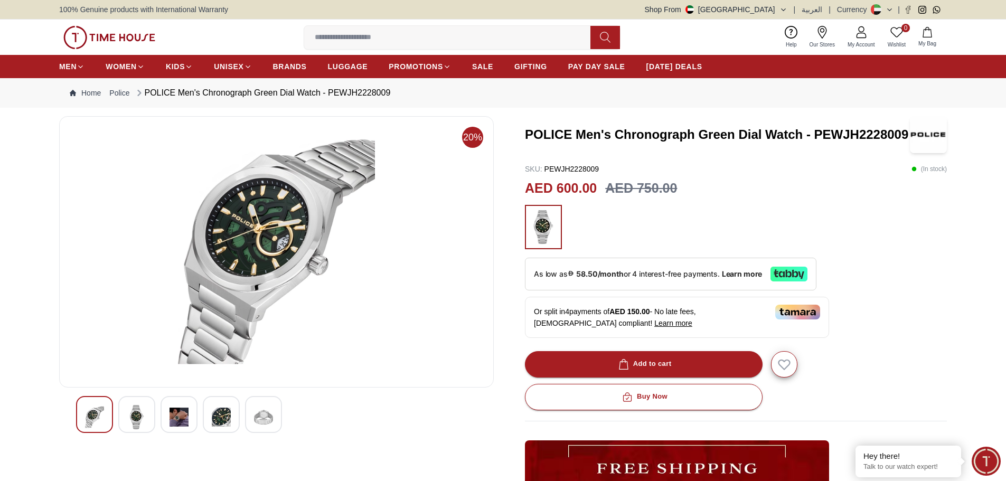
click at [176, 417] on img at bounding box center [179, 417] width 19 height 24
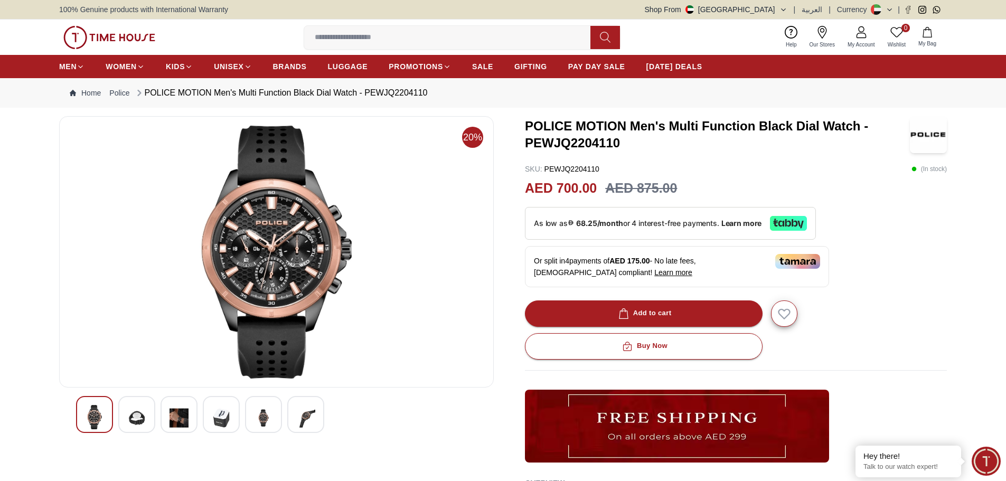
click at [182, 418] on img at bounding box center [179, 418] width 19 height 26
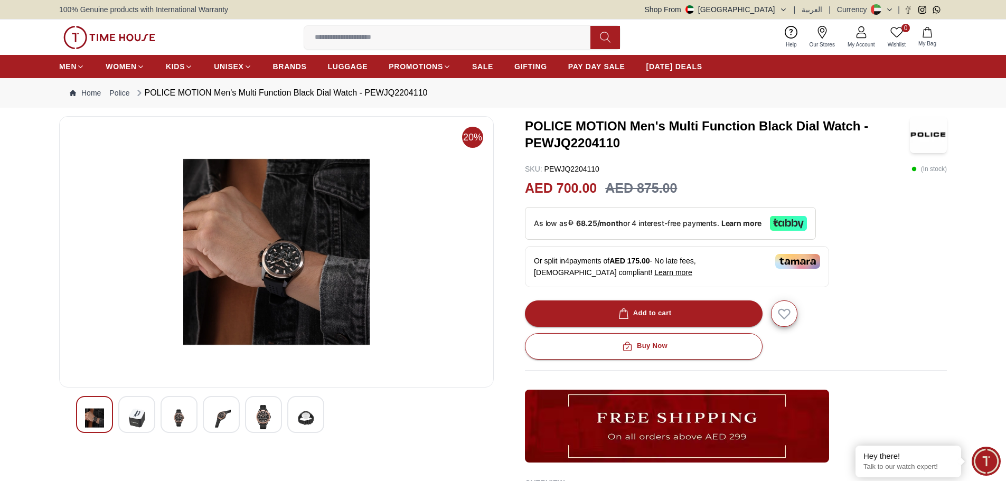
click at [224, 414] on img at bounding box center [221, 418] width 19 height 26
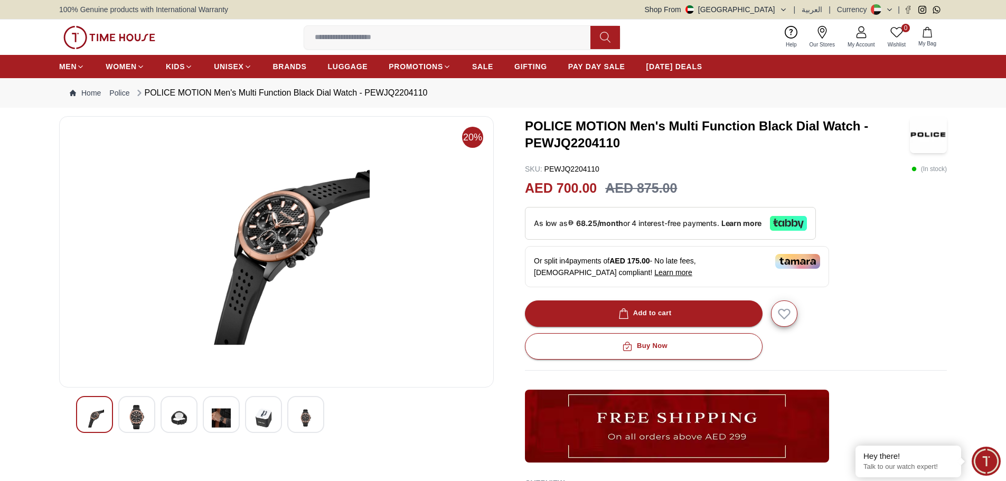
click at [227, 419] on img at bounding box center [221, 418] width 19 height 26
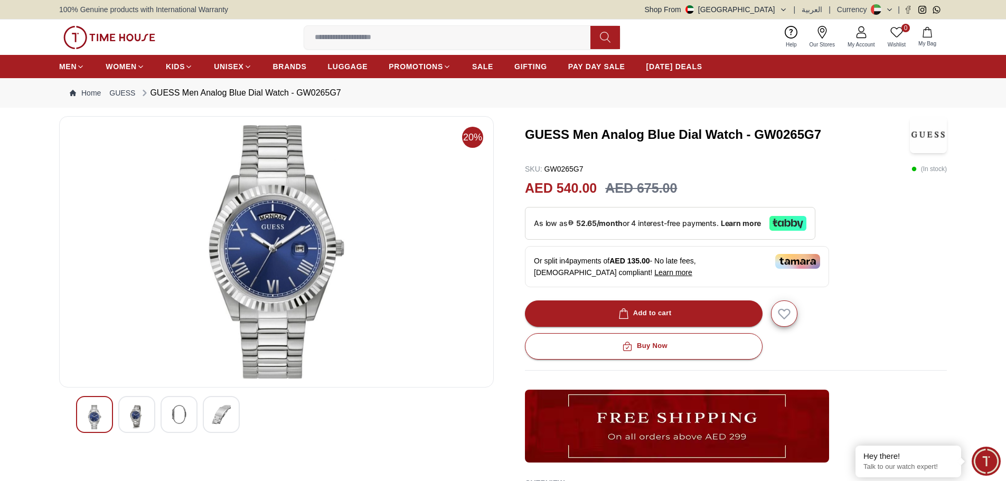
click at [136, 416] on img at bounding box center [136, 417] width 19 height 24
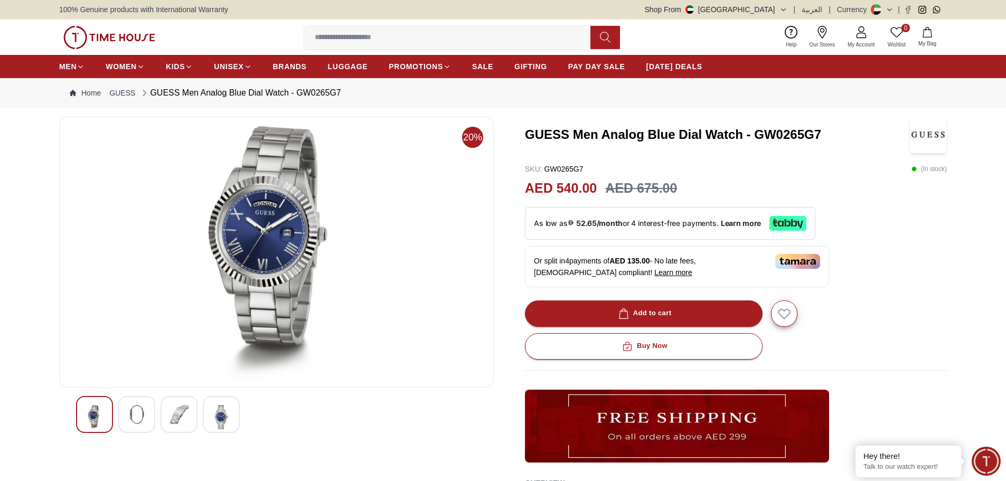
click at [176, 416] on img at bounding box center [179, 414] width 19 height 19
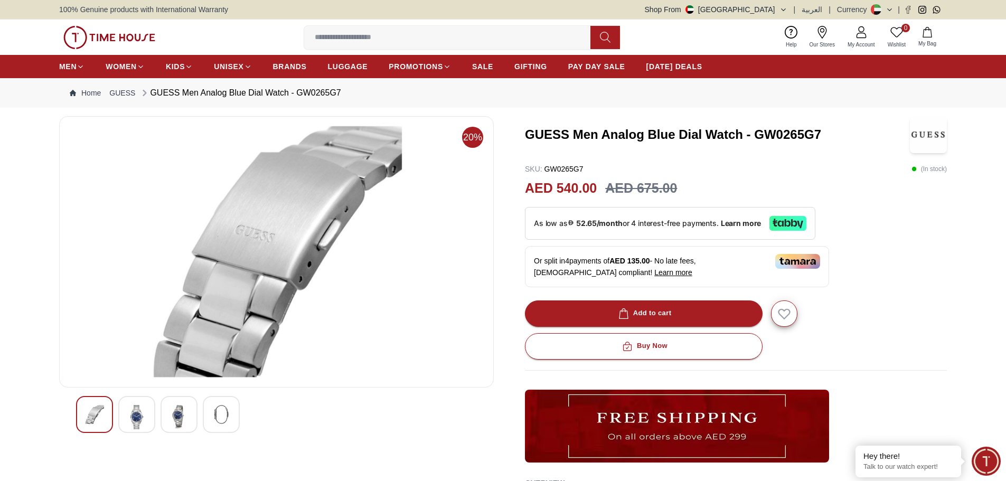
click at [175, 420] on img at bounding box center [179, 417] width 19 height 24
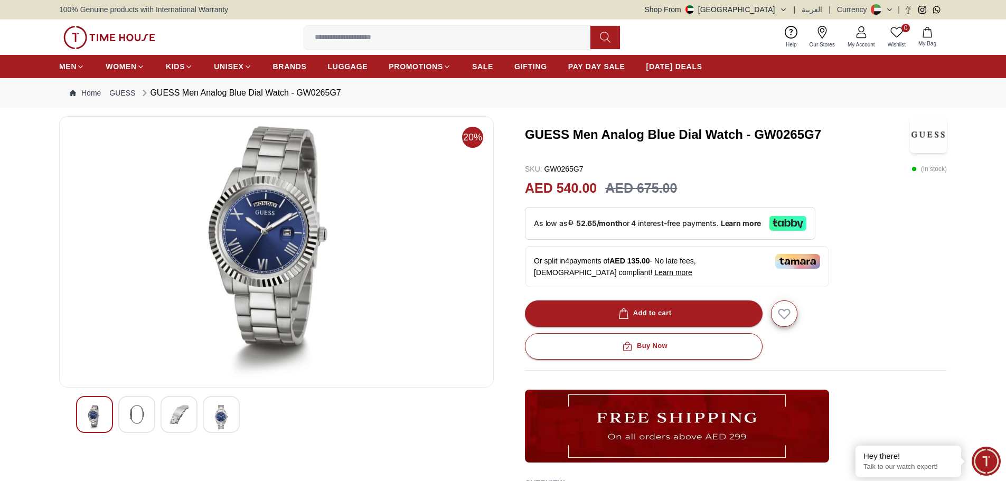
click at [139, 420] on img at bounding box center [136, 414] width 19 height 19
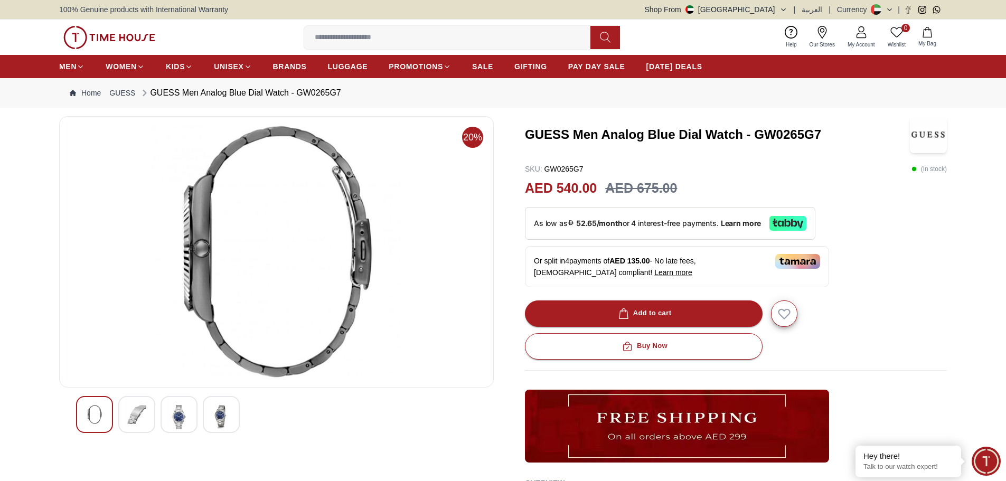
click at [181, 405] on img at bounding box center [179, 417] width 19 height 24
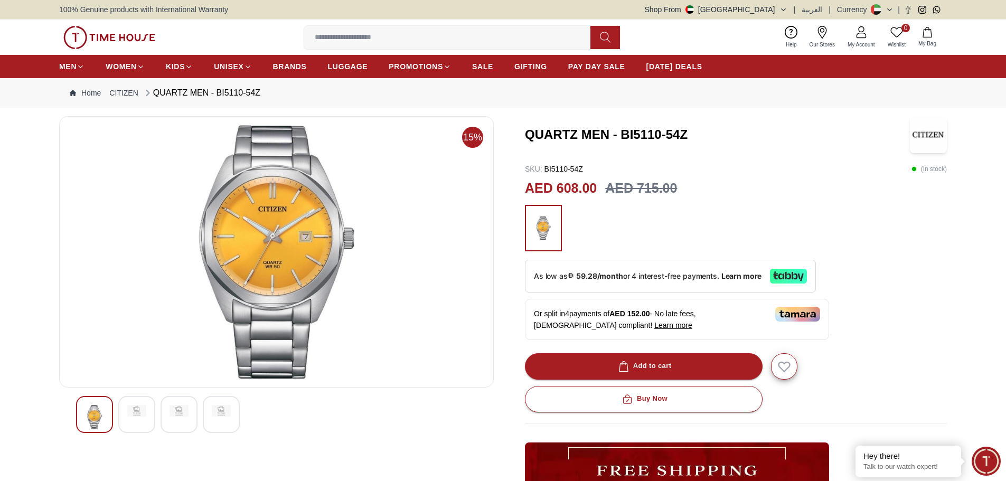
click at [143, 407] on img at bounding box center [136, 411] width 19 height 12
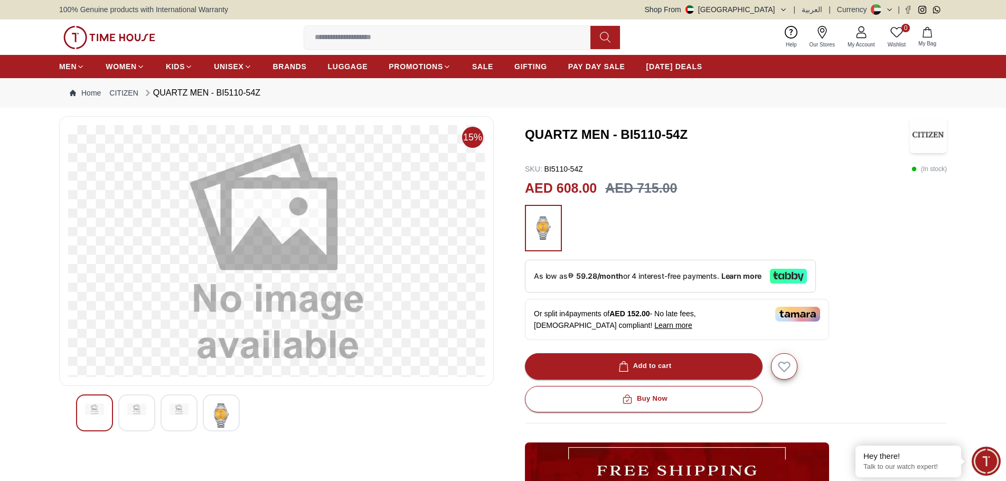
click at [96, 401] on div at bounding box center [94, 412] width 37 height 37
click at [223, 415] on img at bounding box center [221, 415] width 19 height 24
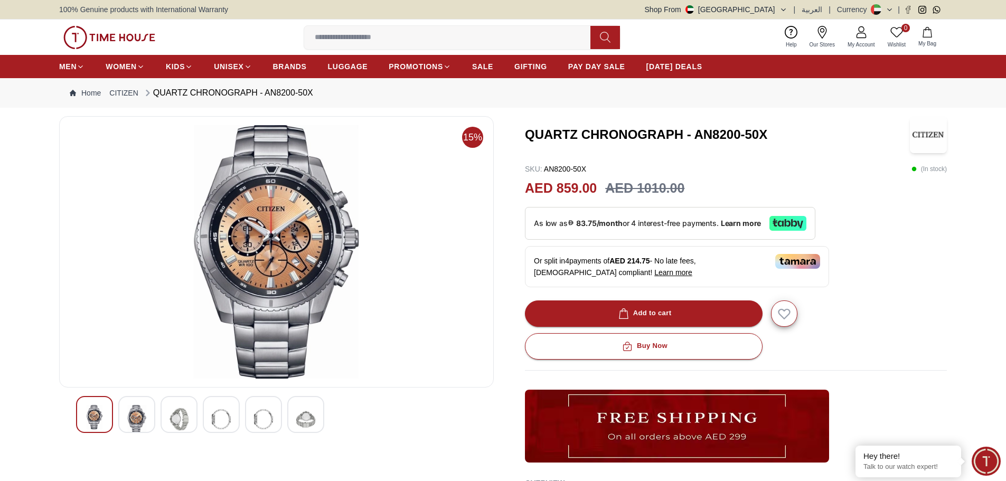
click at [140, 418] on img at bounding box center [136, 419] width 19 height 29
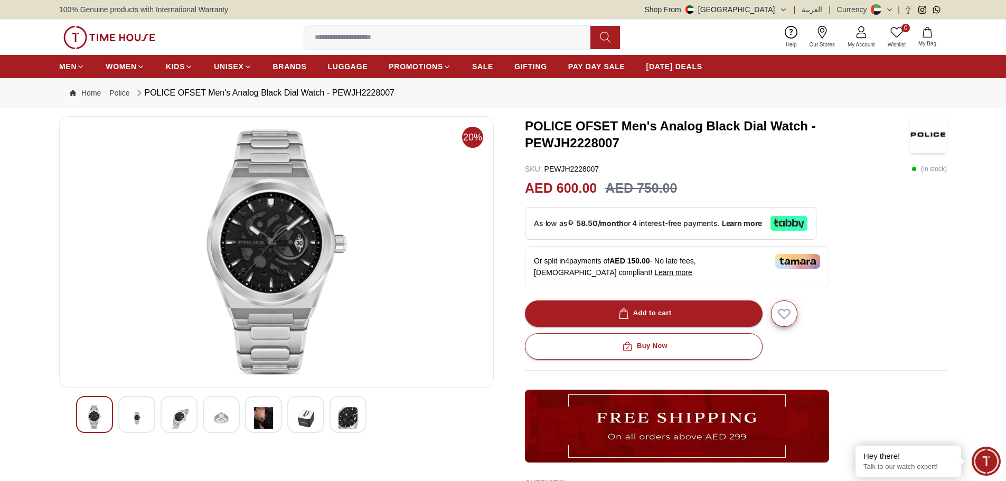
click at [271, 413] on img at bounding box center [263, 418] width 19 height 26
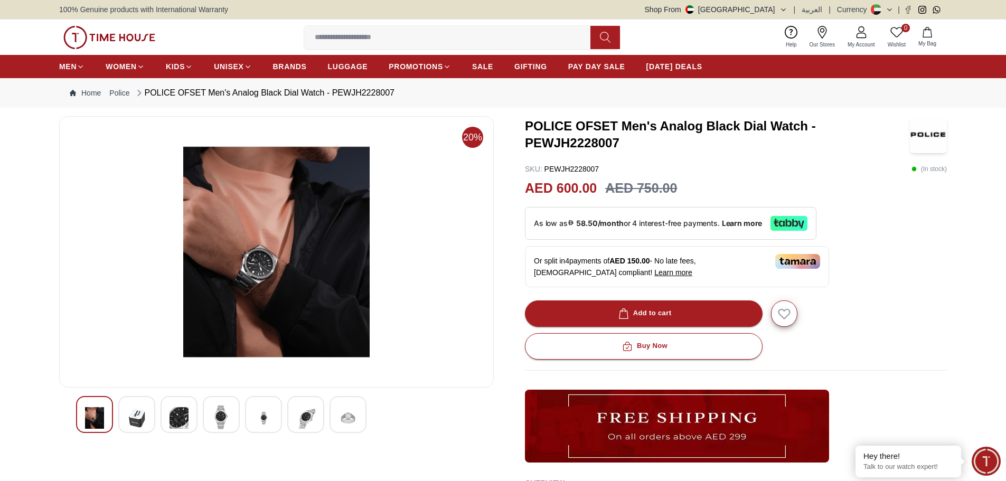
click at [665, 172] on div "SKU : PEWJH2228007 ( In stock )" at bounding box center [736, 169] width 422 height 11
click at [259, 259] on img at bounding box center [276, 251] width 417 height 253
click at [224, 418] on img at bounding box center [221, 417] width 19 height 24
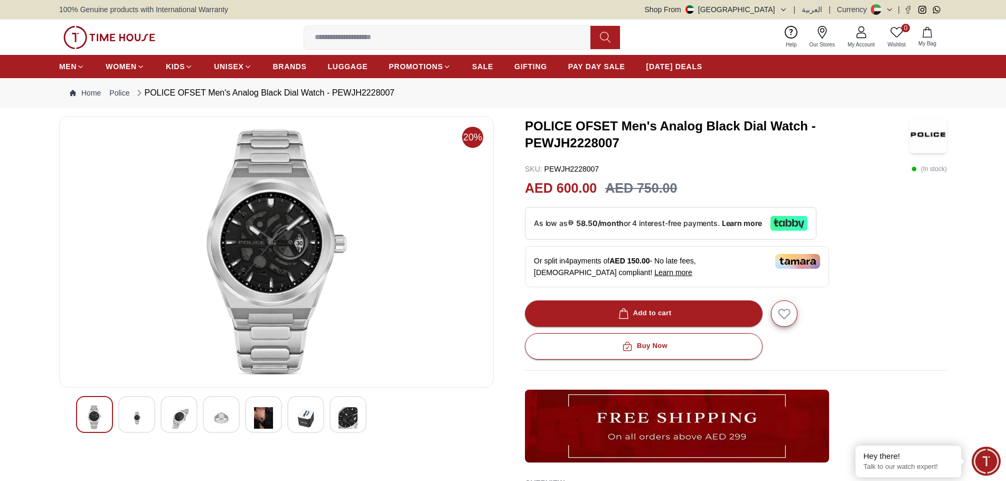
click at [266, 419] on img at bounding box center [263, 418] width 19 height 26
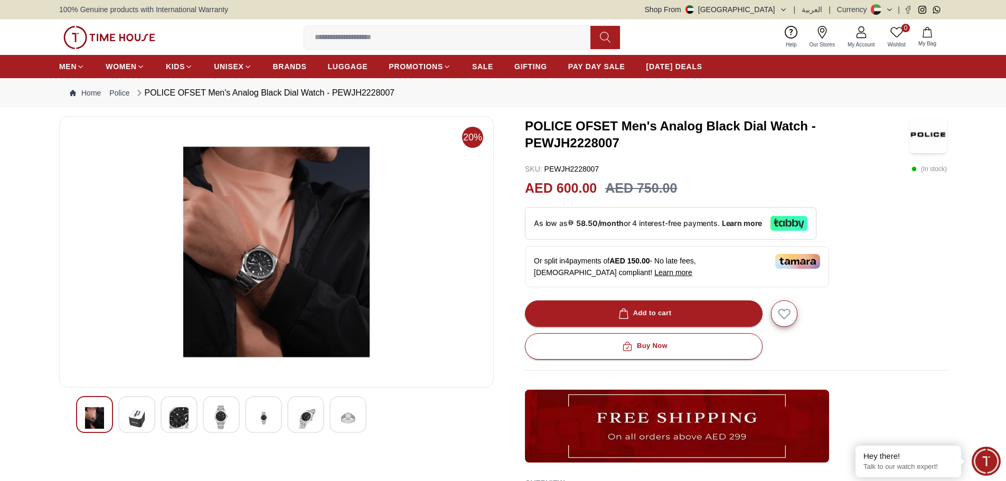
click at [269, 255] on img at bounding box center [276, 251] width 417 height 253
click at [223, 413] on img at bounding box center [221, 417] width 19 height 24
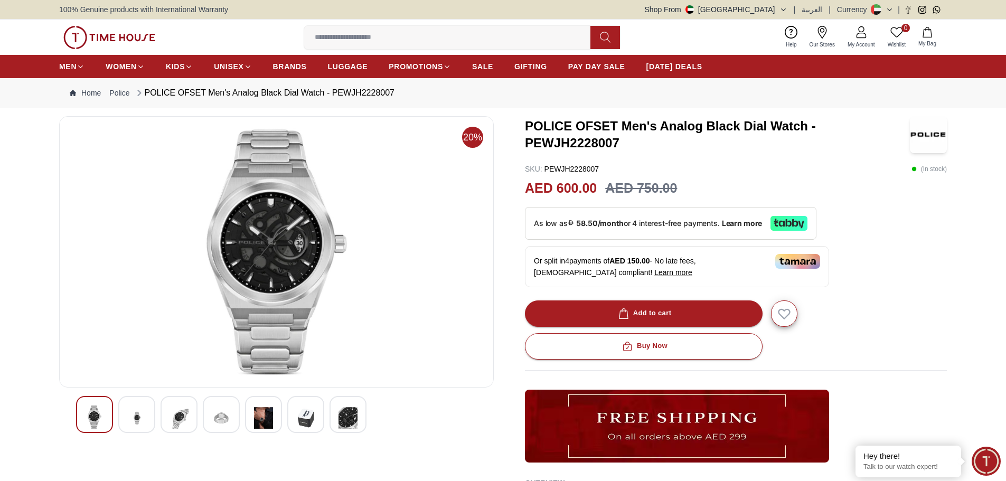
click at [342, 419] on img at bounding box center [348, 418] width 19 height 26
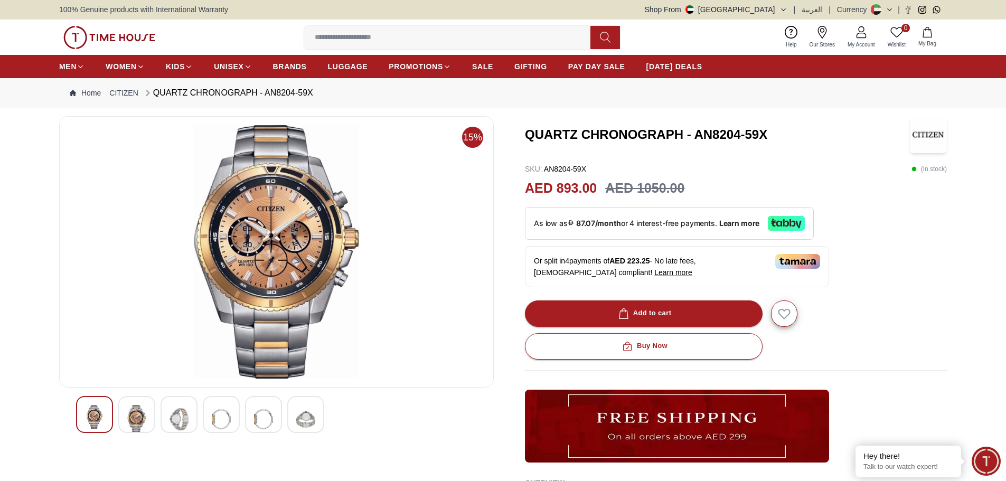
click at [143, 418] on img at bounding box center [136, 419] width 19 height 29
click at [189, 426] on div at bounding box center [179, 414] width 37 height 37
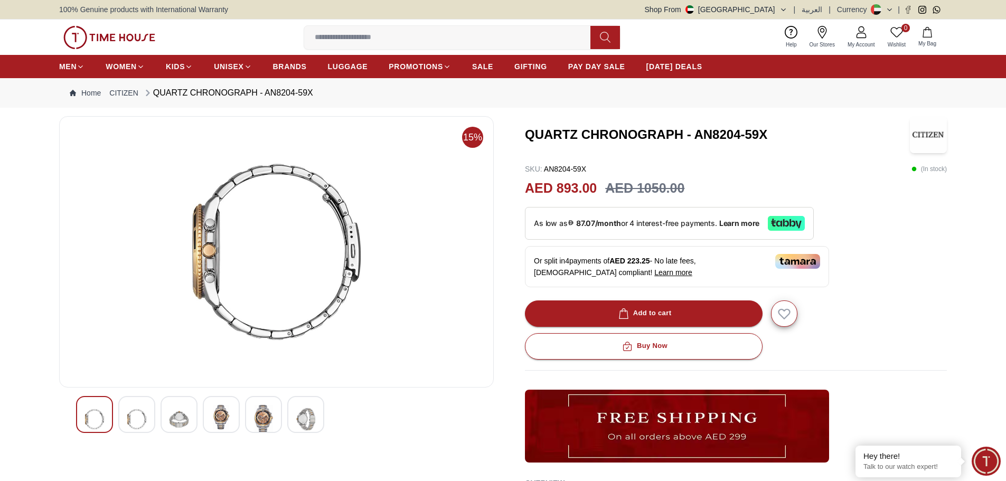
click at [208, 422] on div at bounding box center [221, 414] width 37 height 37
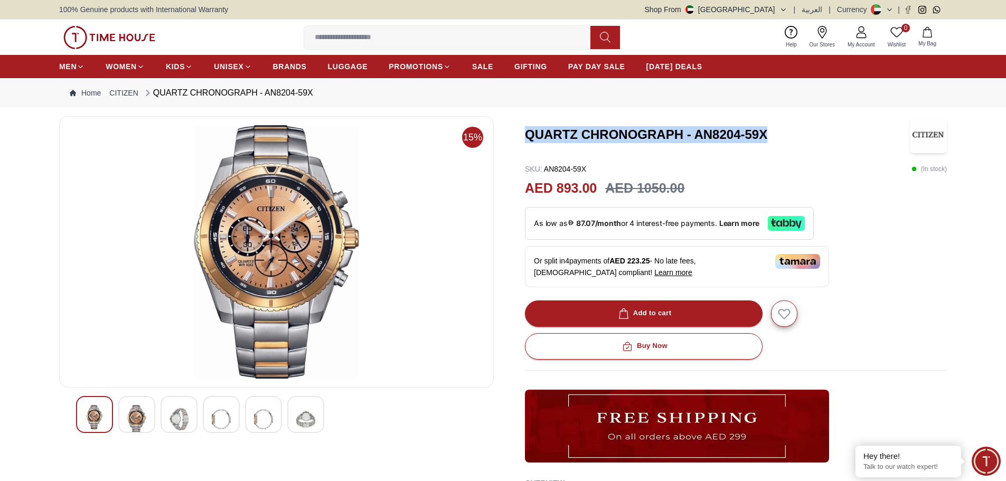
drag, startPoint x: 770, startPoint y: 133, endPoint x: 514, endPoint y: 130, distance: 256.1
click at [514, 130] on div "15% QUARTZ CHRONOGRAPH - AN8204-59X SKU : AN8204-59X ( In stock ) AED 893.00 AE…" at bounding box center [503, 364] width 888 height 496
copy h3 "QUARTZ CHRONOGRAPH - AN8204-59X"
click at [136, 415] on img at bounding box center [136, 419] width 19 height 29
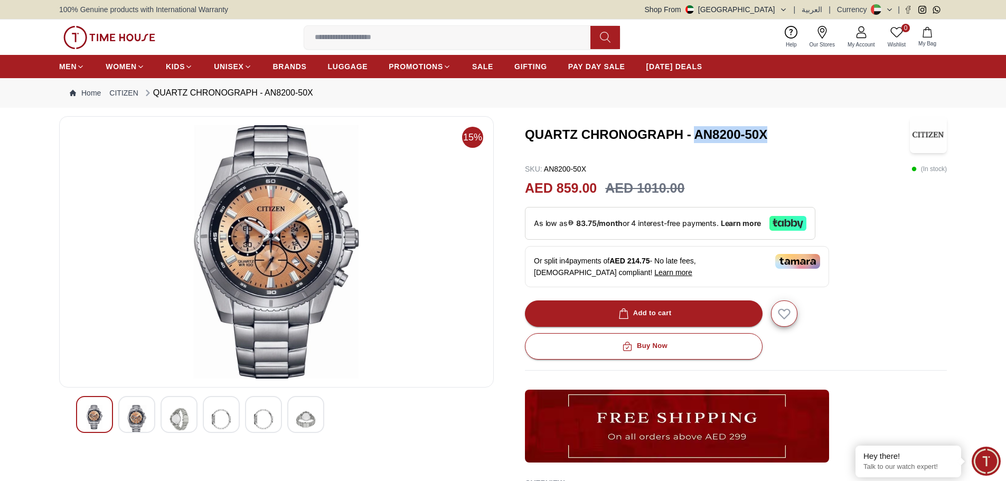
drag, startPoint x: 779, startPoint y: 131, endPoint x: 695, endPoint y: 135, distance: 84.6
click at [695, 135] on h3 "QUARTZ CHRONOGRAPH - AN8200-50X" at bounding box center [717, 134] width 385 height 17
copy h3 "AN8200-50X"
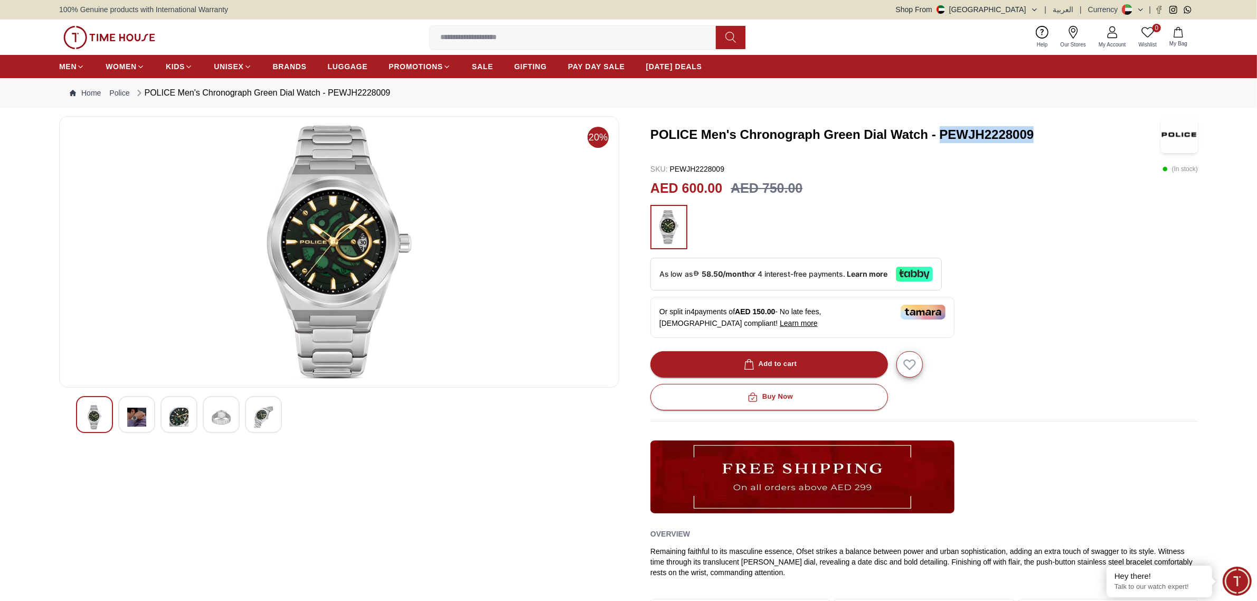
drag, startPoint x: 1051, startPoint y: 130, endPoint x: 944, endPoint y: 136, distance: 107.9
click at [944, 136] on h3 "POLICE Men's Chronograph Green Dial Watch - PEWJH2228009" at bounding box center [902, 134] width 502 height 17
copy h3 "PEWJH2228009"
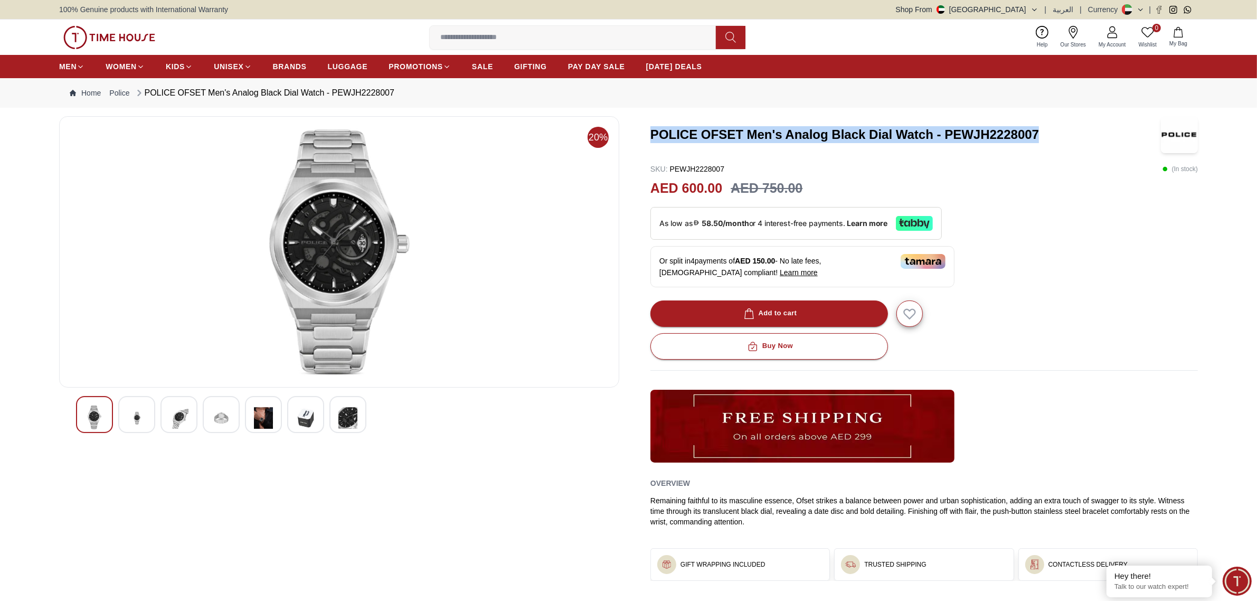
drag, startPoint x: 1052, startPoint y: 125, endPoint x: 648, endPoint y: 146, distance: 405.0
click at [648, 146] on div "20% POLICE OFSET Men's Analog Black Dial Watch - PEWJH2228007 SKU : PEWJH222800…" at bounding box center [628, 364] width 1139 height 496
copy h3 "POLICE OFSET Men's Analog Black Dial Watch - PEWJH2228007"
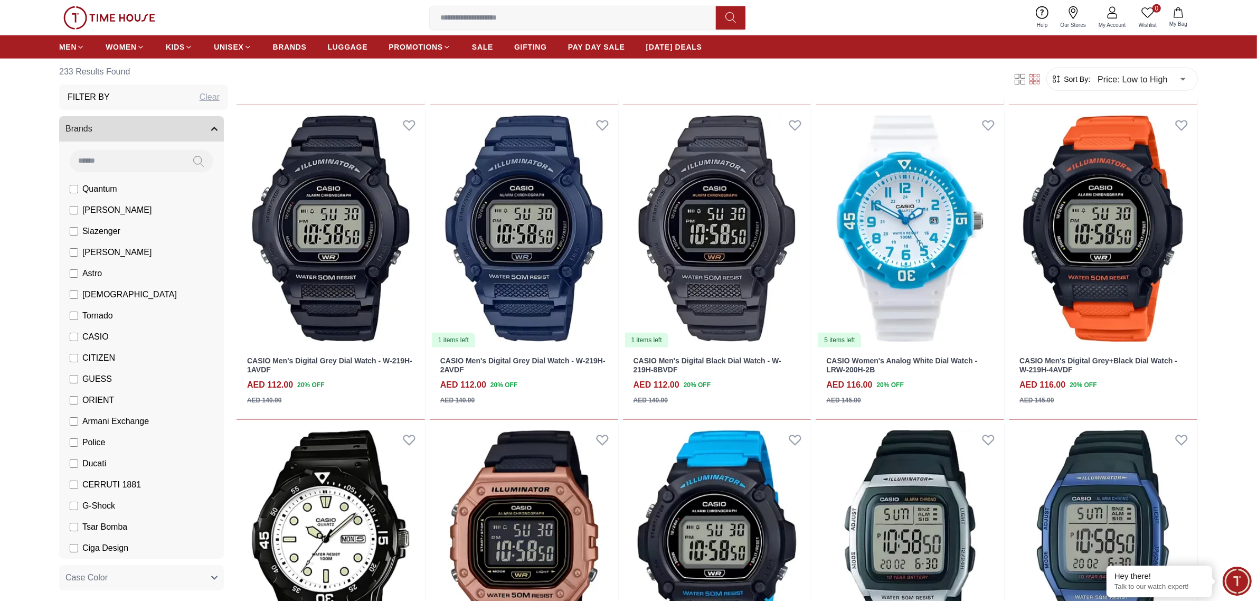
scroll to position [1386, 0]
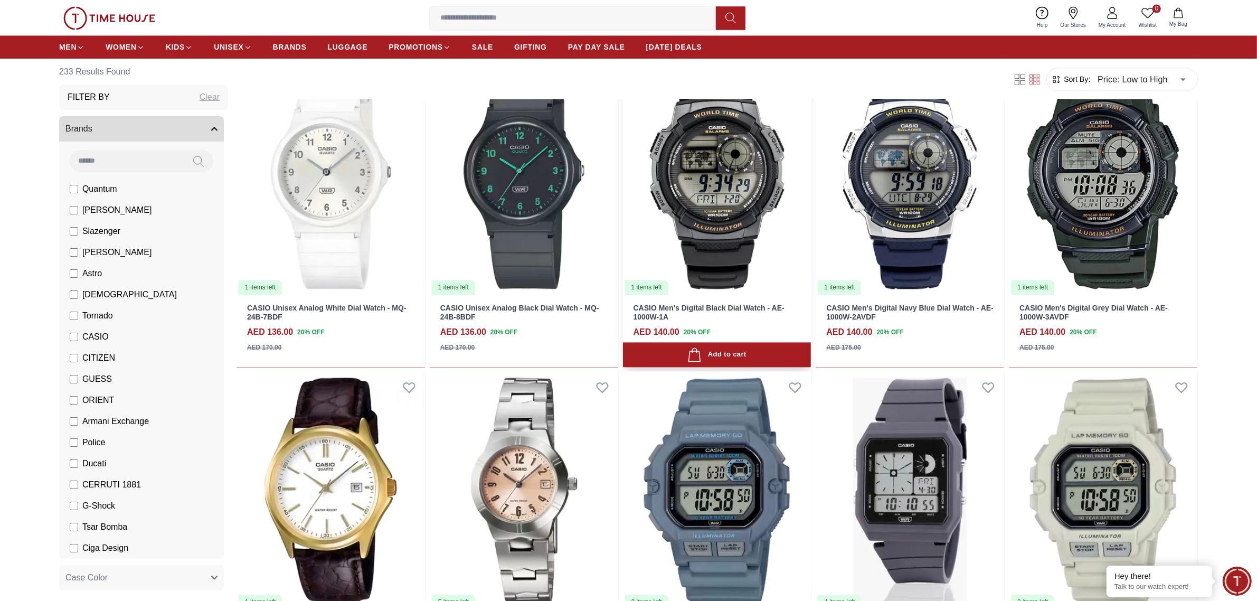
scroll to position [2971, 0]
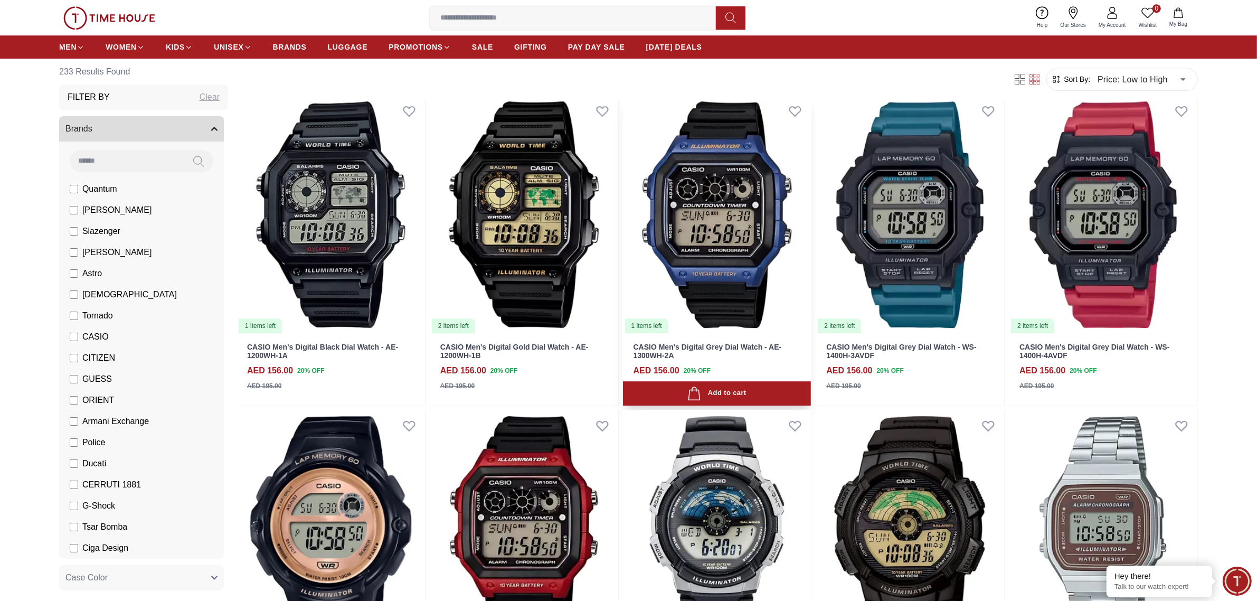
scroll to position [3829, 0]
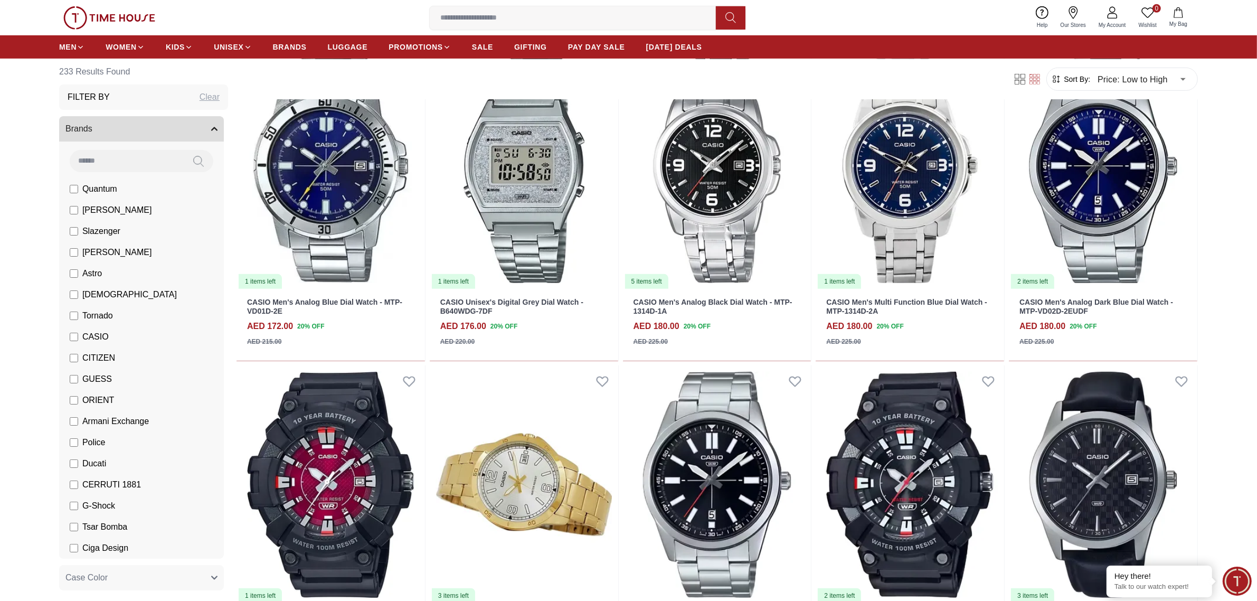
scroll to position [5809, 0]
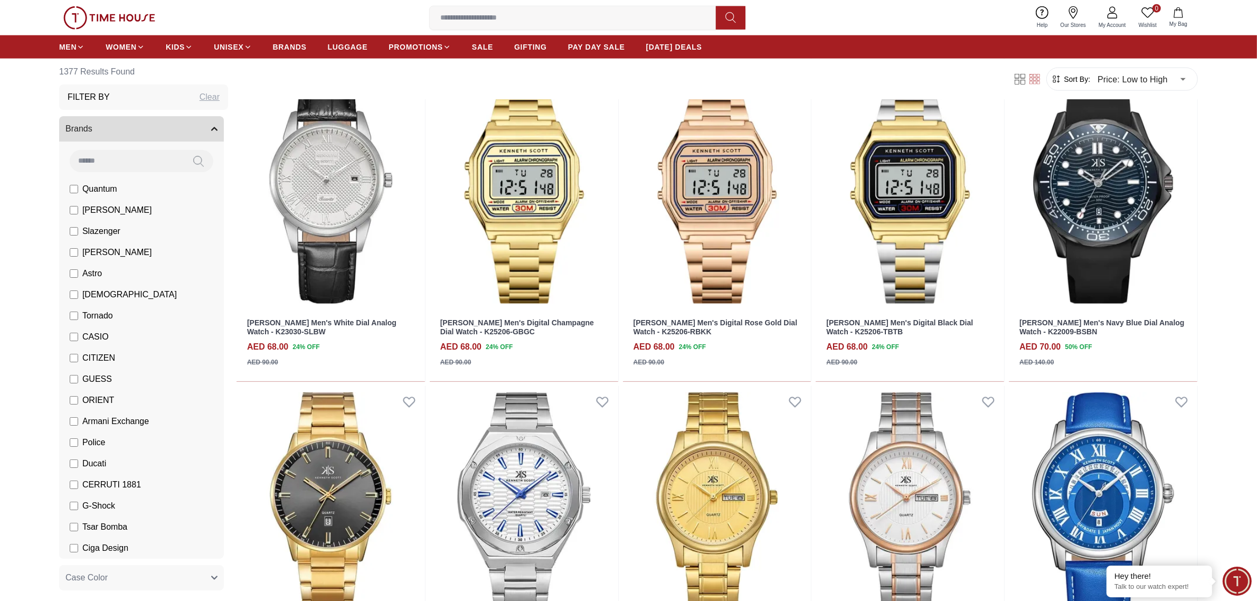
scroll to position [1654, 0]
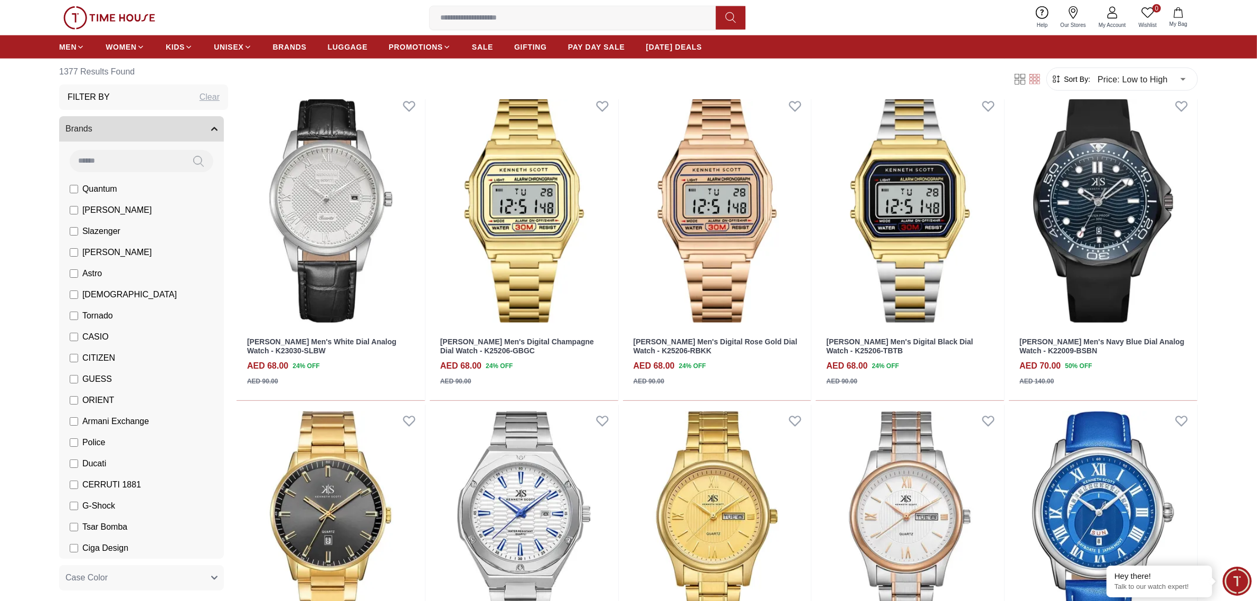
click at [96, 440] on span "Police" at bounding box center [93, 442] width 23 height 13
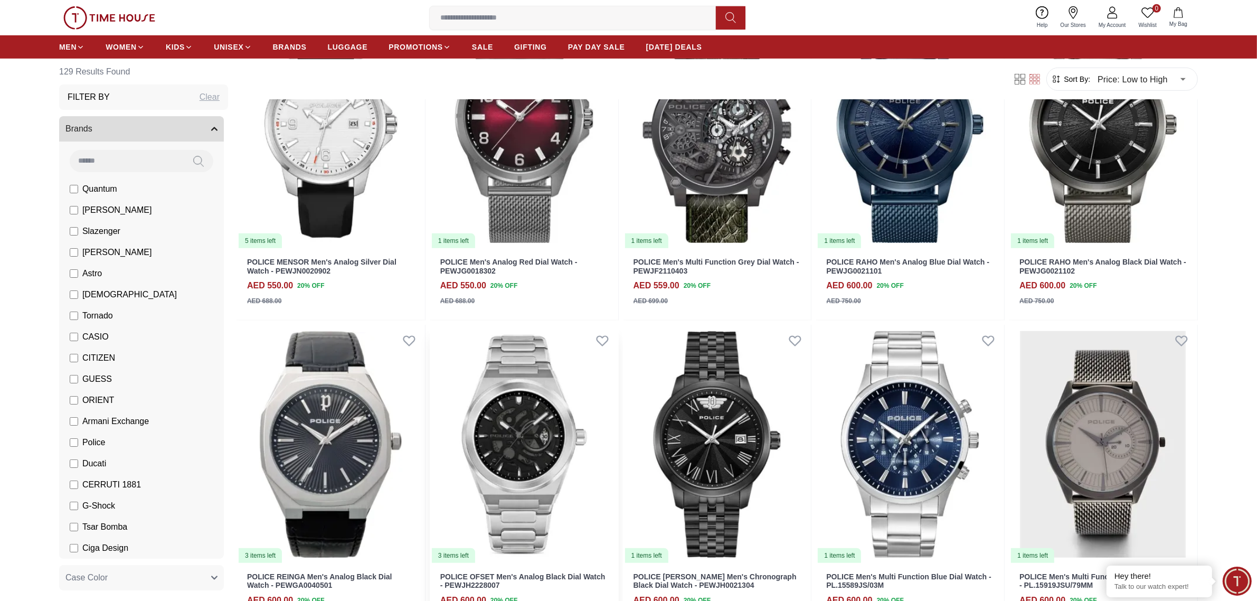
scroll to position [924, 0]
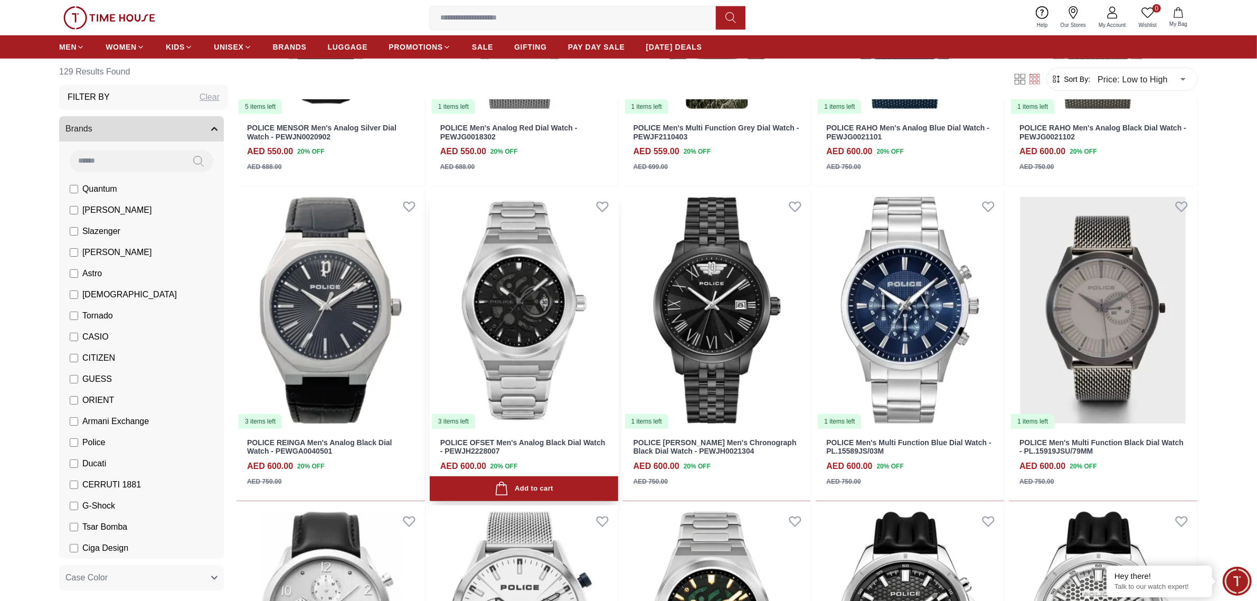
click at [514, 314] on img at bounding box center [524, 310] width 189 height 239
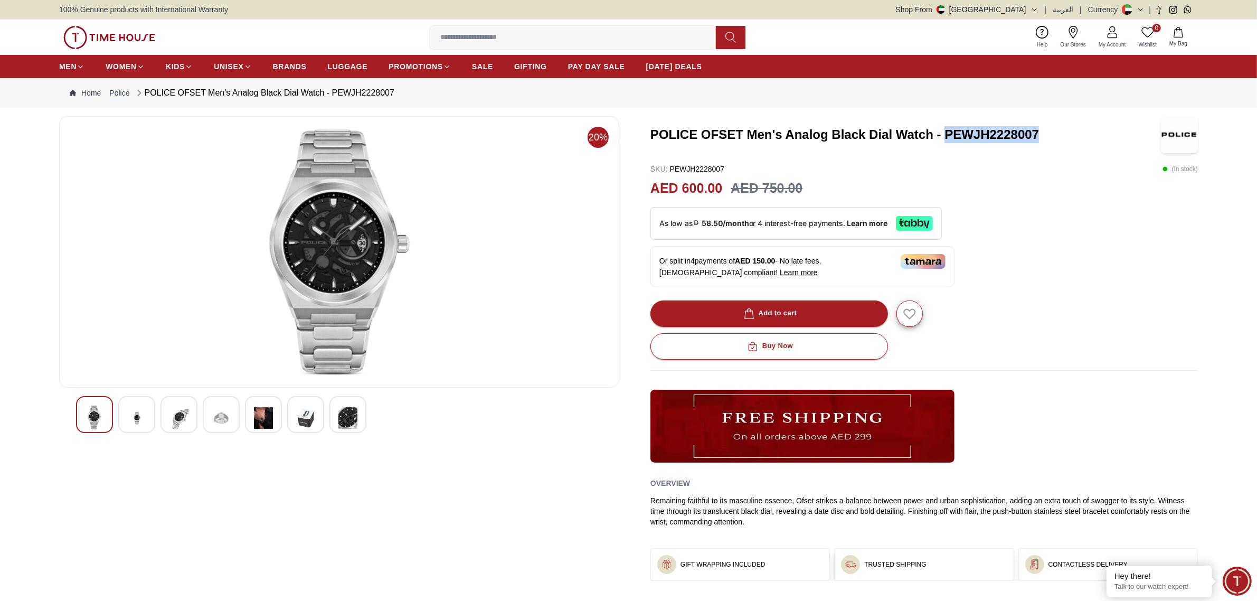
drag, startPoint x: 1037, startPoint y: 135, endPoint x: 945, endPoint y: 138, distance: 91.4
click at [945, 138] on h3 "POLICE OFSET Men's Analog Black Dial Watch - PEWJH2228007" at bounding box center [902, 134] width 502 height 17
copy h3 "PEWJH2228007"
click at [262, 420] on img at bounding box center [263, 418] width 19 height 26
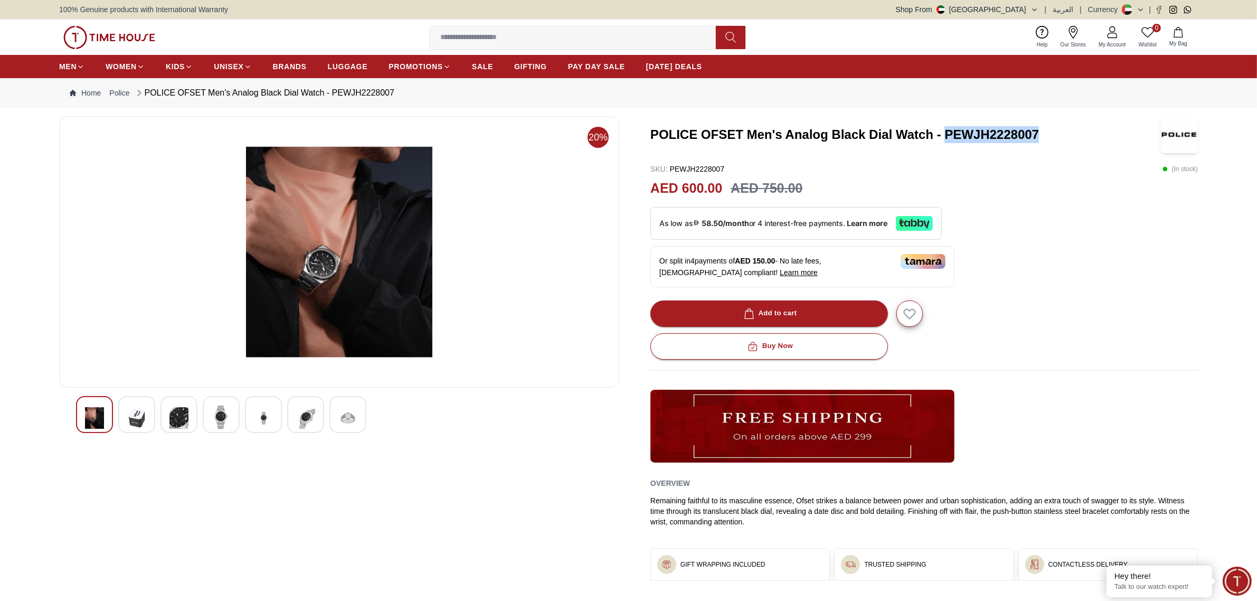
click at [359, 270] on img at bounding box center [339, 251] width 542 height 253
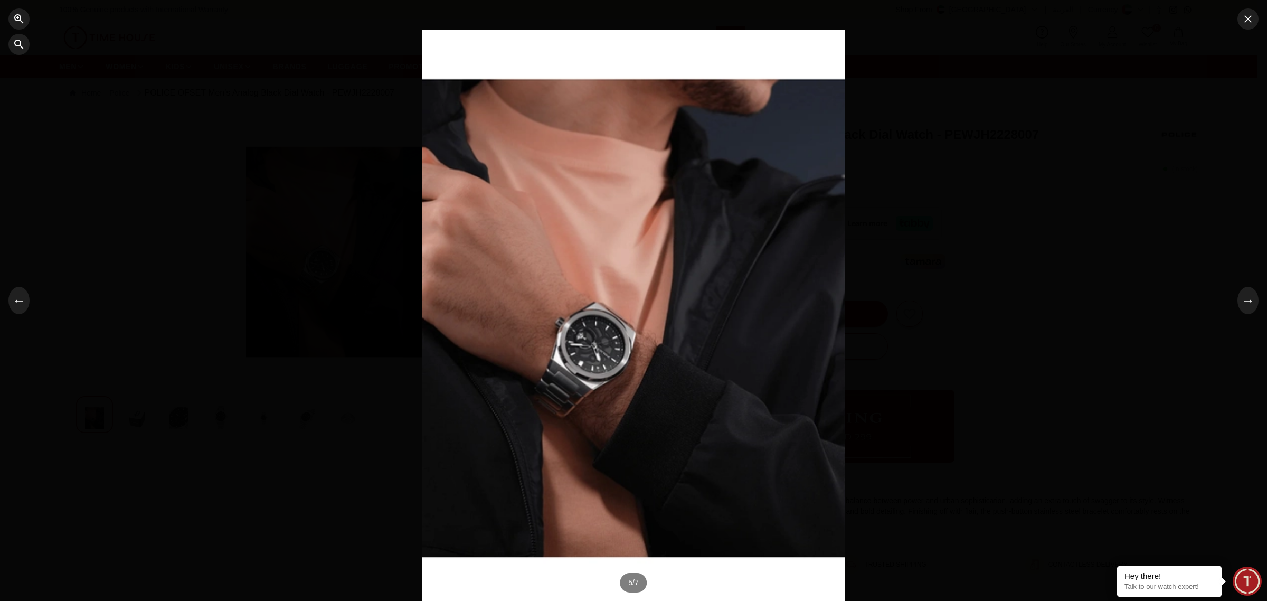
click at [548, 363] on div at bounding box center [633, 300] width 422 height 541
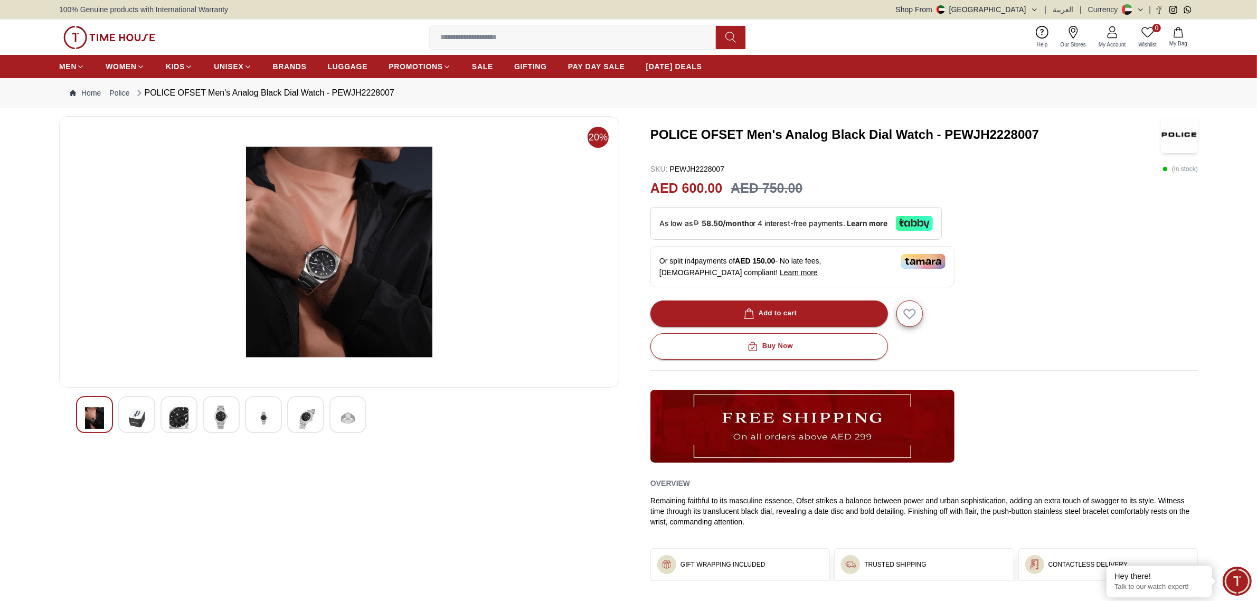
click at [309, 413] on img at bounding box center [305, 418] width 19 height 26
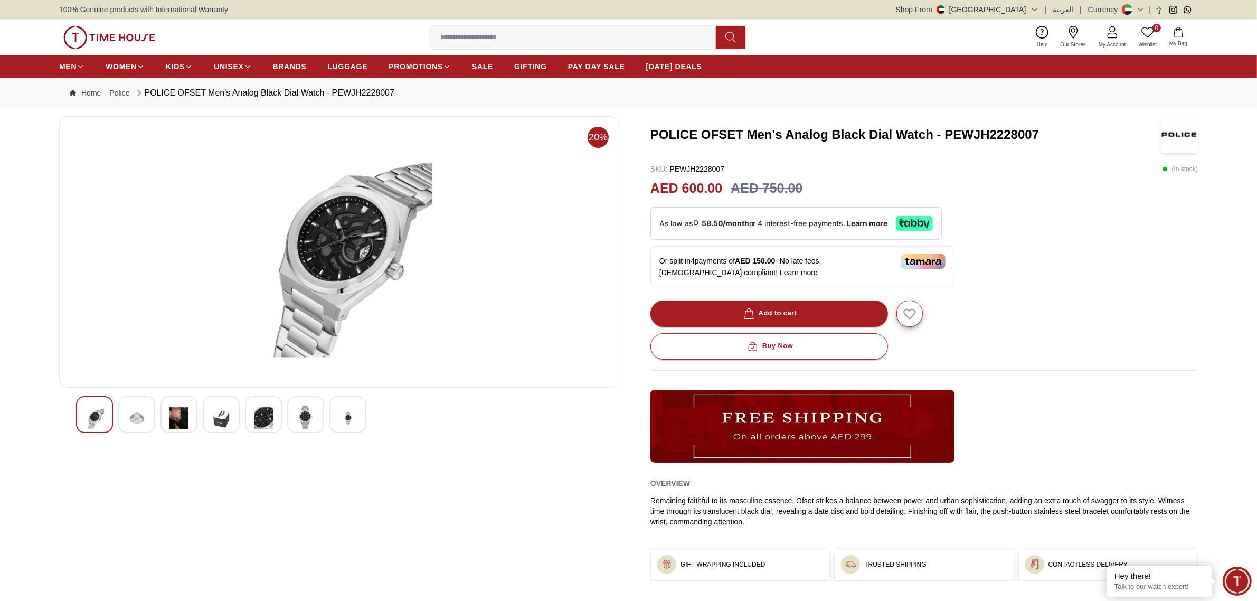
click at [319, 289] on img at bounding box center [339, 251] width 542 height 253
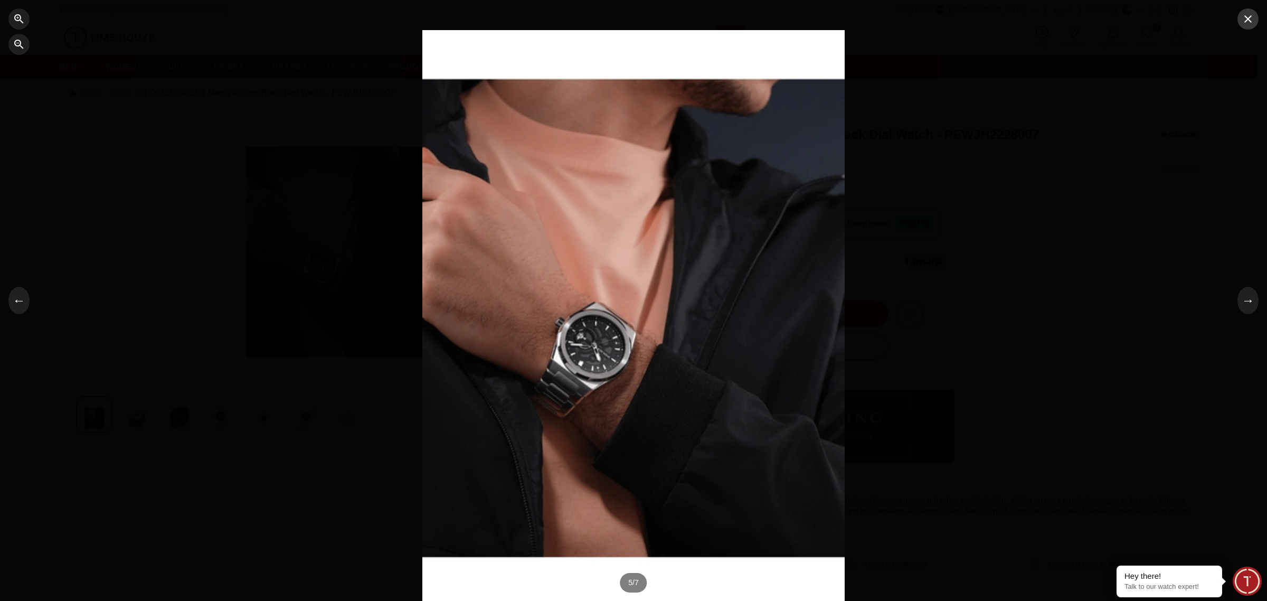
click at [1250, 21] on icon "button" at bounding box center [1248, 18] width 7 height 7
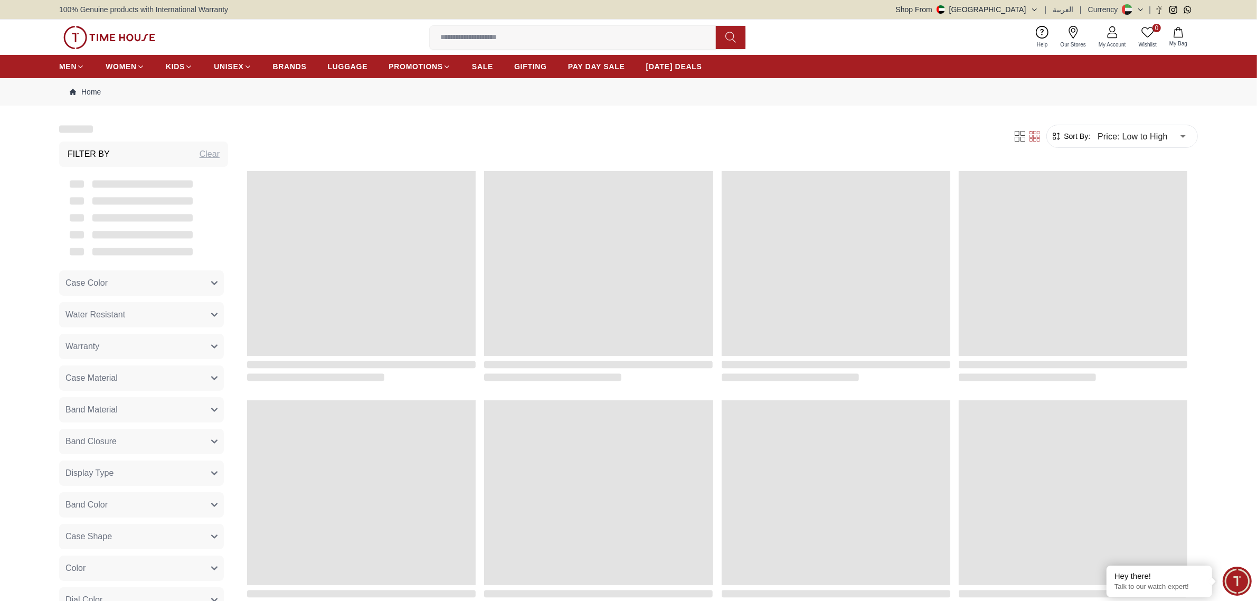
scroll to position [893, 0]
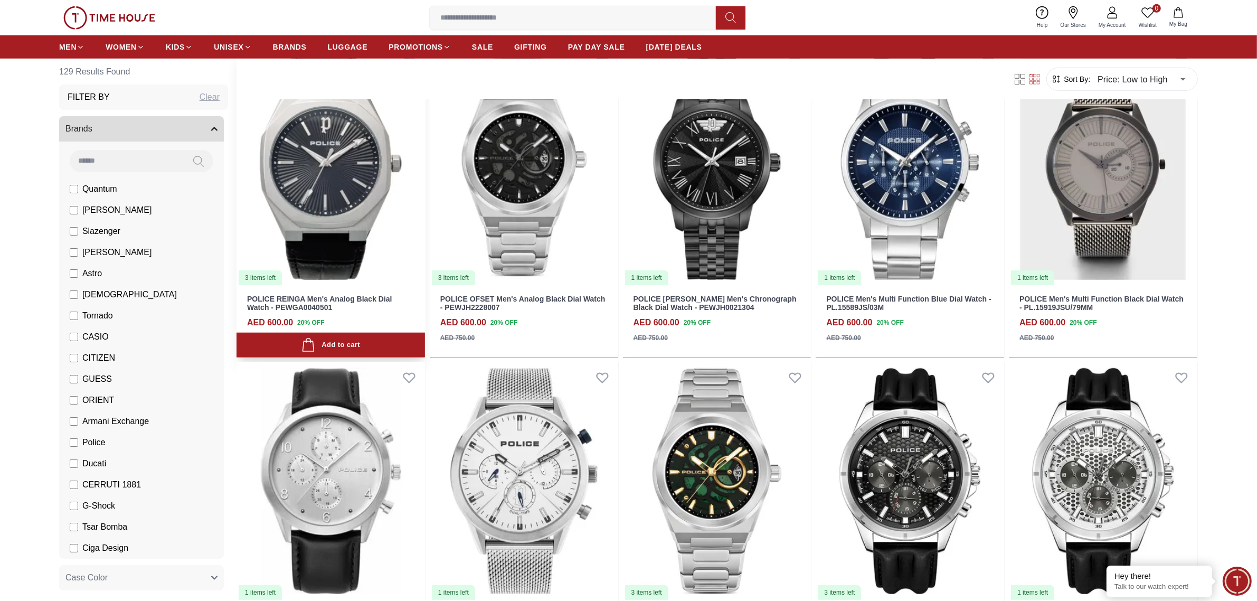
scroll to position [1091, 0]
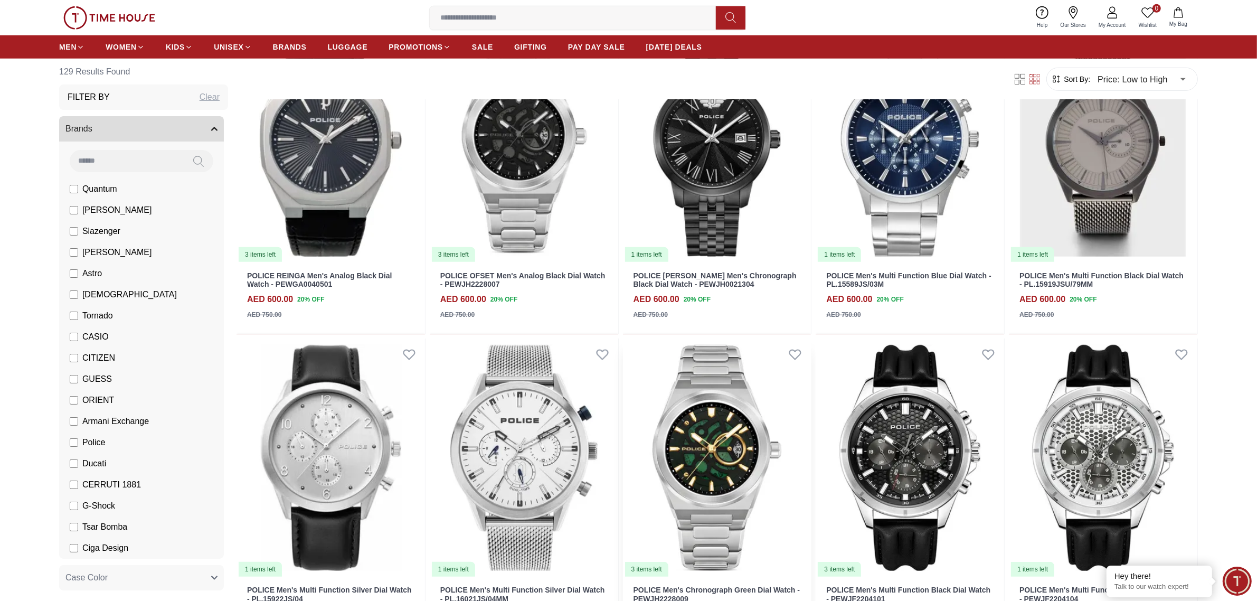
click at [723, 467] on img at bounding box center [717, 458] width 189 height 239
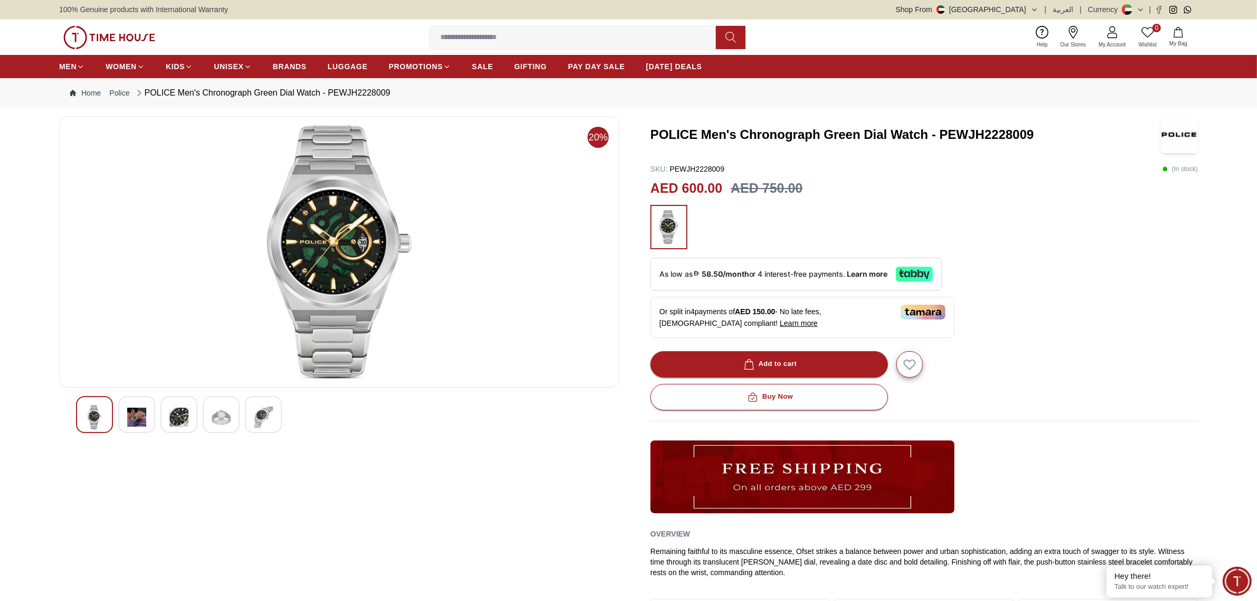
click at [140, 415] on img at bounding box center [136, 417] width 19 height 24
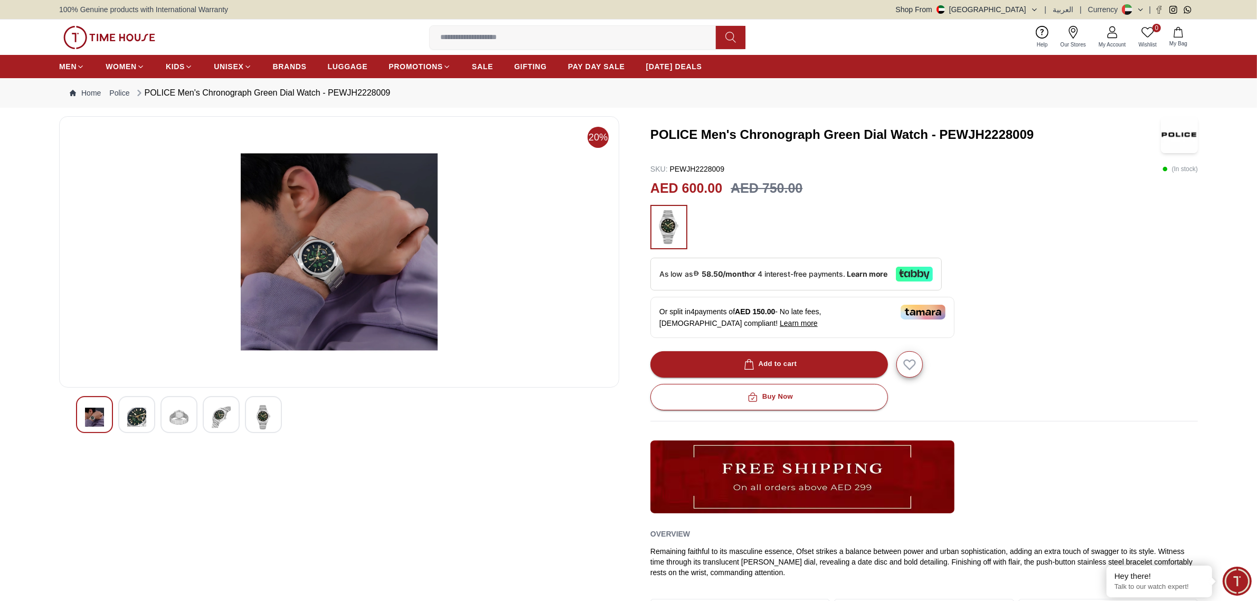
click at [353, 242] on img at bounding box center [339, 251] width 542 height 253
drag, startPoint x: 1048, startPoint y: 128, endPoint x: 943, endPoint y: 137, distance: 105.5
click at [943, 137] on h3 "POLICE Men's Chronograph Green Dial Watch - PEWJH2228009" at bounding box center [902, 134] width 502 height 17
copy h3 "PEWJH2228009"
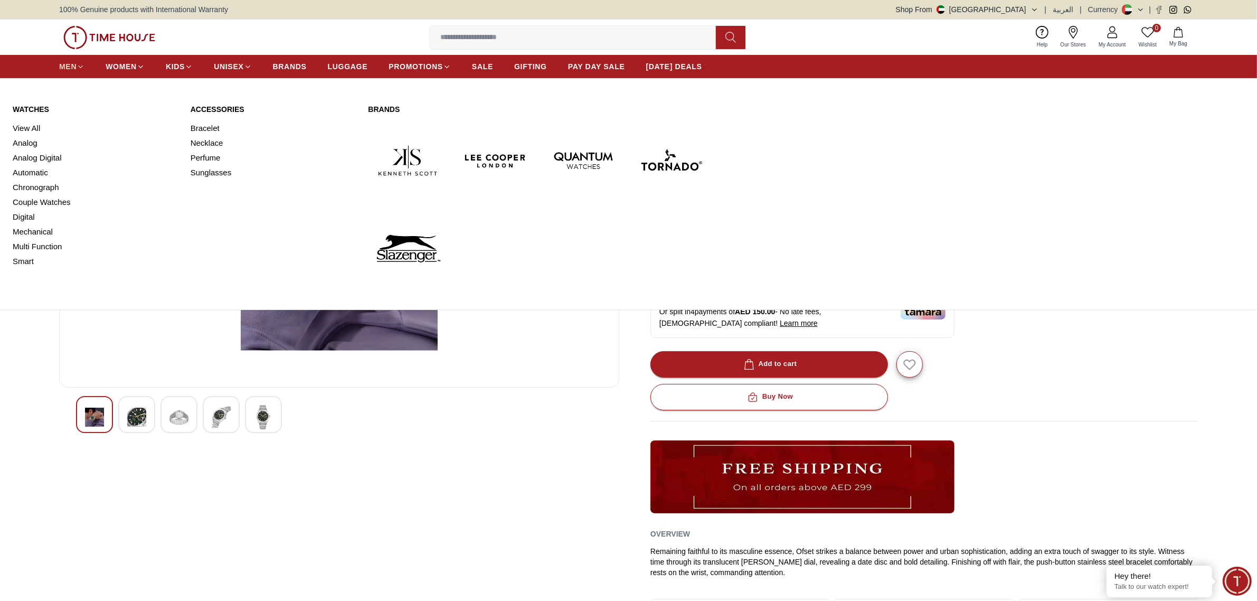
click at [71, 65] on span "MEN" at bounding box center [67, 66] width 17 height 11
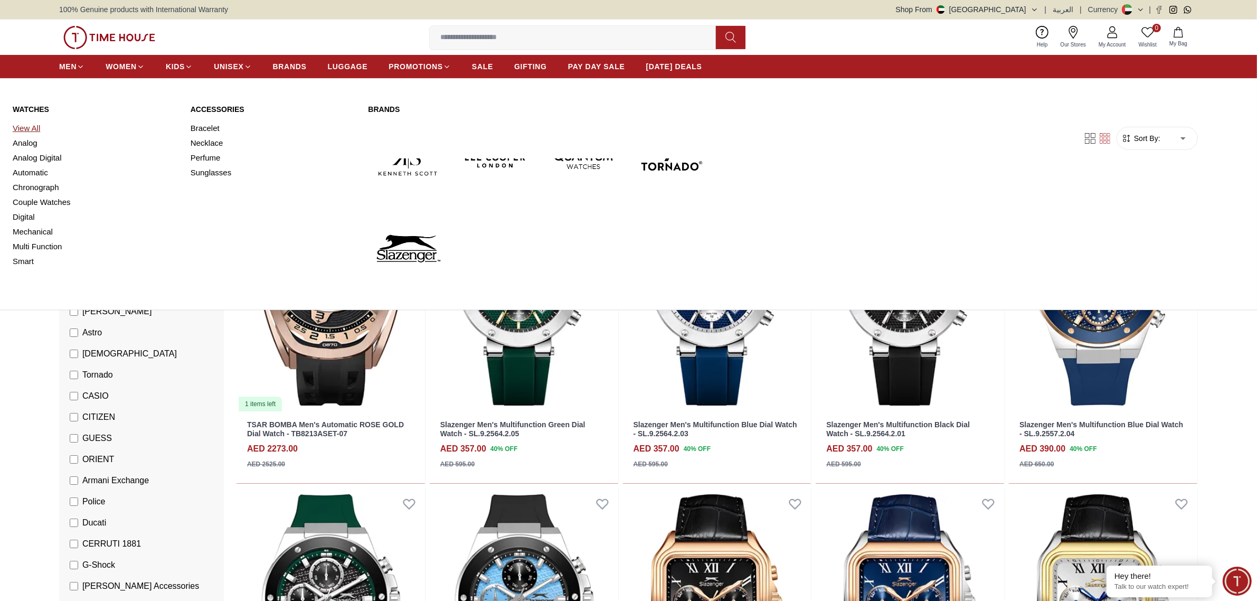
click at [31, 125] on link "View All" at bounding box center [95, 128] width 165 height 15
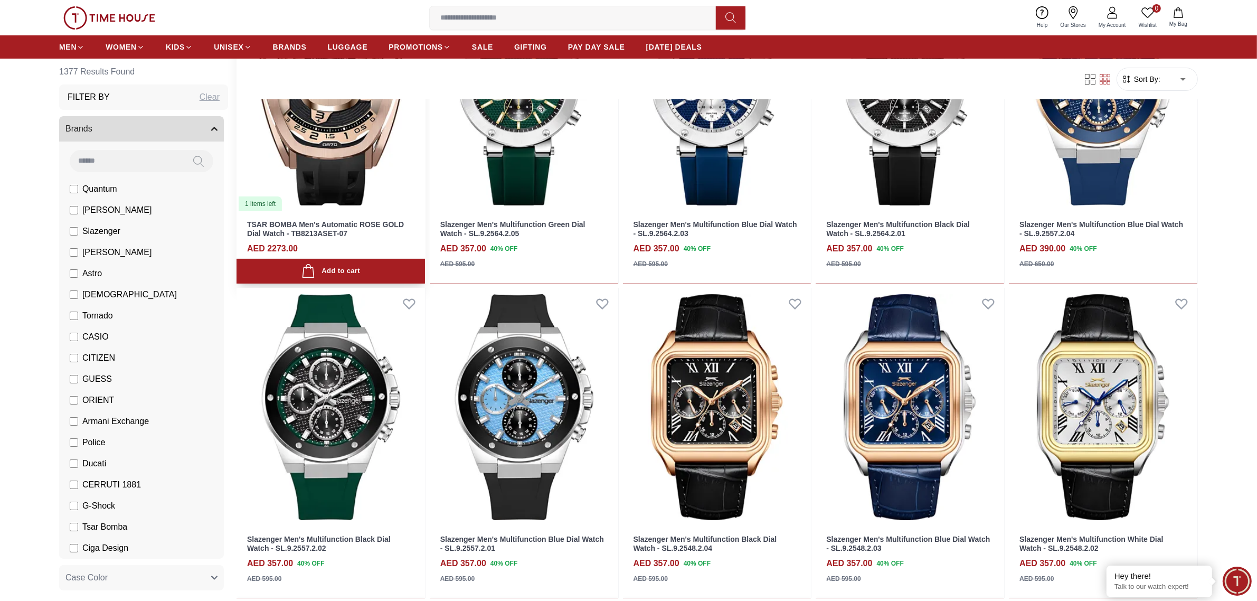
scroll to position [66, 0]
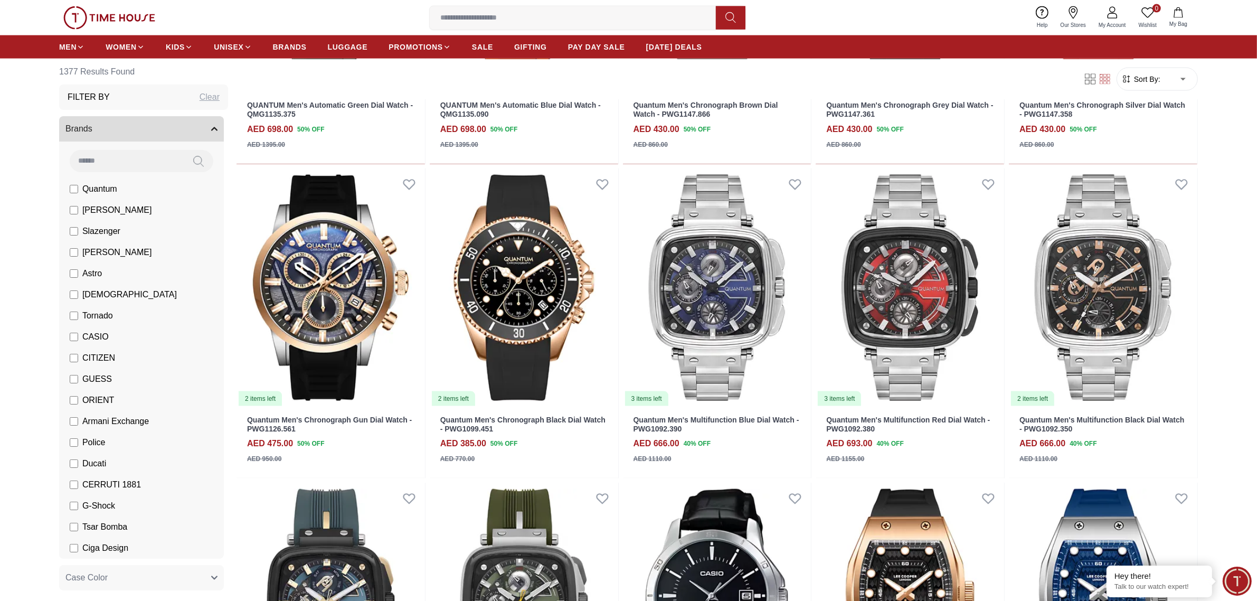
scroll to position [1914, 0]
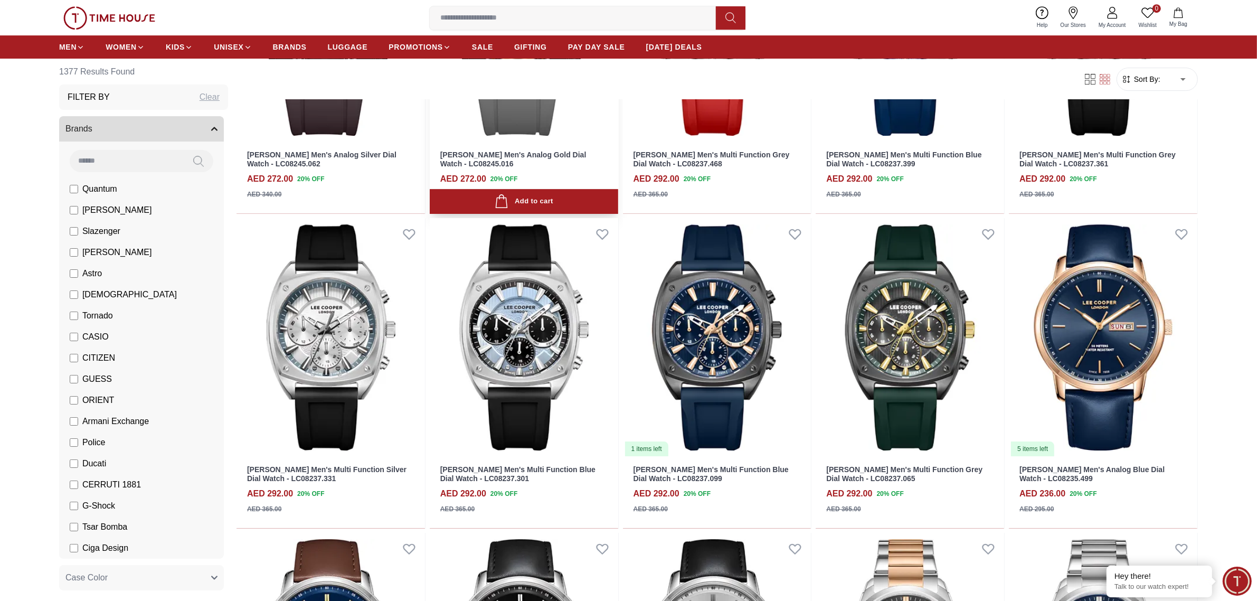
scroll to position [4423, 0]
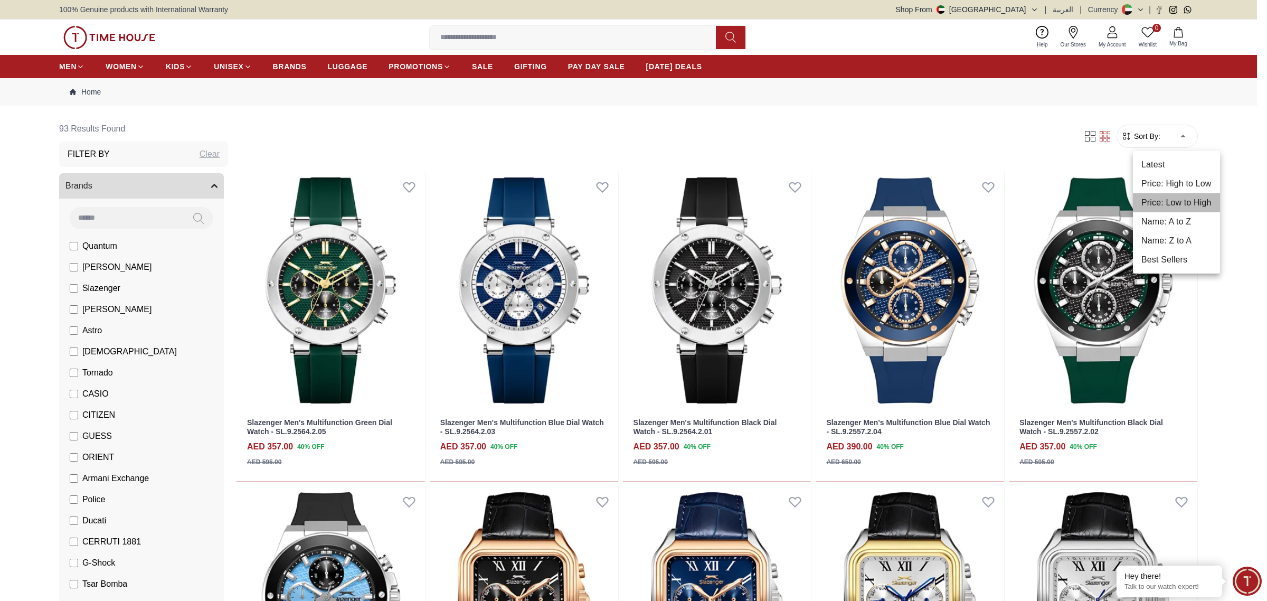
click at [1183, 202] on li "Price: Low to High" at bounding box center [1176, 202] width 87 height 19
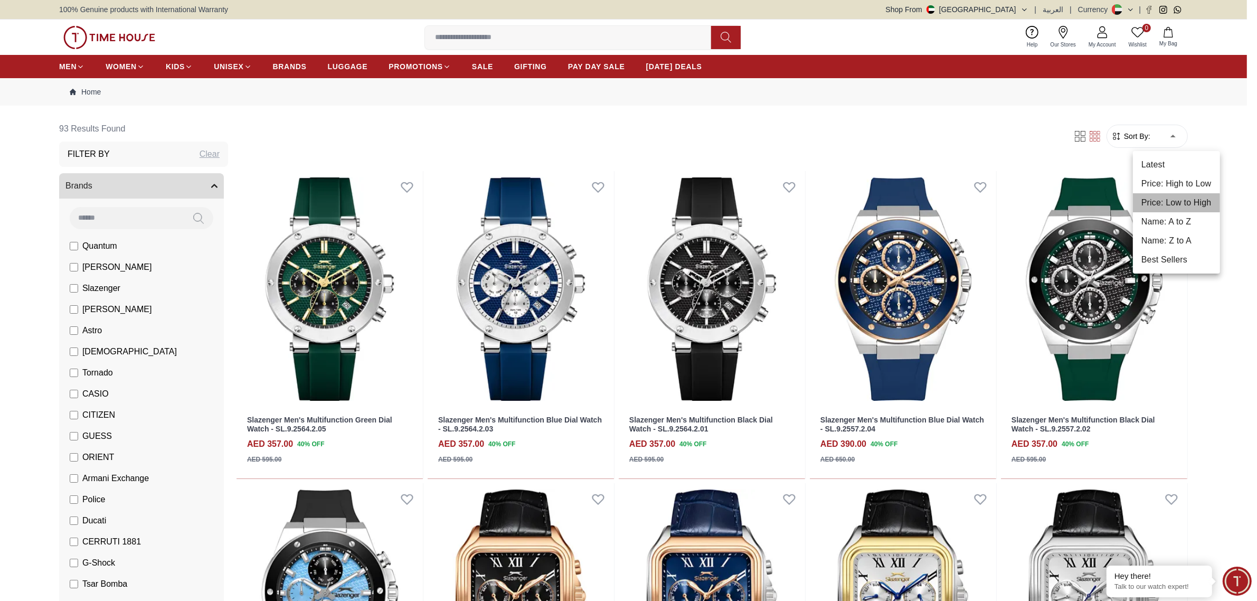
type input "*"
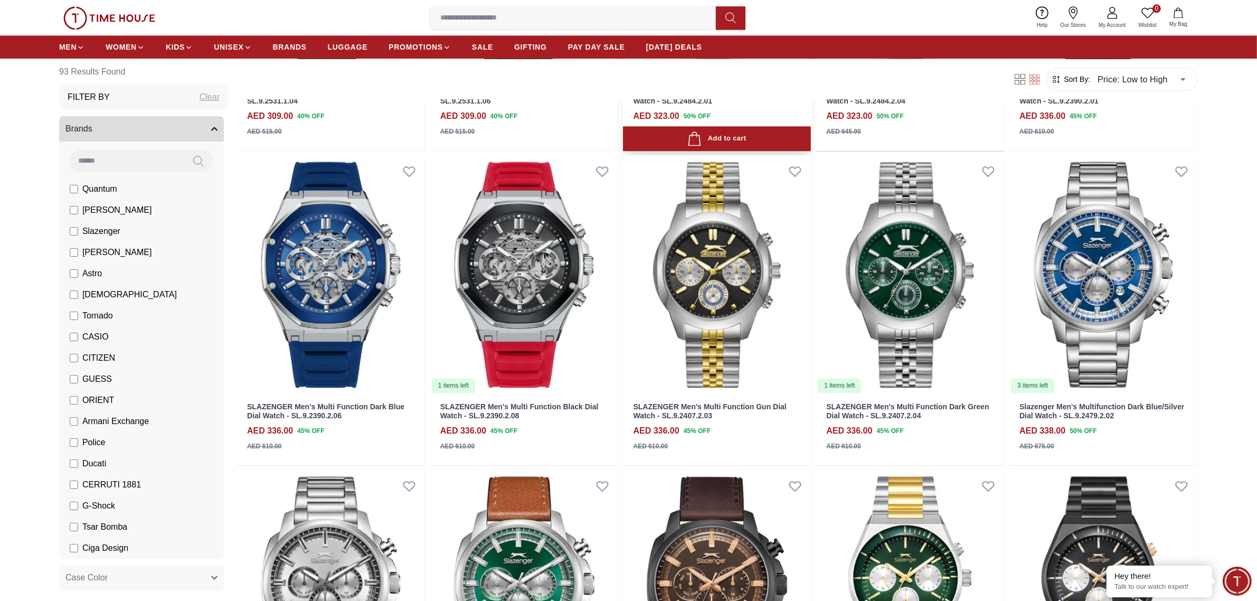
scroll to position [3166, 0]
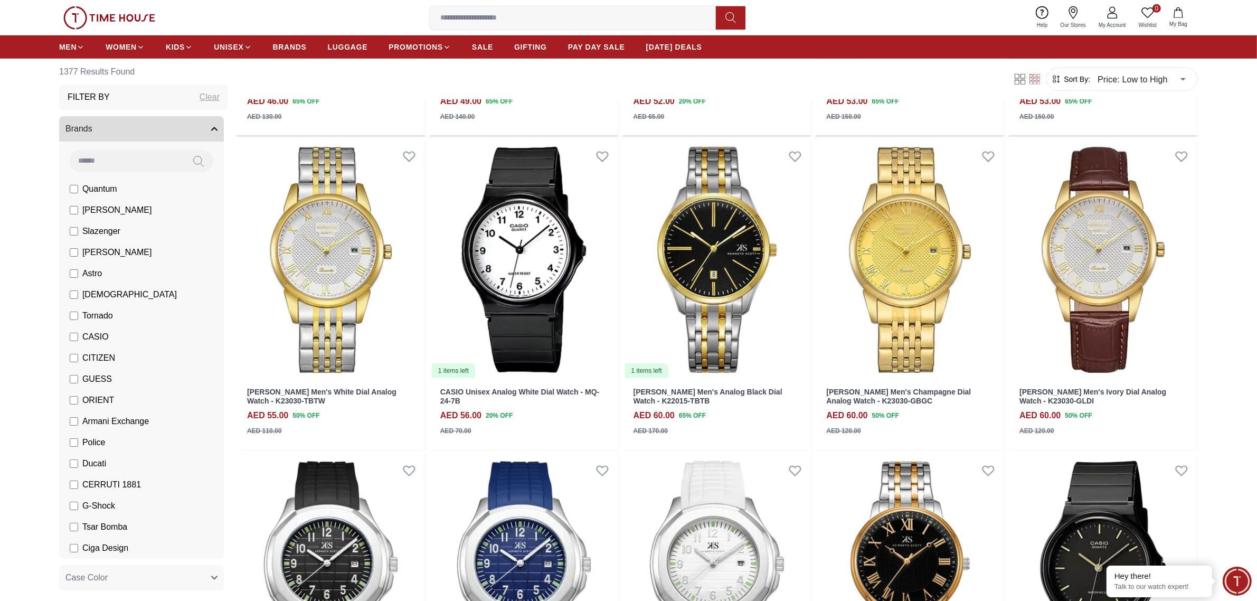
scroll to position [66, 0]
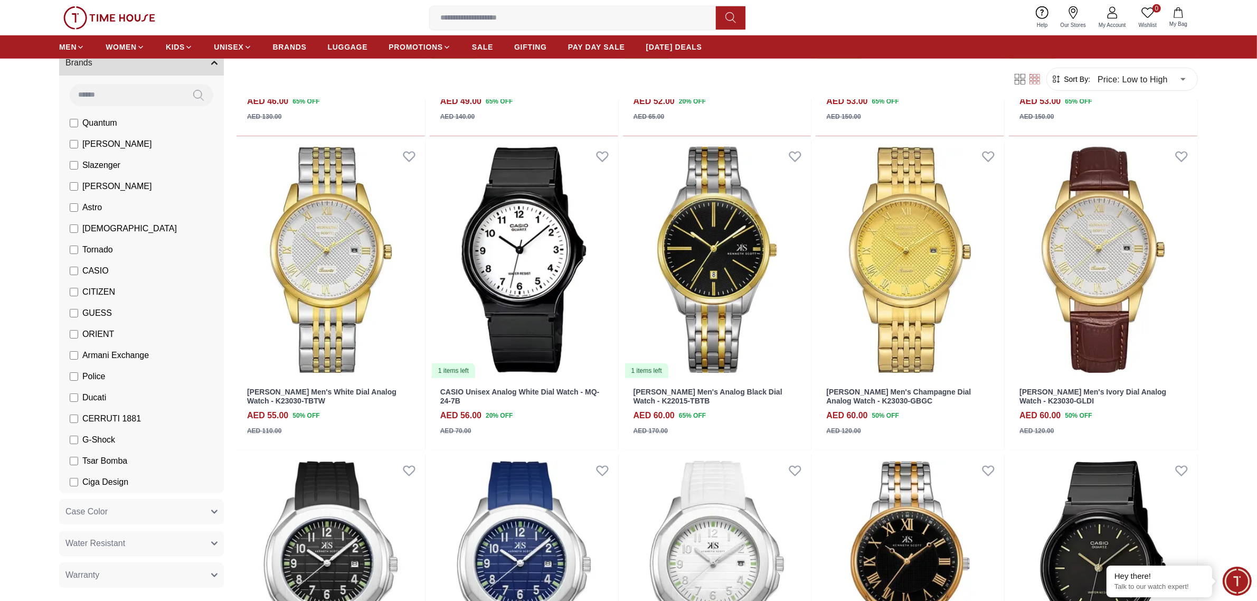
scroll to position [453, 0]
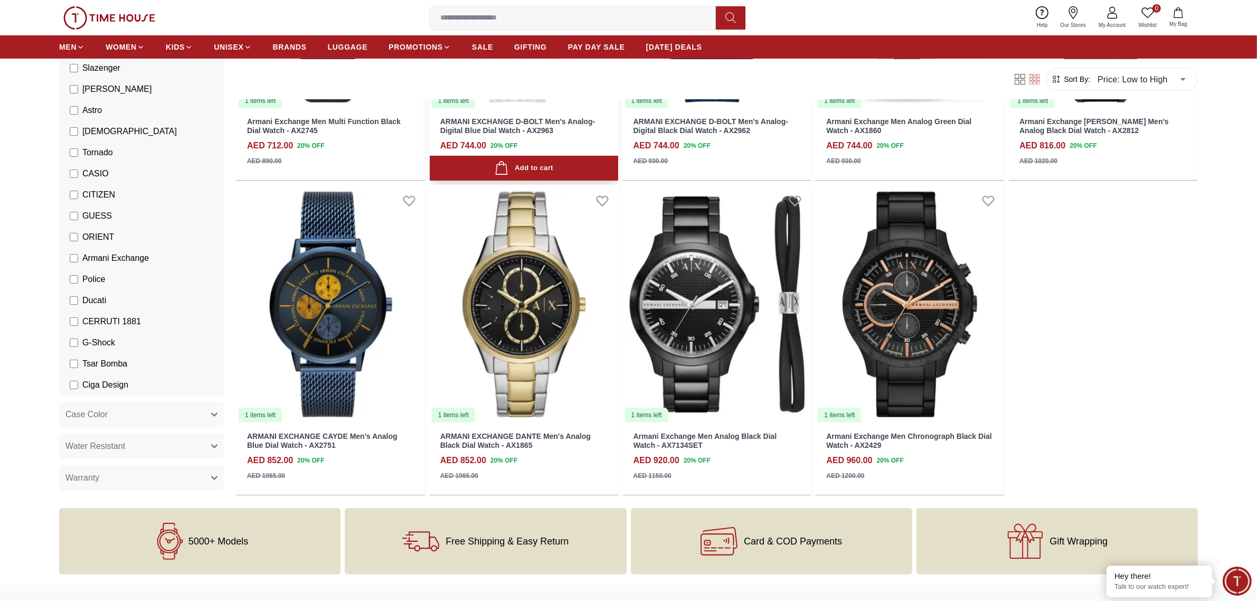
scroll to position [330, 0]
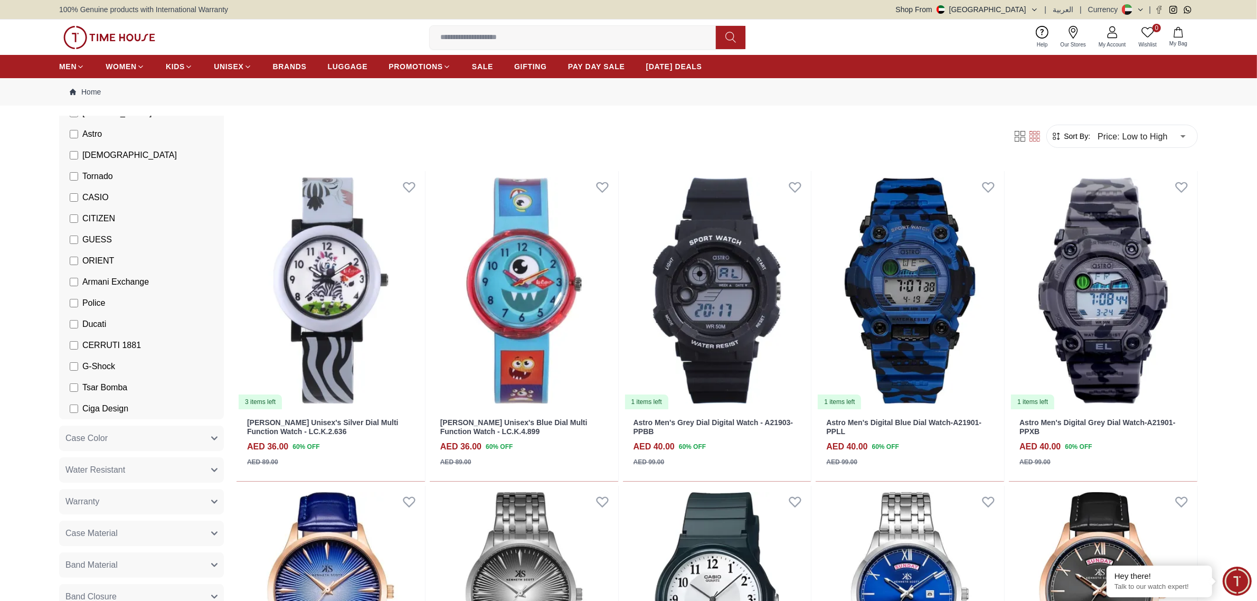
scroll to position [198, 0]
